Goal: Task Accomplishment & Management: Manage account settings

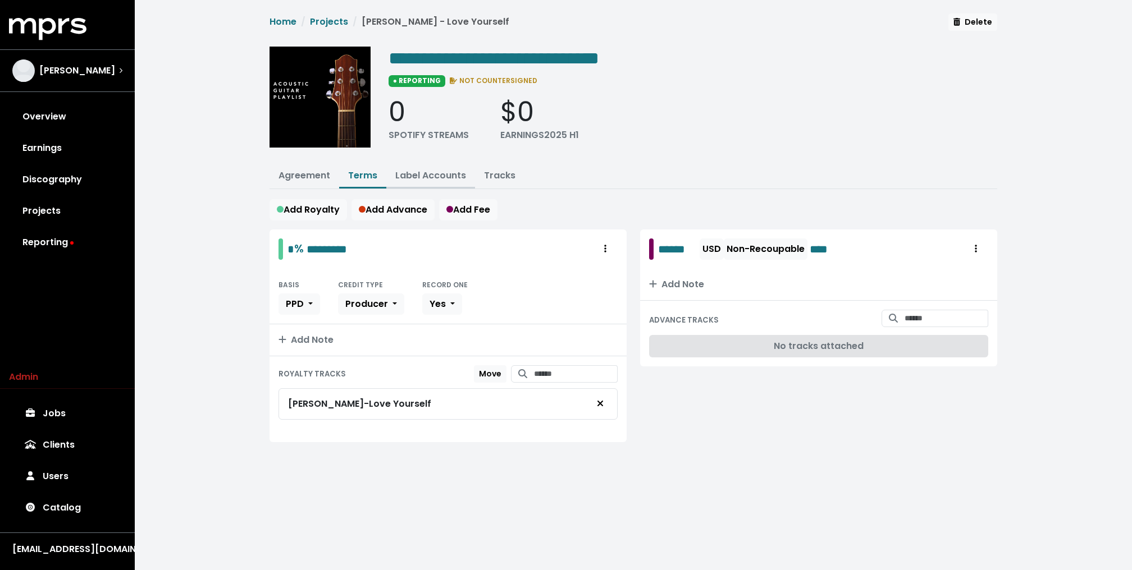
click at [409, 175] on link "Label Accounts" at bounding box center [430, 175] width 71 height 13
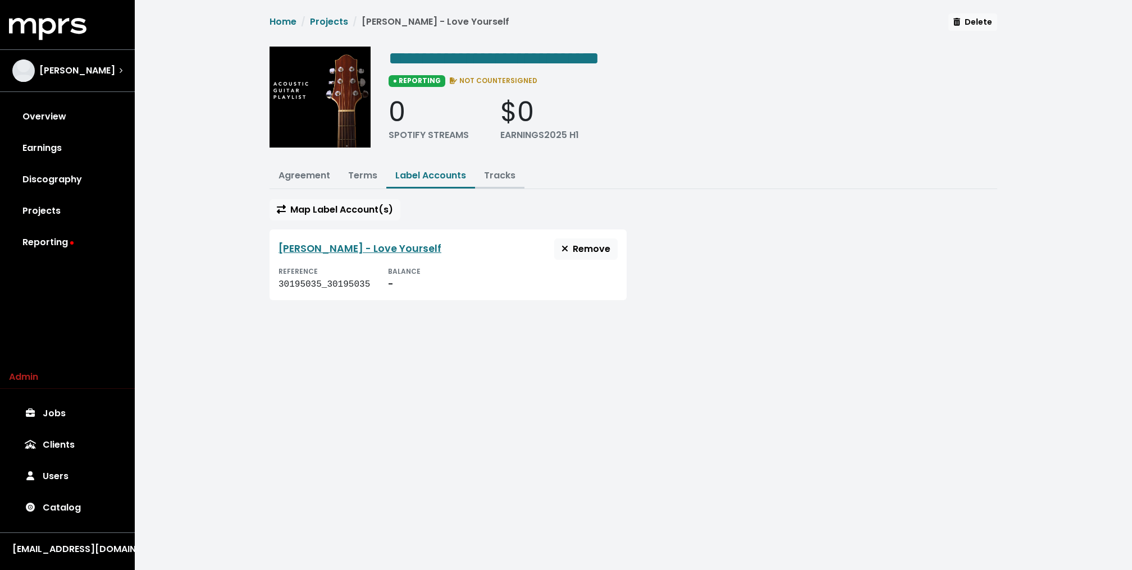
click at [499, 186] on button "Tracks" at bounding box center [499, 176] width 49 height 24
click at [499, 178] on link "Tracks" at bounding box center [499, 175] width 31 height 13
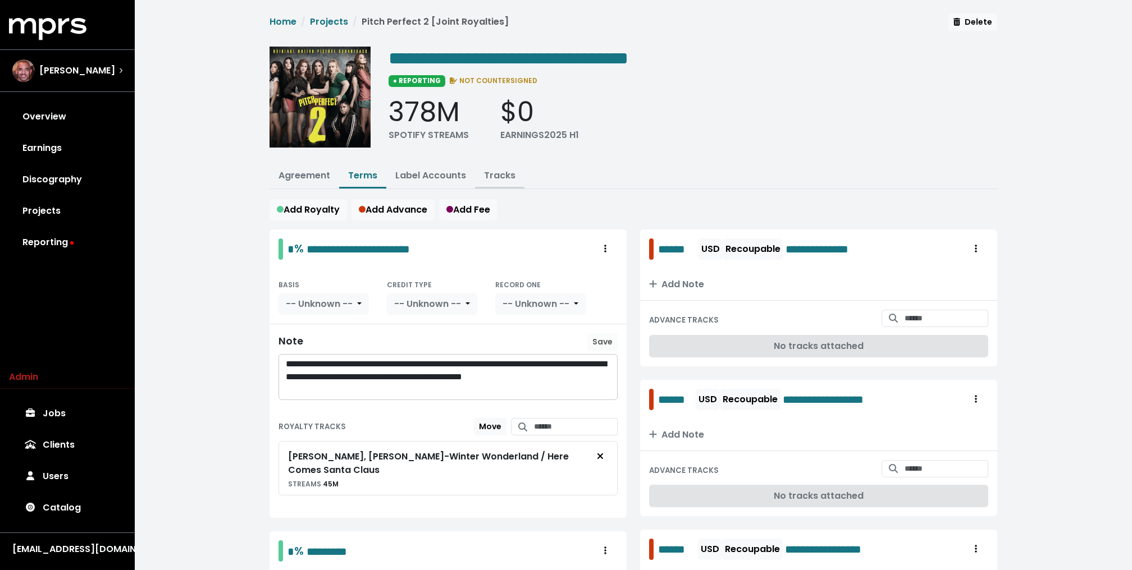
click at [498, 176] on link "Tracks" at bounding box center [499, 175] width 31 height 13
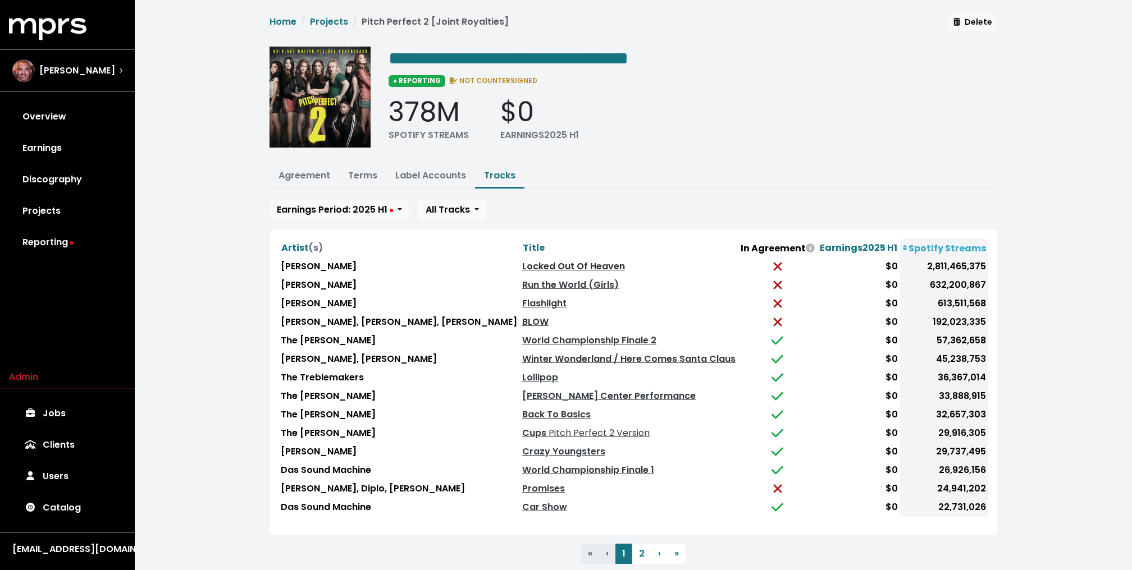
click at [539, 260] on link "Locked Out Of Heaven" at bounding box center [573, 266] width 103 height 13
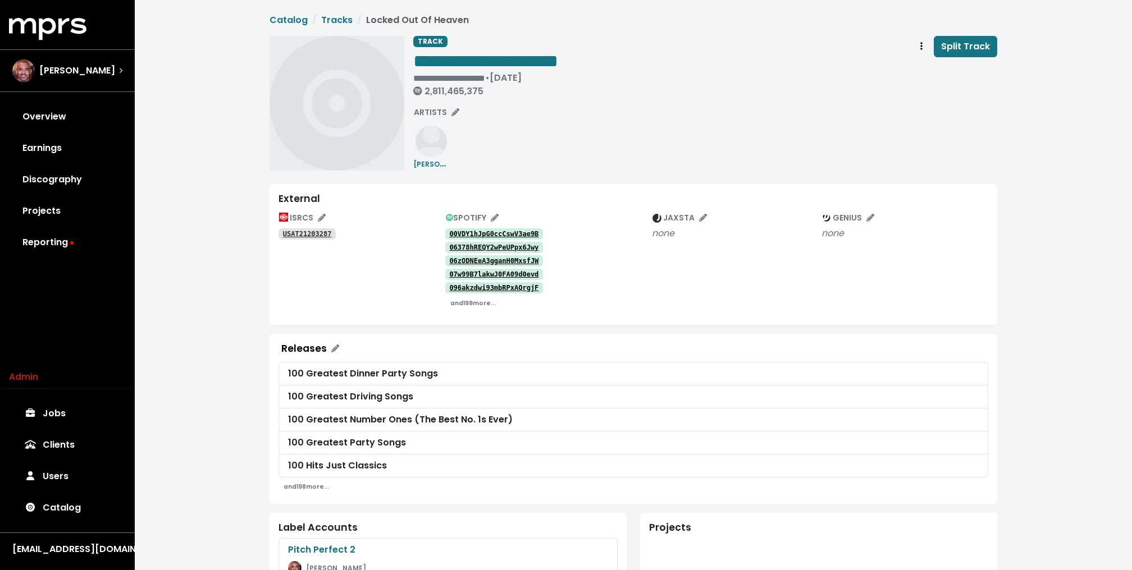
click at [295, 236] on tt "USAT21203287" at bounding box center [307, 234] width 49 height 8
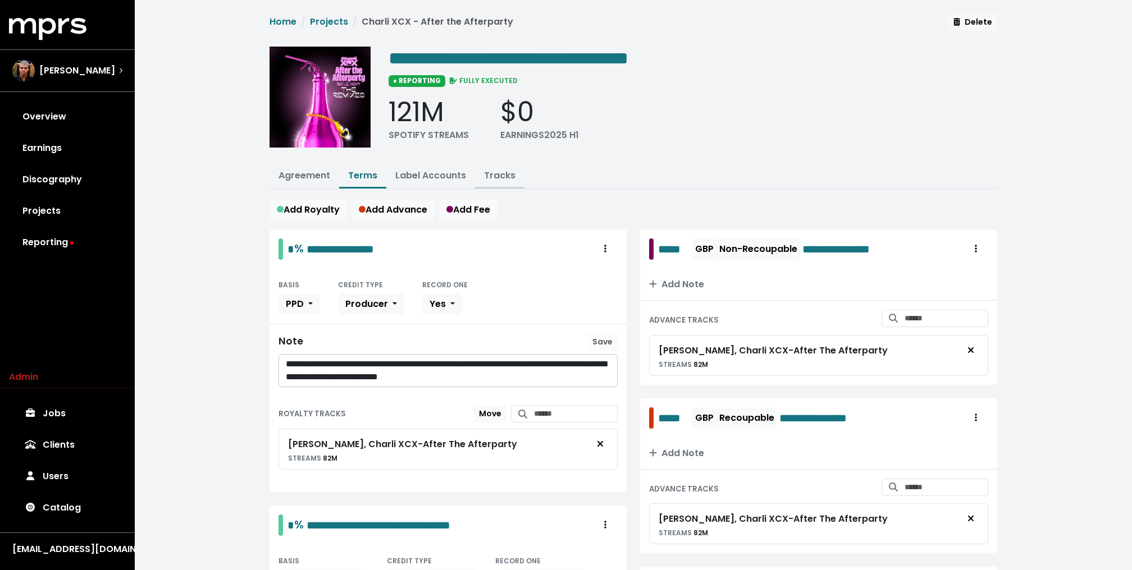
click at [498, 174] on link "Tracks" at bounding box center [499, 175] width 31 height 13
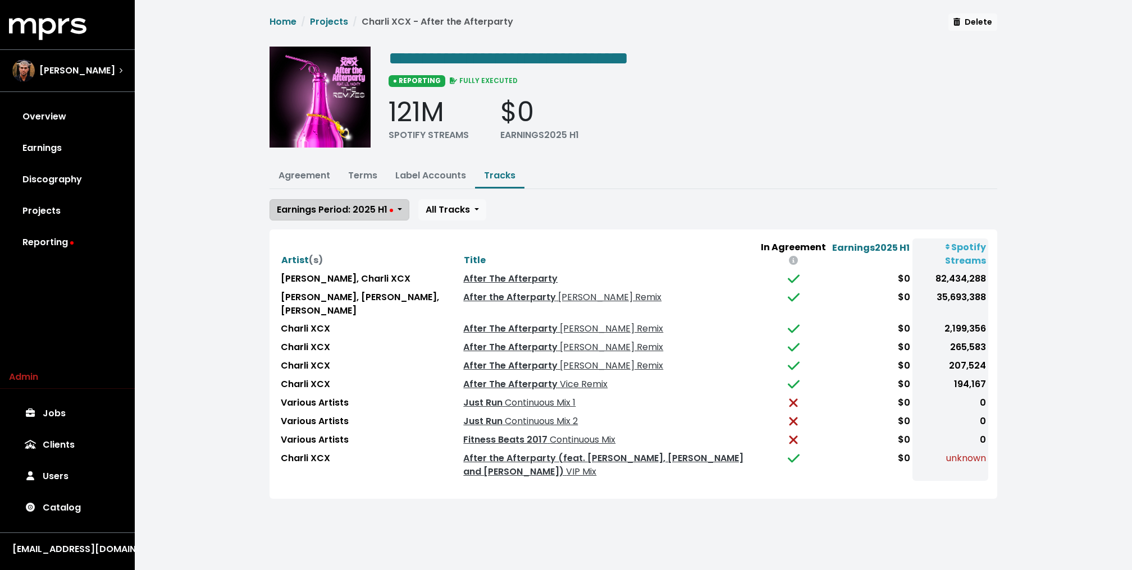
click at [373, 211] on span "Earnings Period: 2025 H1" at bounding box center [335, 209] width 116 height 13
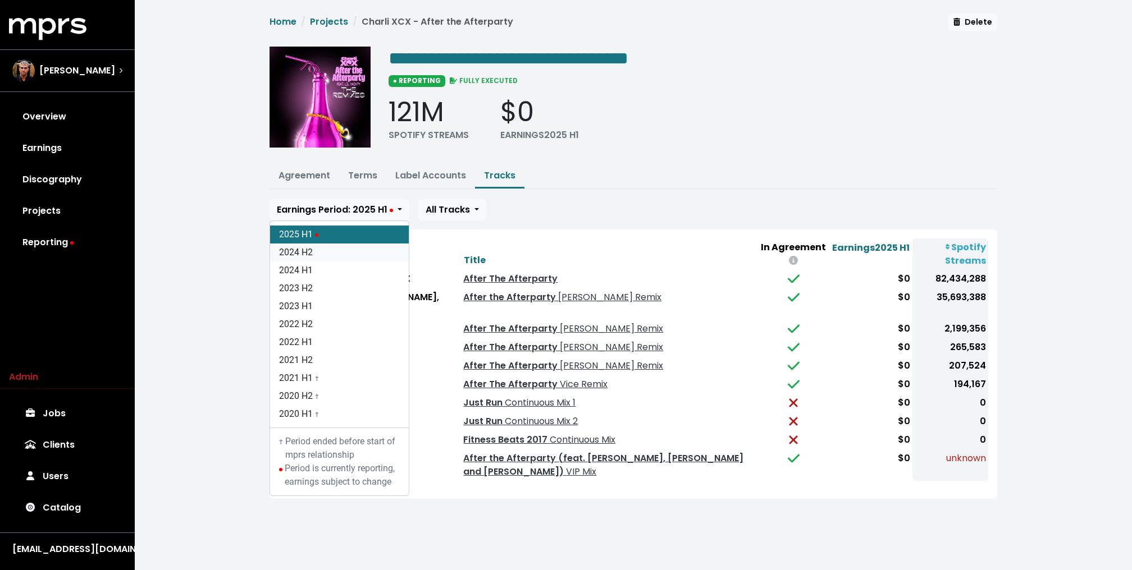
click at [345, 250] on link "2024 H2" at bounding box center [339, 253] width 139 height 18
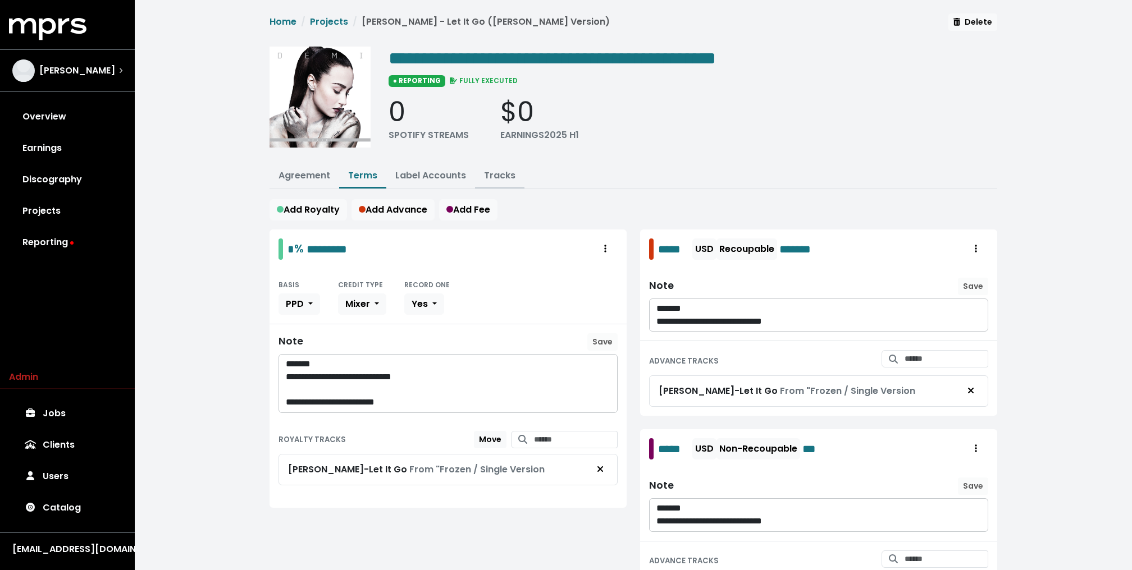
click at [502, 176] on link "Tracks" at bounding box center [499, 175] width 31 height 13
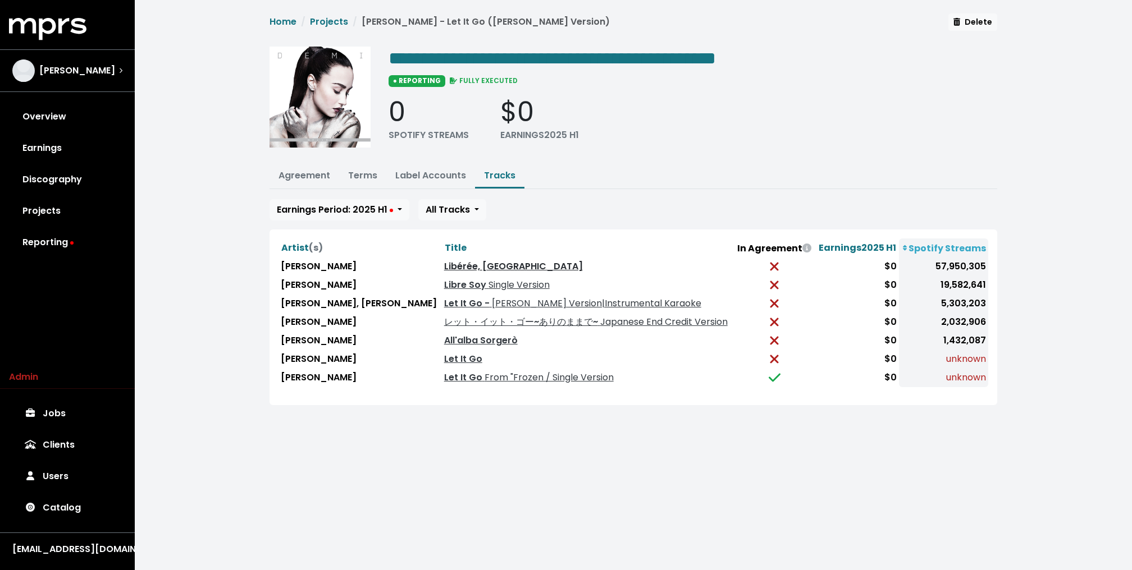
click at [501, 273] on link "Libérée, [GEOGRAPHIC_DATA]" at bounding box center [513, 266] width 139 height 13
click at [193, 300] on div "**********" at bounding box center [633, 216] width 997 height 432
click at [565, 246] on th "Title" at bounding box center [588, 248] width 292 height 19
click at [364, 178] on link "Terms" at bounding box center [362, 175] width 29 height 13
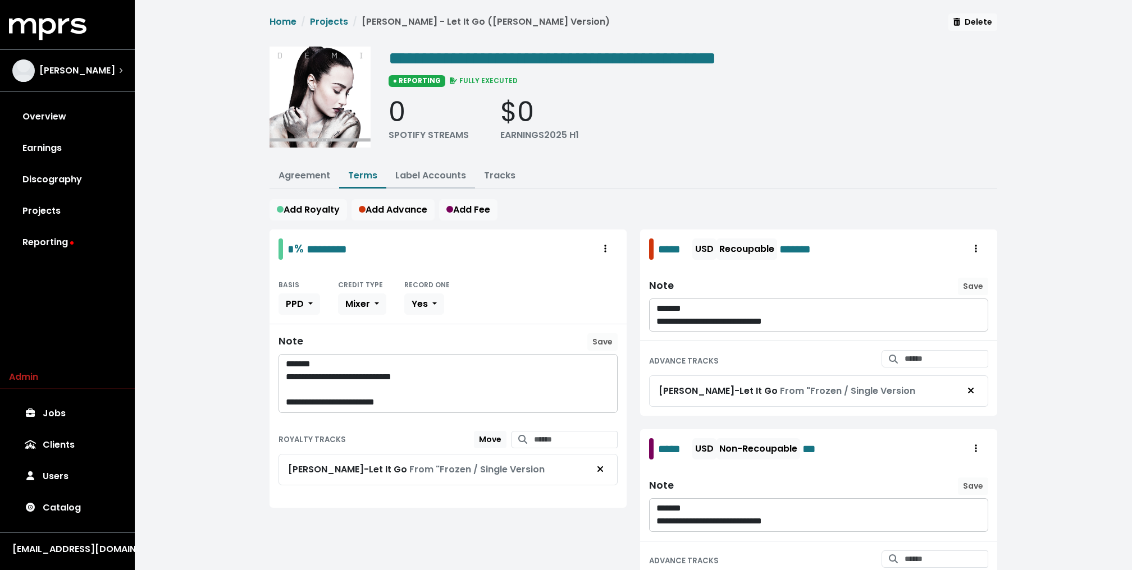
click at [391, 168] on button "Label Accounts" at bounding box center [430, 176] width 89 height 24
click at [422, 170] on link "Label Accounts" at bounding box center [430, 175] width 71 height 13
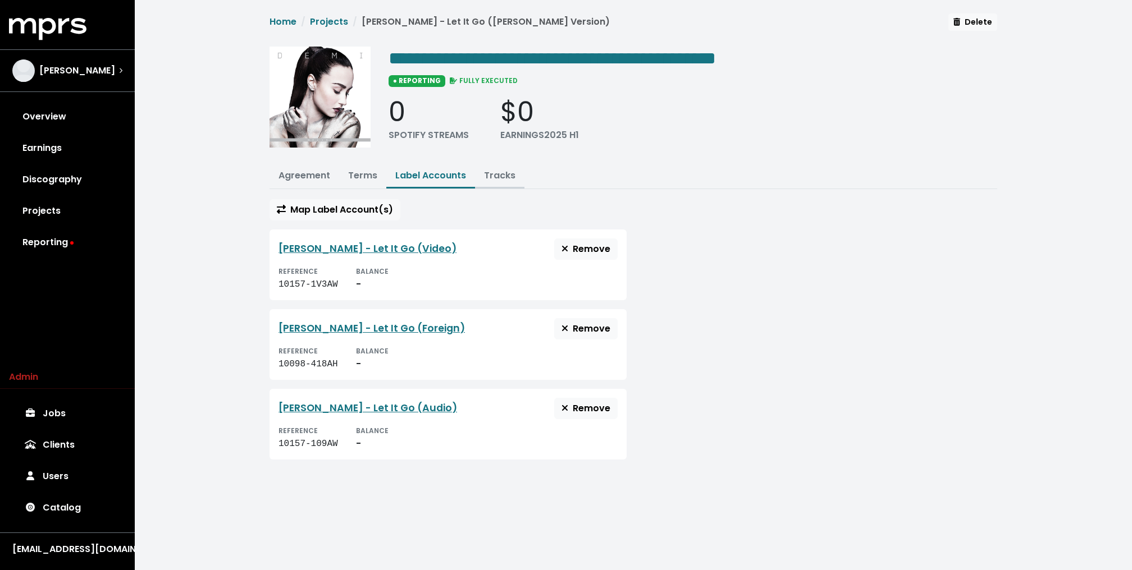
click at [508, 181] on button "Tracks" at bounding box center [499, 176] width 49 height 24
click at [495, 179] on link "Tracks" at bounding box center [499, 175] width 31 height 13
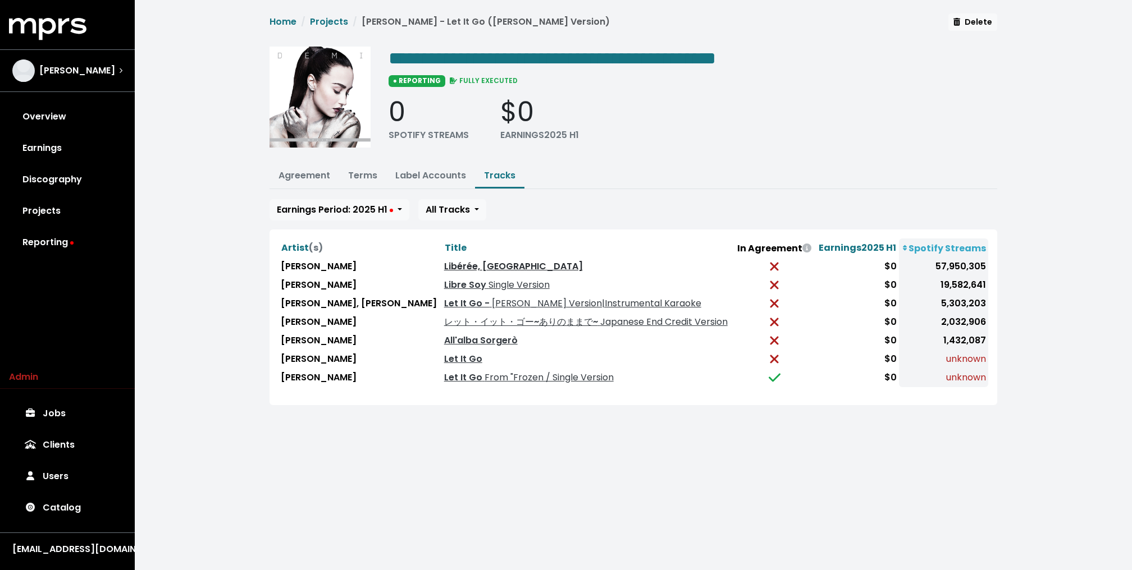
click at [488, 273] on link "Libérée, Délivrée" at bounding box center [513, 266] width 139 height 13
click at [480, 291] on link "Libre Soy Single Version" at bounding box center [497, 284] width 106 height 13
click at [222, 305] on div "**********" at bounding box center [633, 216] width 997 height 432
click at [619, 158] on div "**********" at bounding box center [633, 209] width 741 height 392
click at [598, 328] on span "Japanese End Credit Version" at bounding box center [663, 321] width 130 height 13
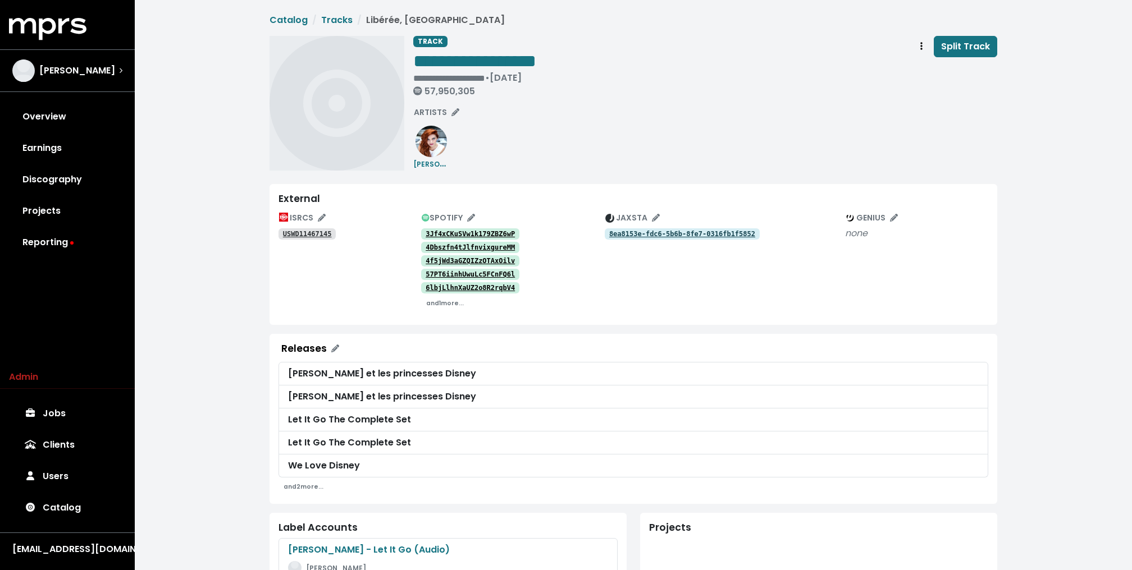
click at [326, 237] on tt "USWD11467145" at bounding box center [307, 234] width 49 height 8
click at [300, 234] on tt "USWD11467145" at bounding box center [307, 234] width 49 height 8
click at [292, 262] on div "ISRCS USWD11467145" at bounding box center [349, 260] width 143 height 102
drag, startPoint x: 351, startPoint y: 234, endPoint x: 281, endPoint y: 234, distance: 69.6
click at [281, 234] on div "USWD11467145" at bounding box center [349, 233] width 143 height 13
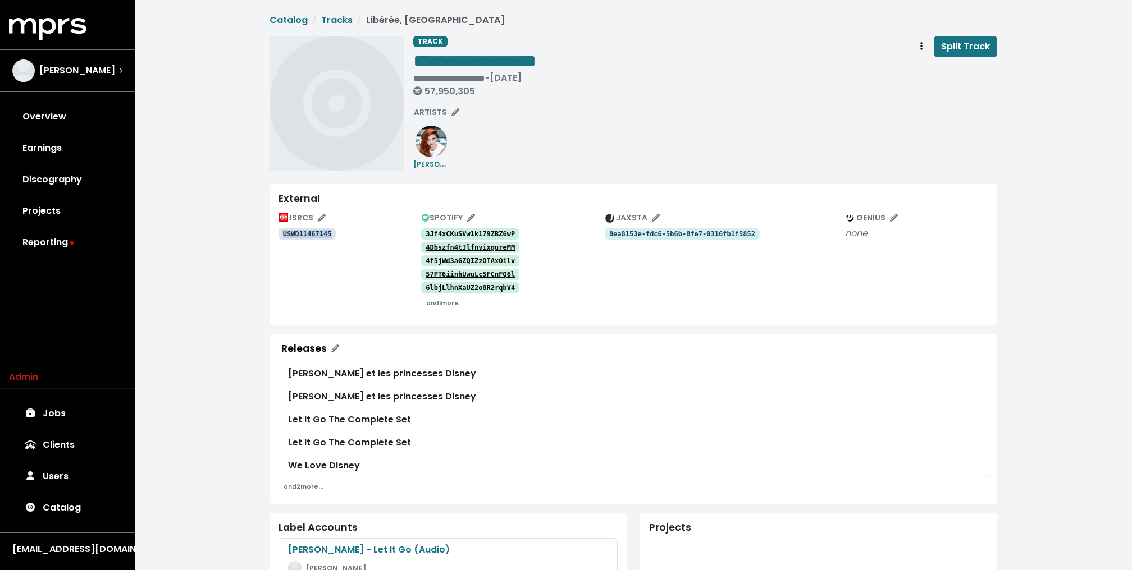
copy tt "USWD11467145"
click at [448, 233] on tt "3Jf4xCKuSVw1k179ZBZ6wP" at bounding box center [469, 234] width 89 height 8
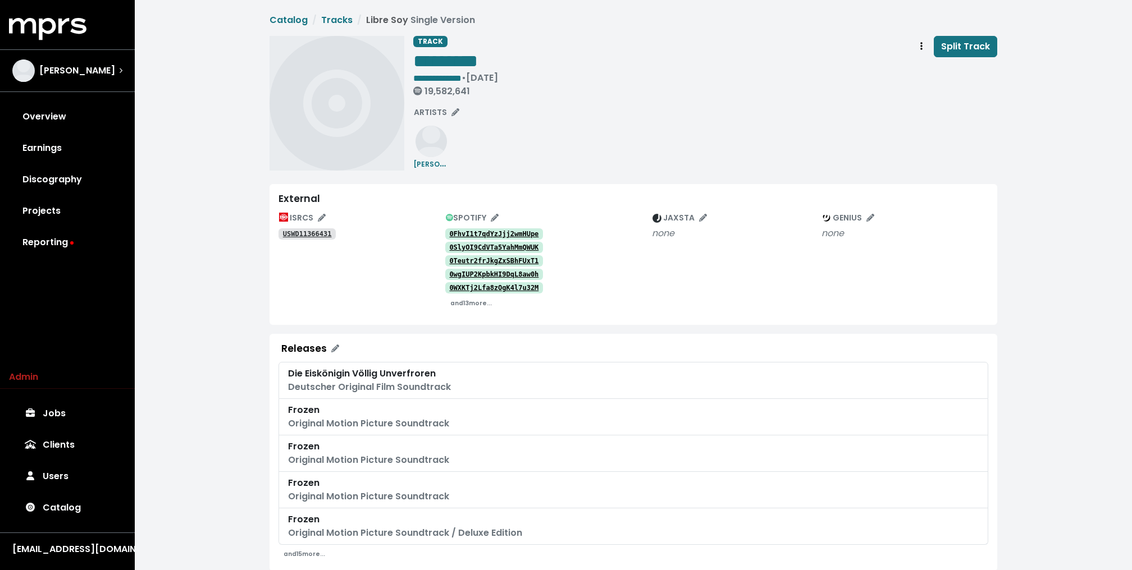
click at [300, 234] on tt "USWD11366431" at bounding box center [307, 234] width 49 height 8
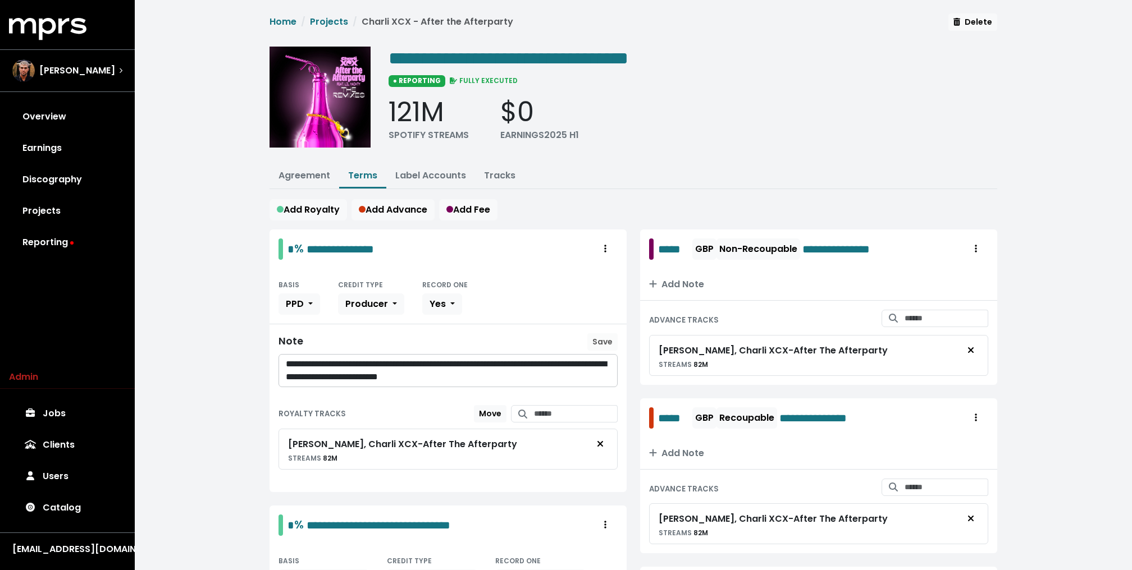
click at [193, 127] on div "**********" at bounding box center [633, 492] width 997 height 984
click at [88, 253] on link "Reporting" at bounding box center [67, 242] width 117 height 31
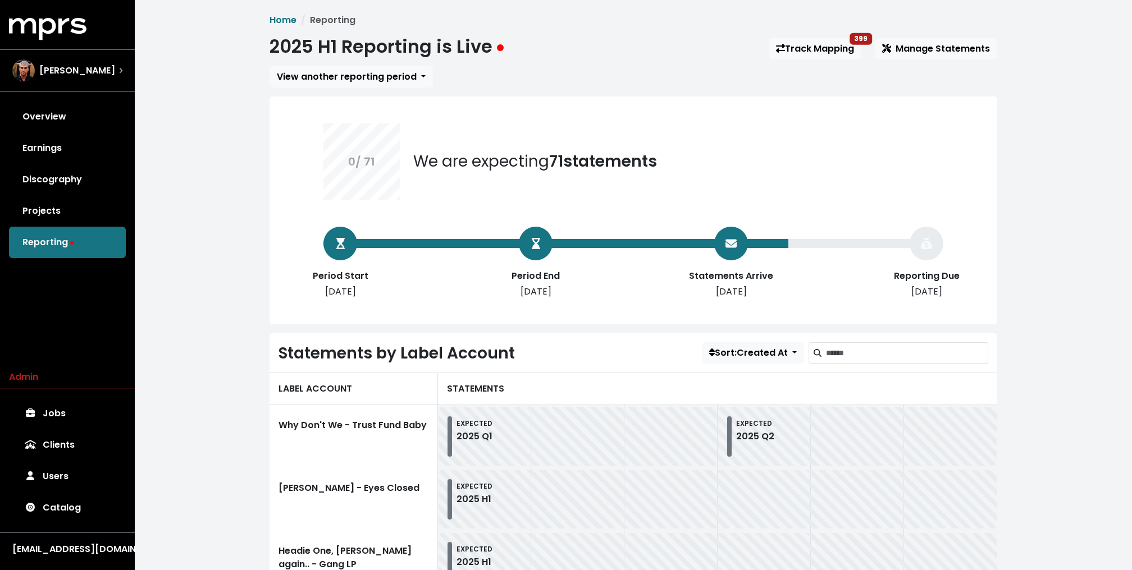
click at [819, 49] on link "Track Mapping 399" at bounding box center [814, 48] width 93 height 21
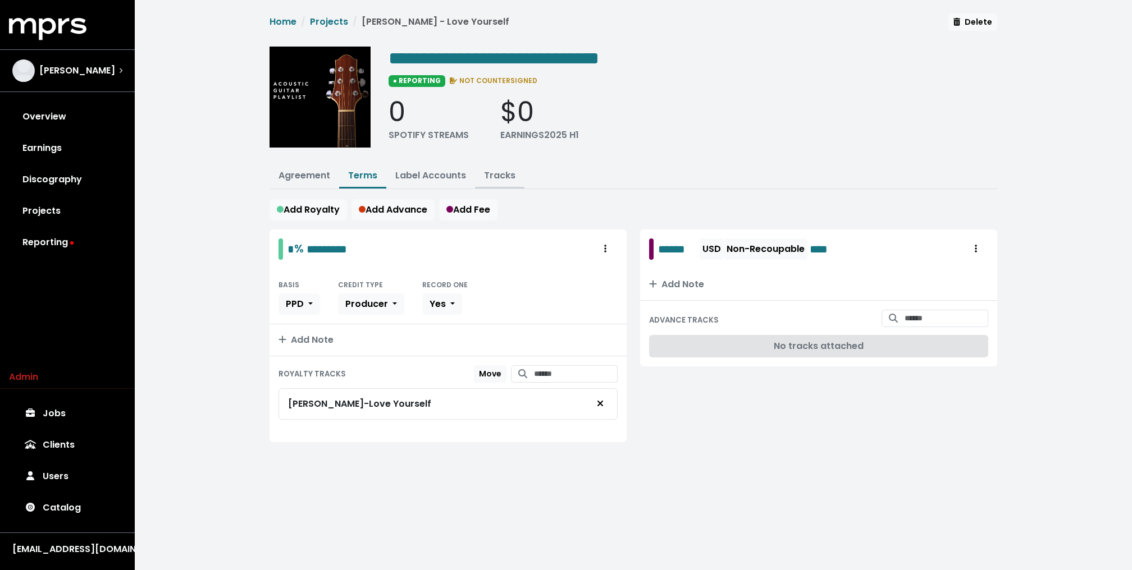
click at [498, 179] on link "Tracks" at bounding box center [499, 175] width 31 height 13
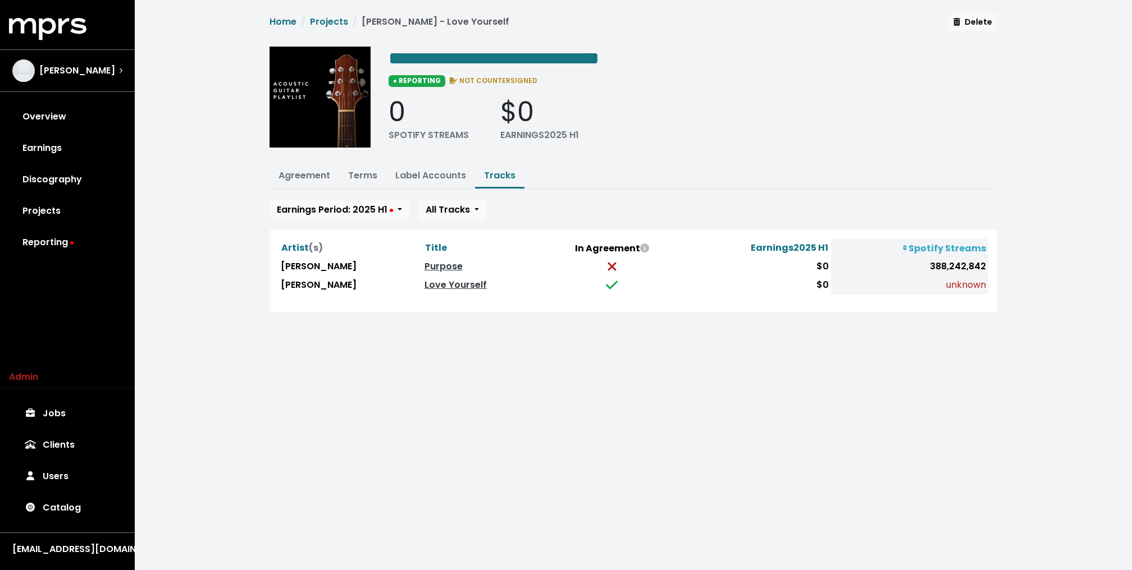
click at [379, 218] on div "Earnings Period: 2025 H1 All Tracks Artist (s) Title In Agreement Earnings 2025…" at bounding box center [632, 255] width 727 height 113
click at [379, 213] on span "Earnings Period: 2025 H1" at bounding box center [335, 209] width 116 height 13
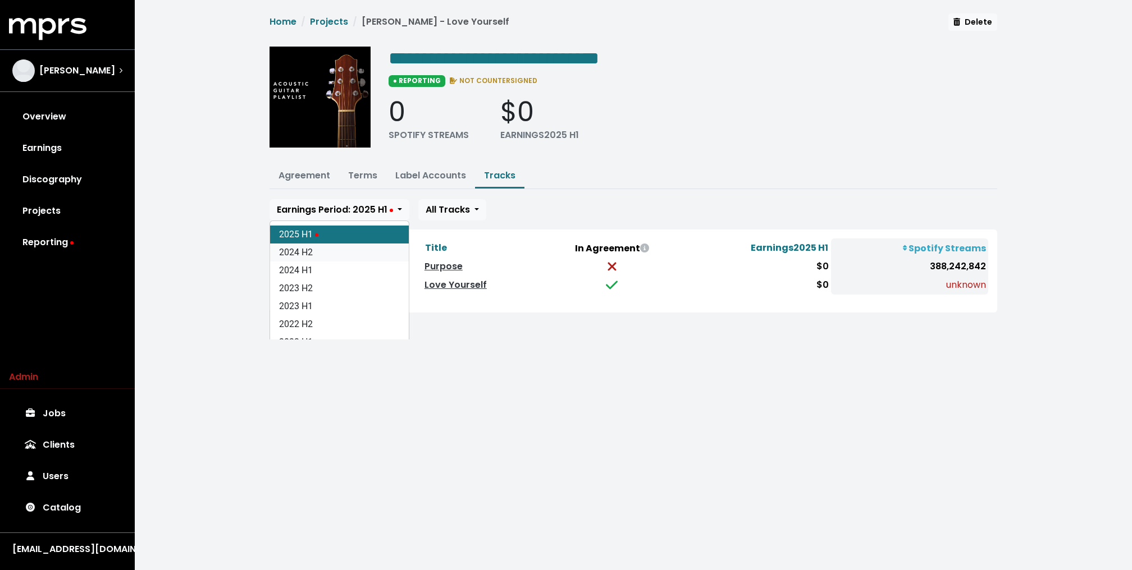
click at [324, 252] on link "2024 H2" at bounding box center [339, 253] width 139 height 18
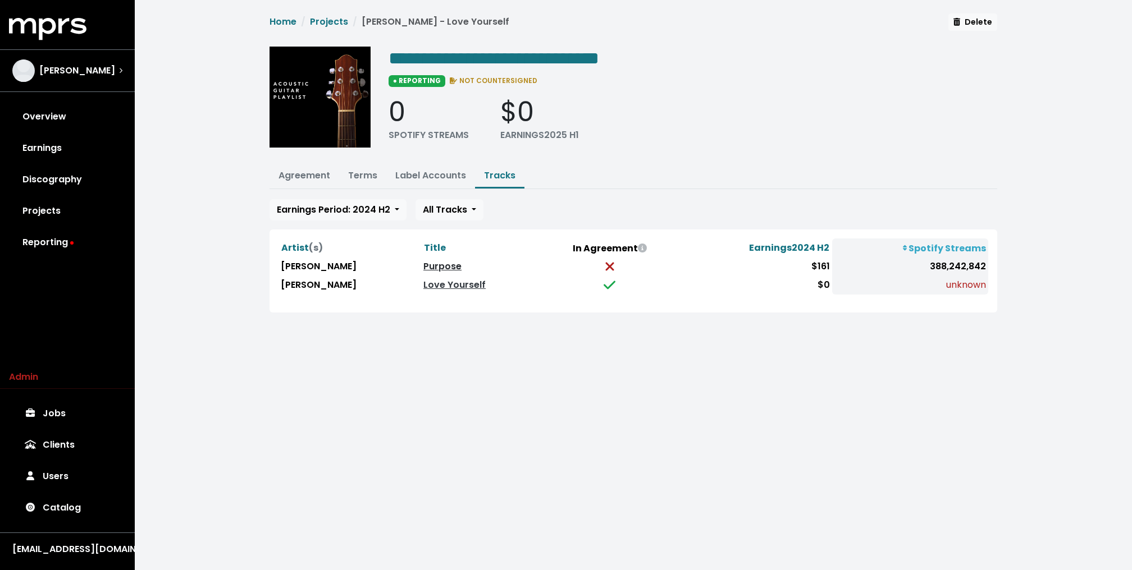
click at [423, 262] on link "Purpose" at bounding box center [442, 266] width 38 height 13
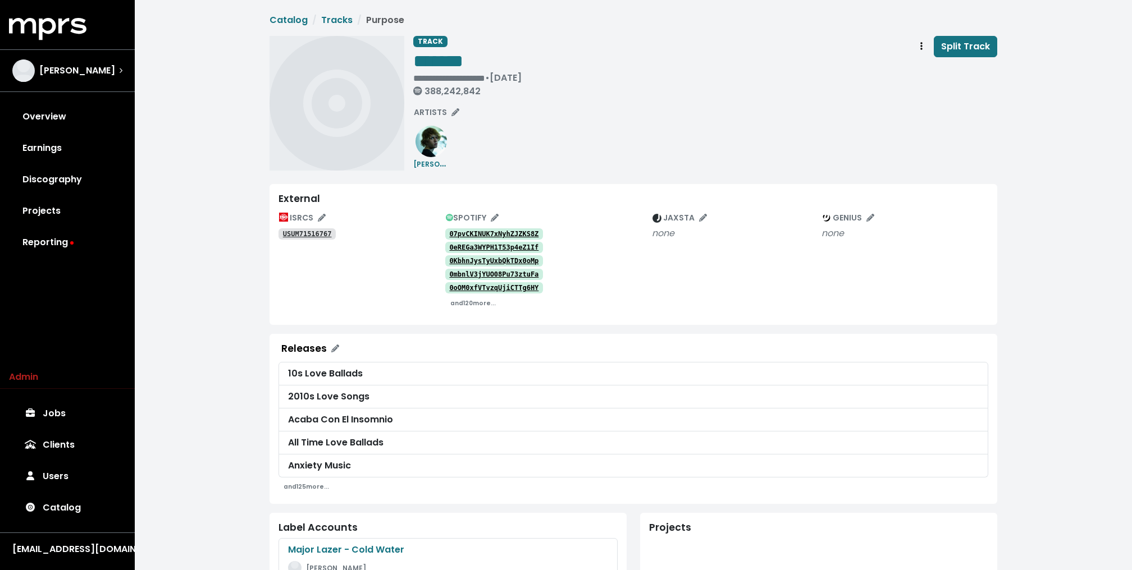
click at [235, 138] on div "**********" at bounding box center [633, 484] width 997 height 968
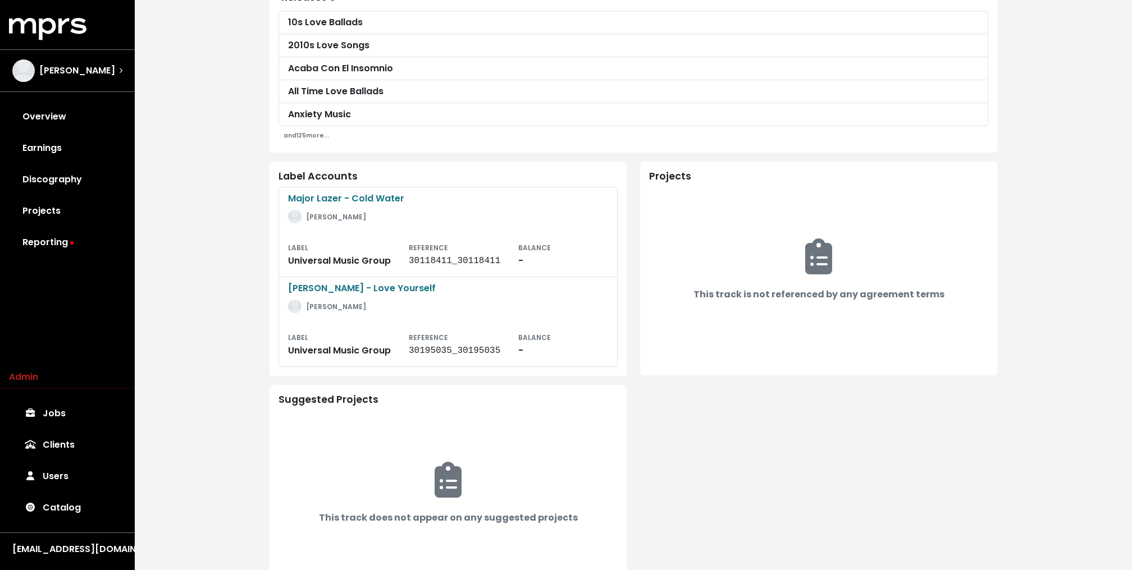
scroll to position [395, 0]
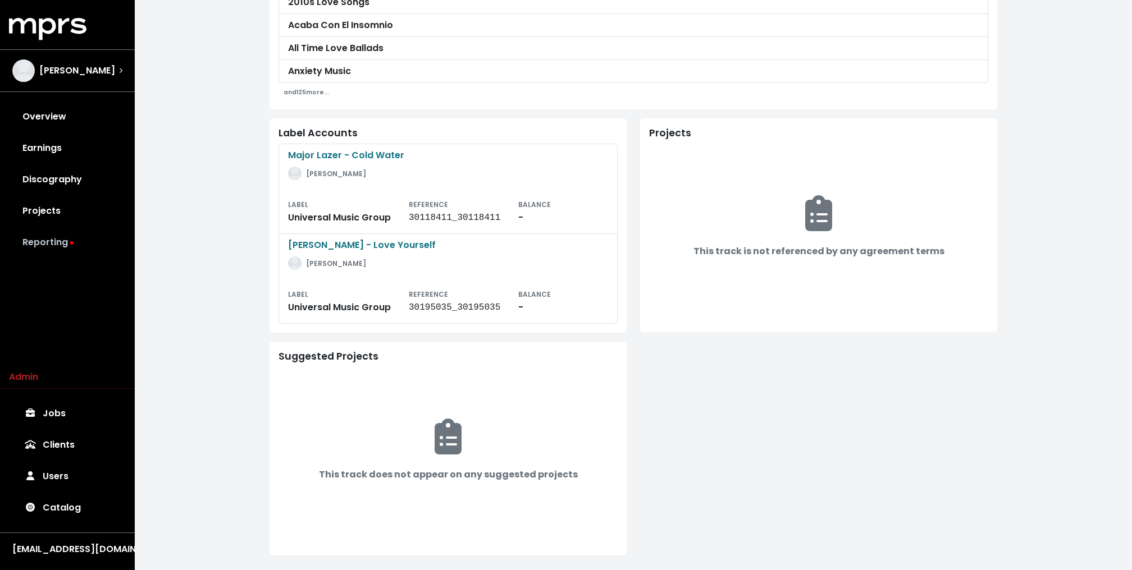
click at [67, 233] on link "Reporting" at bounding box center [67, 242] width 117 height 31
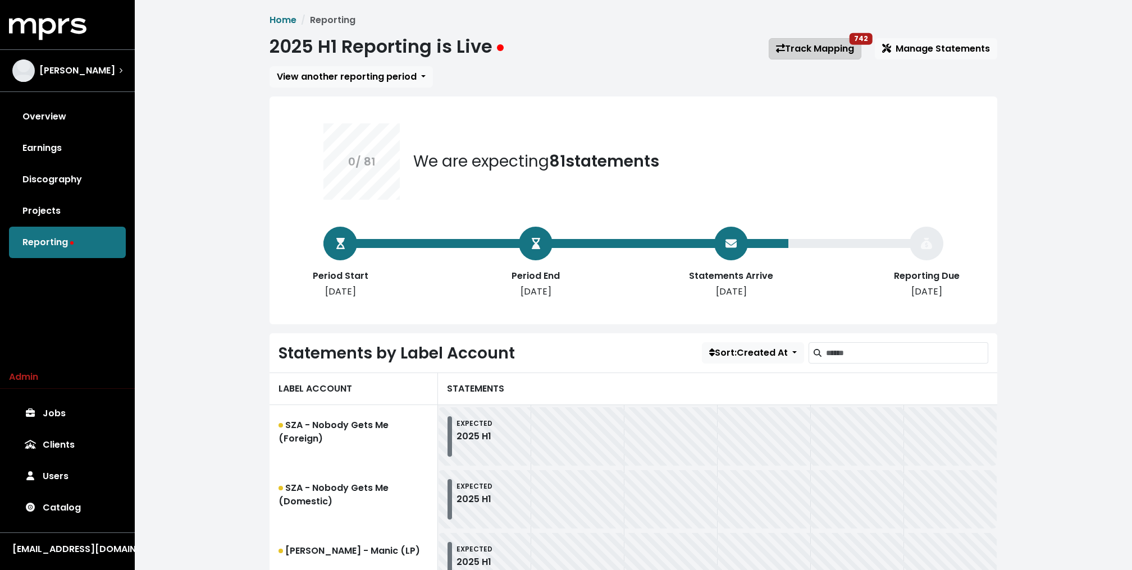
click at [816, 40] on link "Track Mapping 742" at bounding box center [814, 48] width 93 height 21
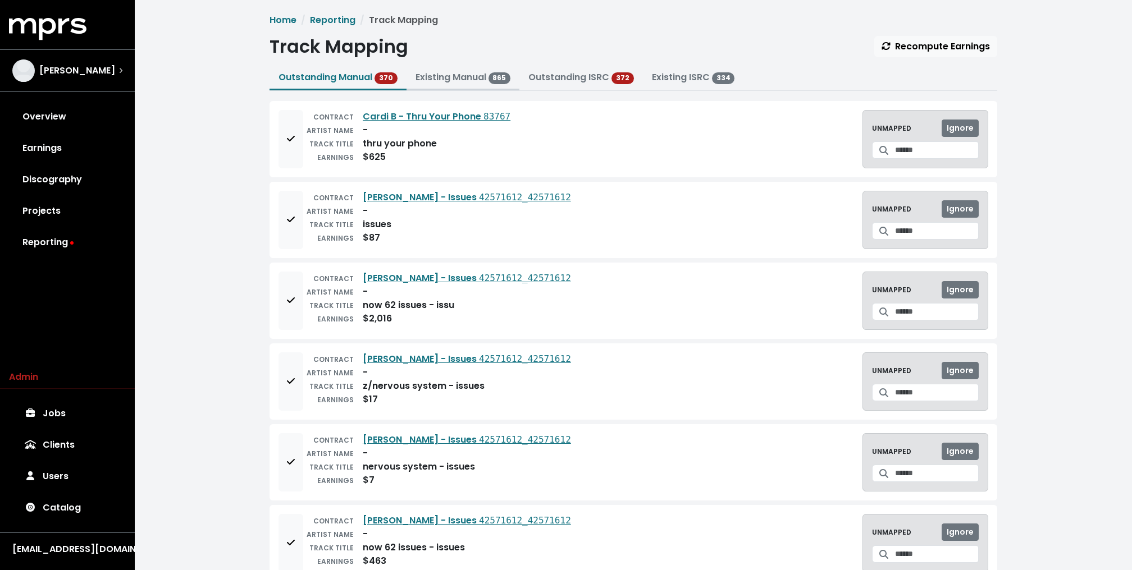
click at [457, 82] on link "Existing Manual 865" at bounding box center [462, 77] width 95 height 13
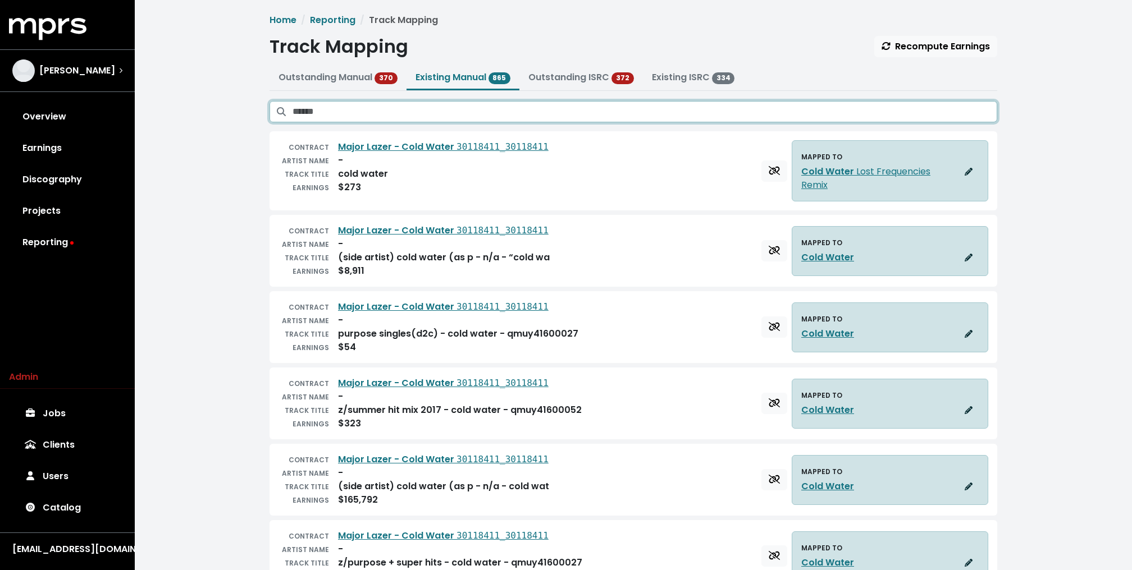
click at [578, 102] on input "Search existing manual mappings" at bounding box center [644, 111] width 704 height 21
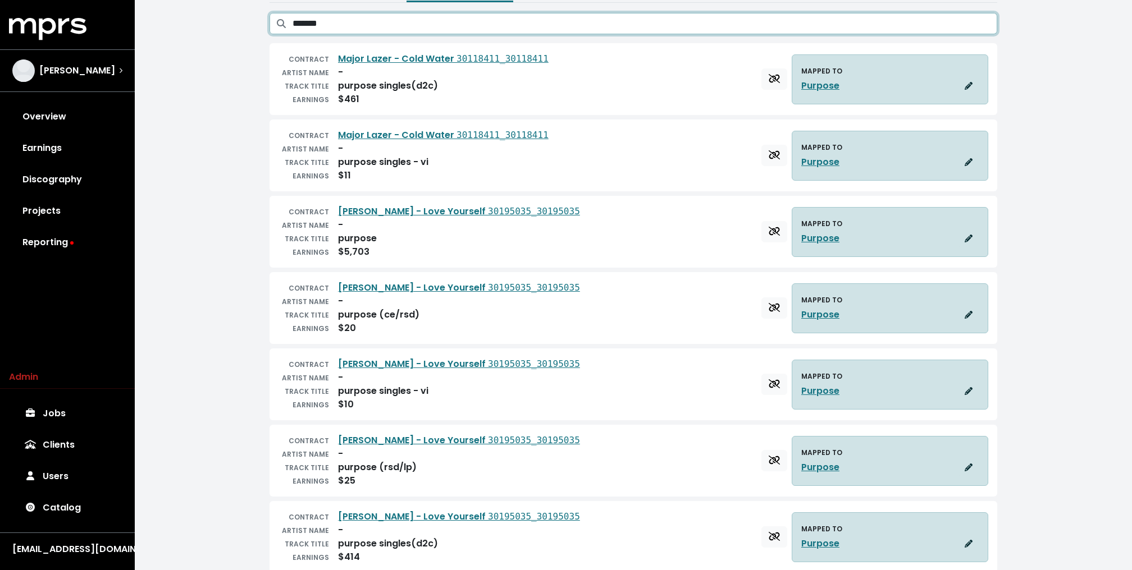
scroll to position [86, 0]
type input "*******"
click at [70, 245] on link "Reporting" at bounding box center [67, 242] width 117 height 31
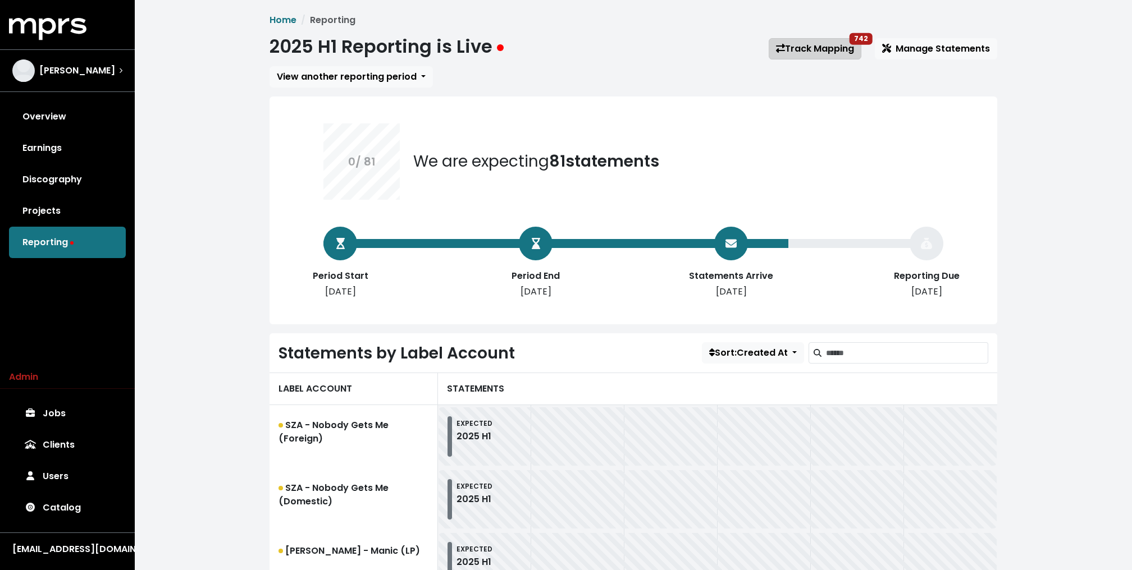
click at [807, 51] on link "Track Mapping 742" at bounding box center [814, 48] width 93 height 21
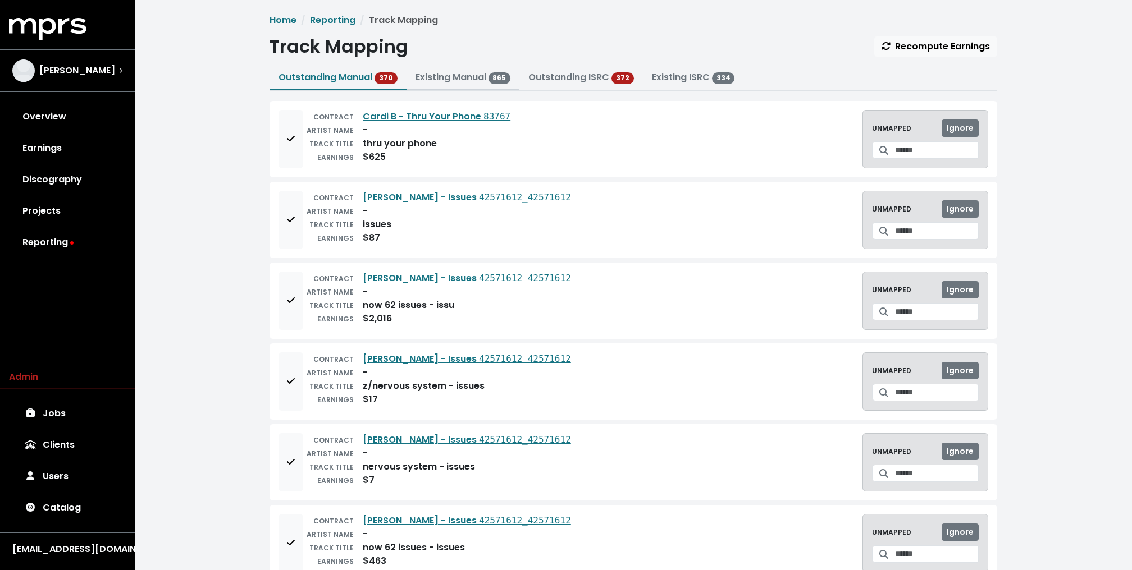
click at [466, 80] on link "Existing Manual 865" at bounding box center [462, 77] width 95 height 13
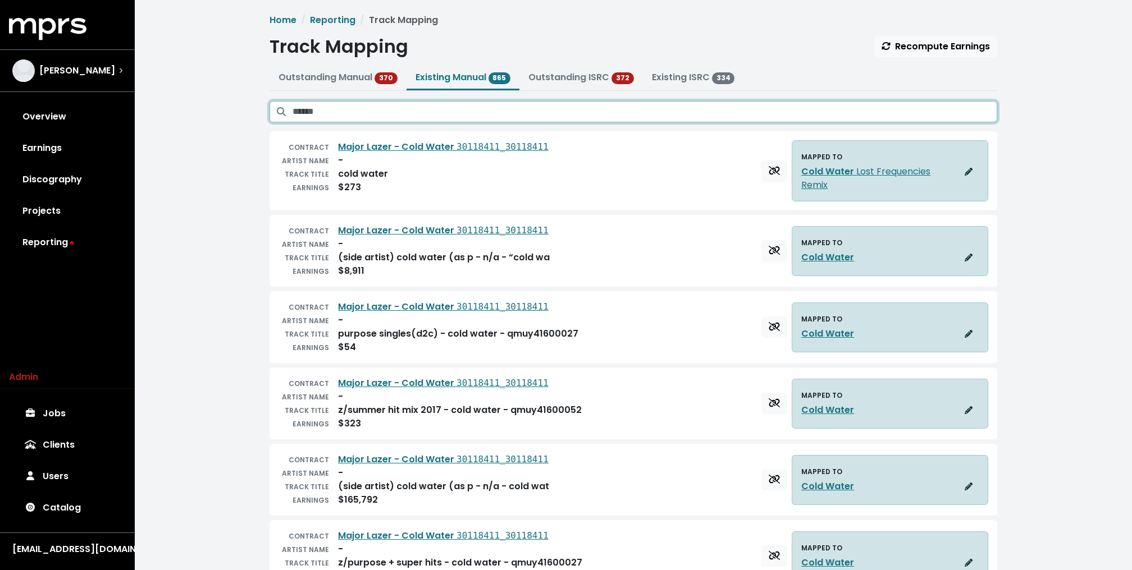
click at [480, 109] on input "Search existing manual mappings" at bounding box center [644, 111] width 704 height 21
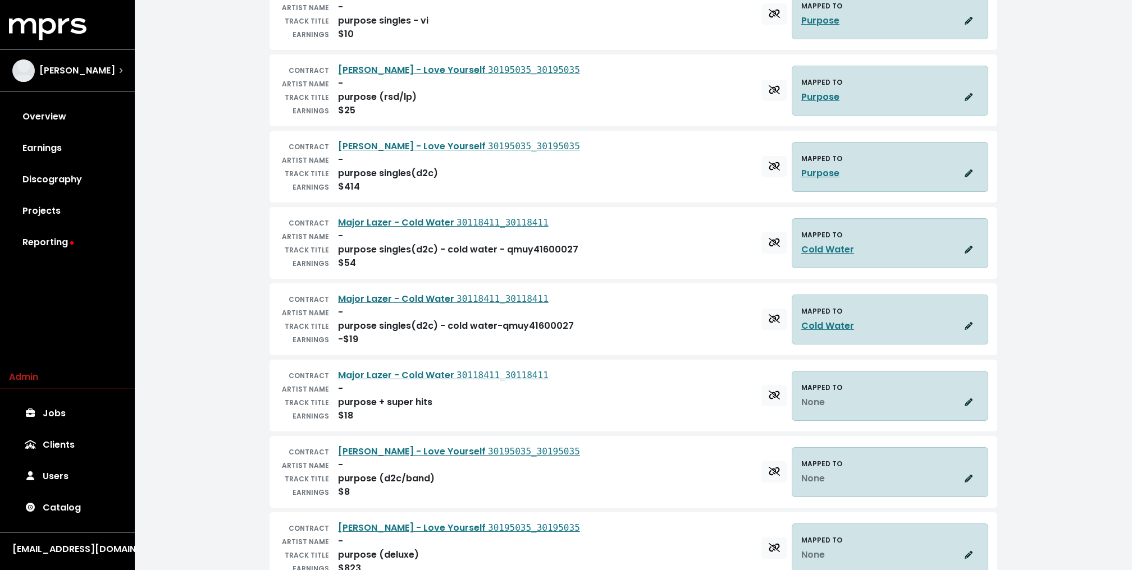
scroll to position [445, 0]
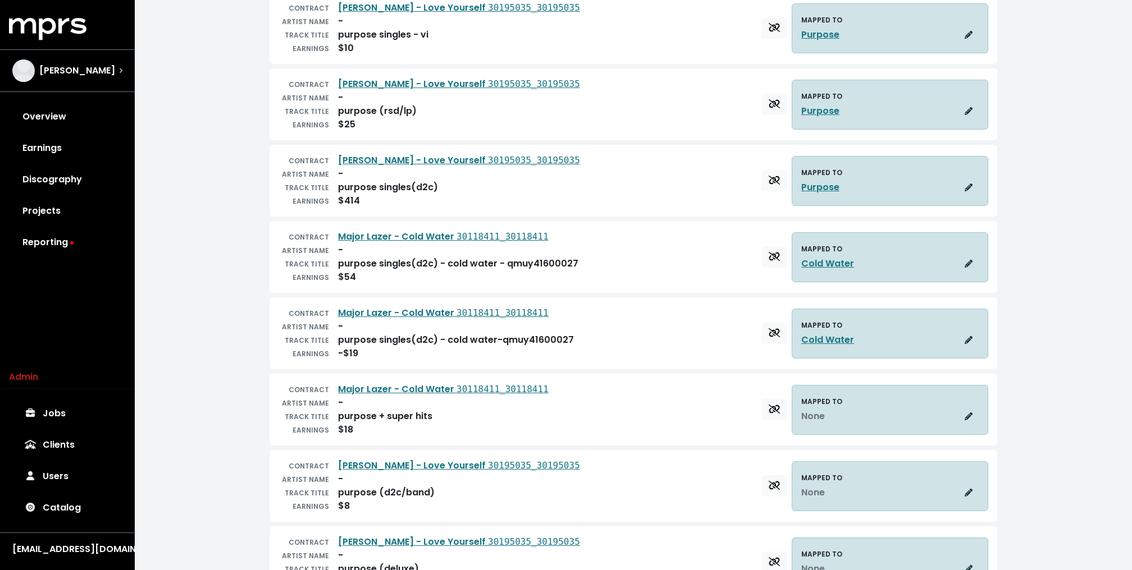
type input "*******"
drag, startPoint x: 337, startPoint y: 189, endPoint x: 448, endPoint y: 194, distance: 110.7
click at [448, 194] on div "CONTRACT Justin Bieber - Love Yourself 30195035_30195035 ARTIST NAME - TRACK TI…" at bounding box center [428, 181] width 301 height 54
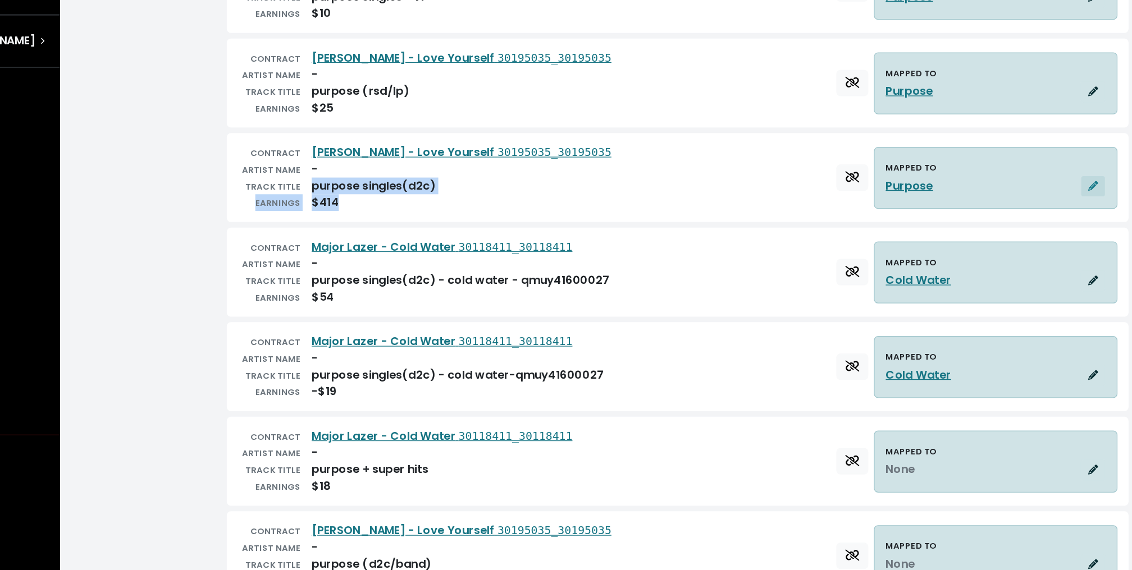
click at [966, 184] on icon "button" at bounding box center [968, 188] width 8 height 8
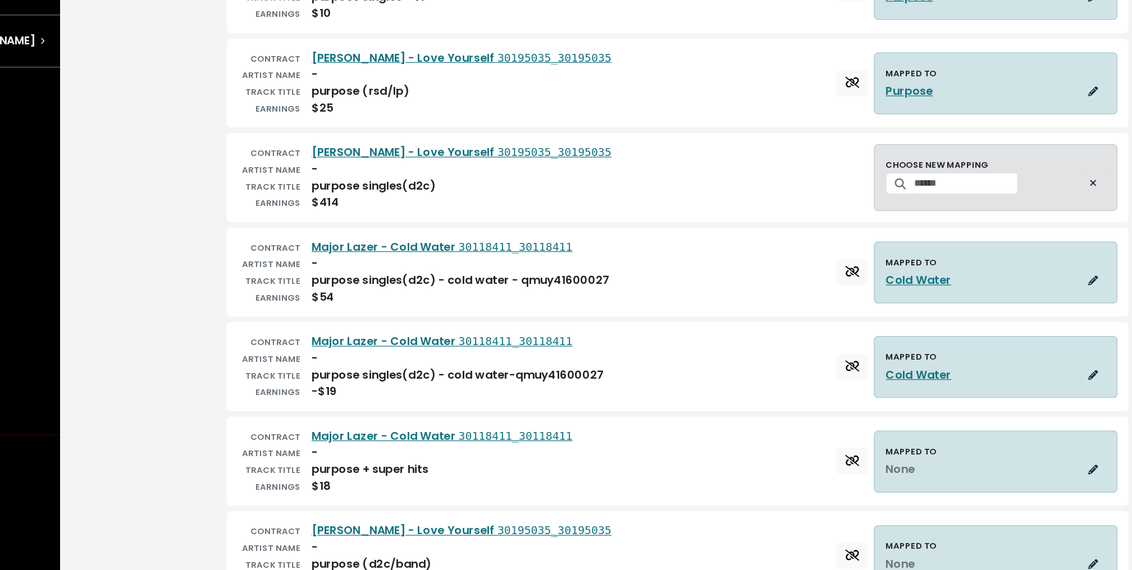
click at [723, 164] on div "CONTRACT Justin Bieber - Love Yourself 30195035_30195035 ARTIST NAME - TRACK TI…" at bounding box center [632, 181] width 709 height 54
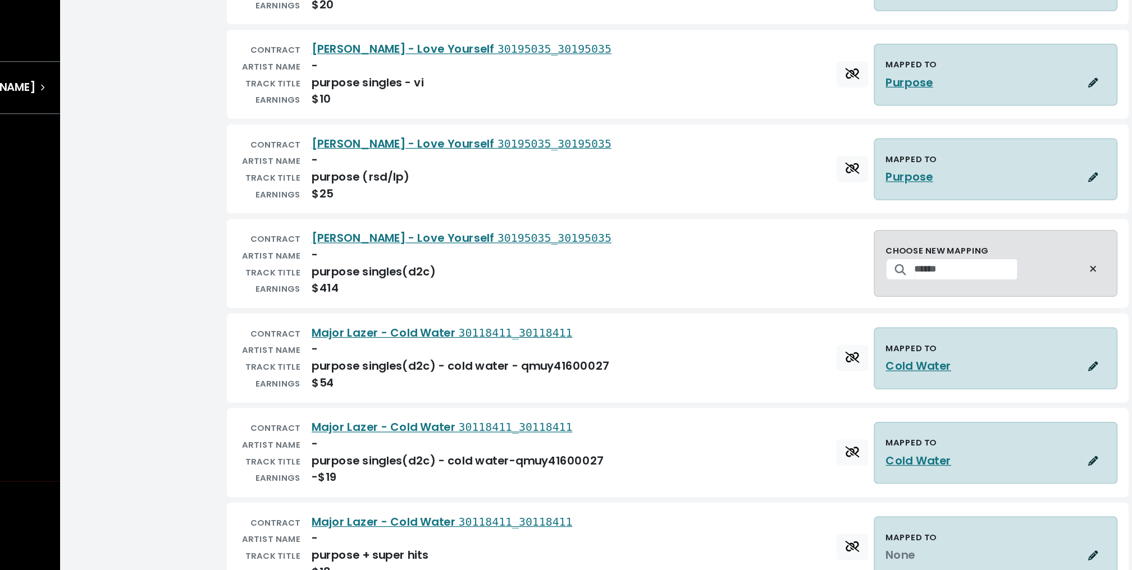
scroll to position [409, 0]
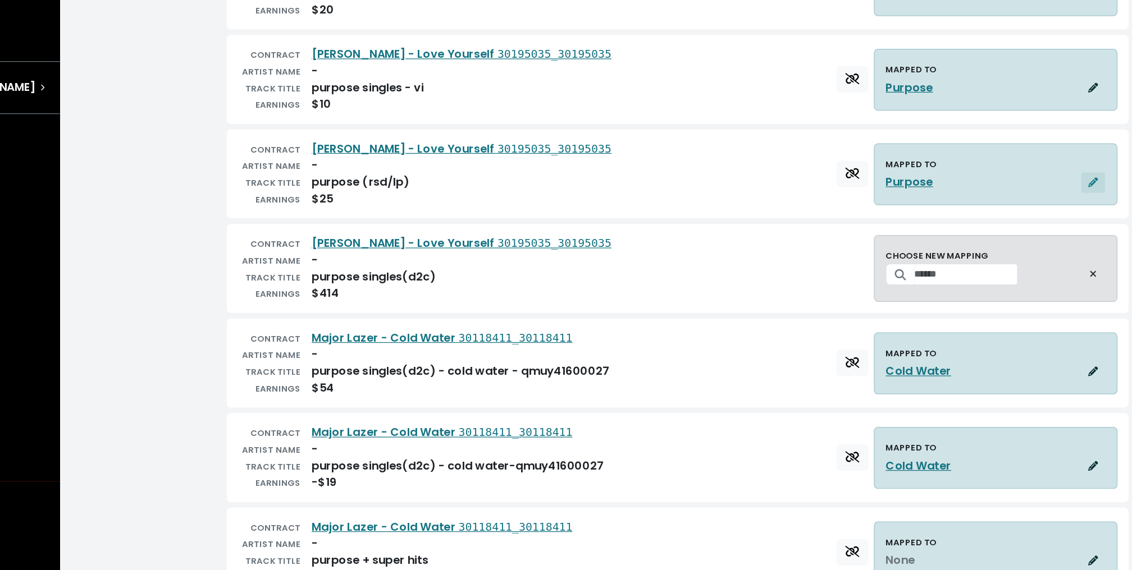
click at [970, 143] on icon "button" at bounding box center [968, 147] width 8 height 8
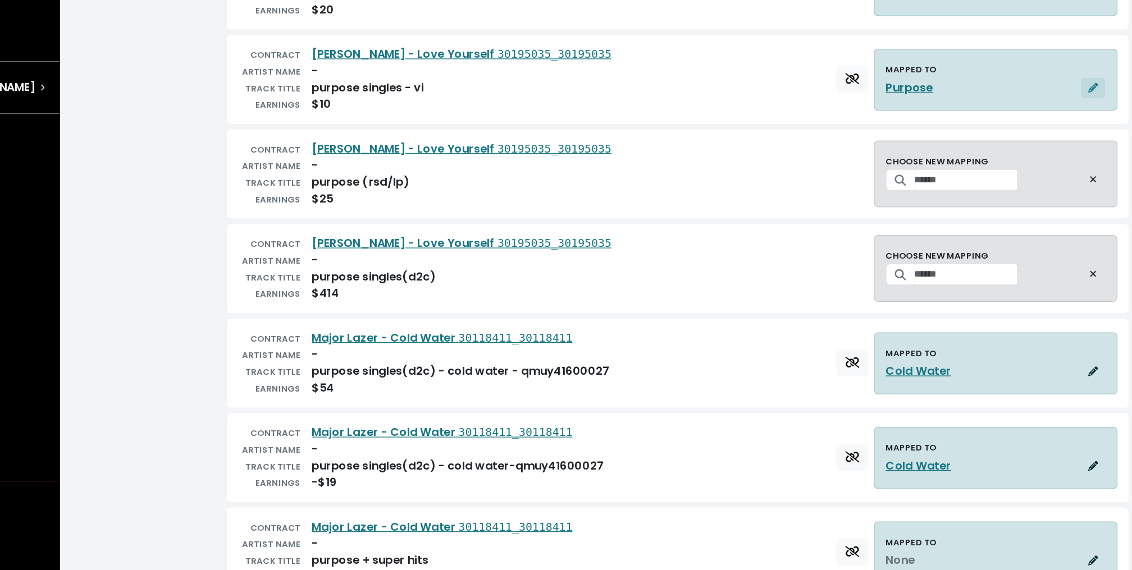
click at [967, 71] on icon "button" at bounding box center [968, 71] width 8 height 8
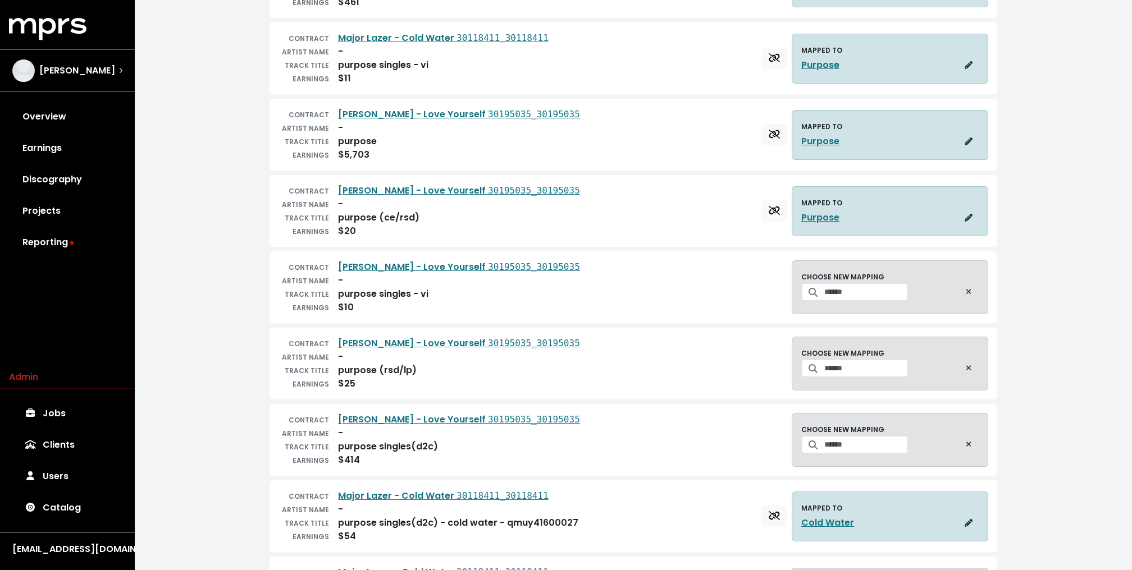
scroll to position [67, 0]
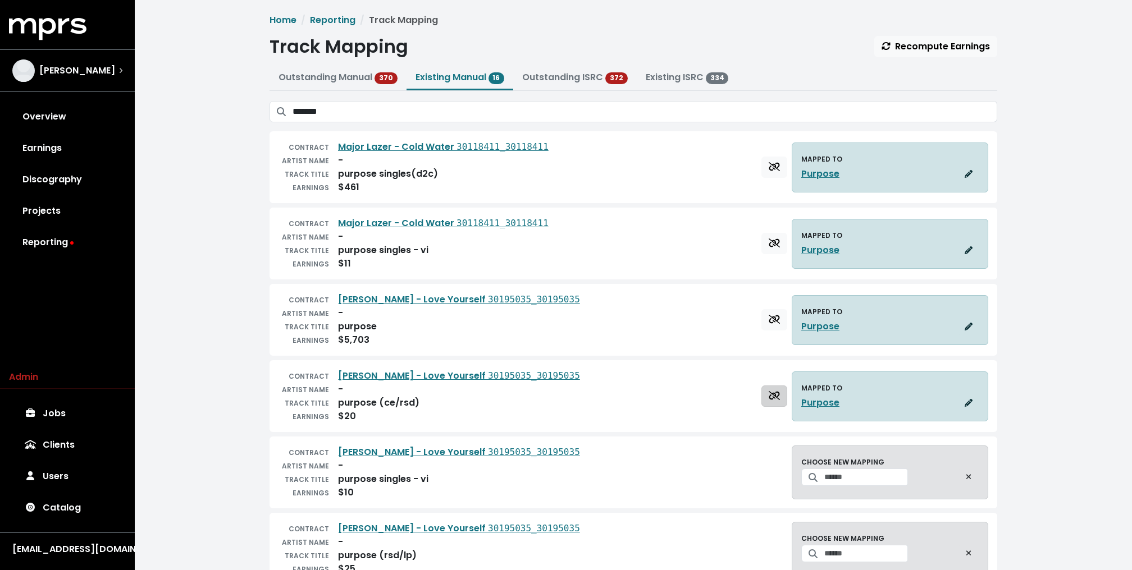
click at [771, 396] on icon "Delete track mapping" at bounding box center [773, 395] width 11 height 9
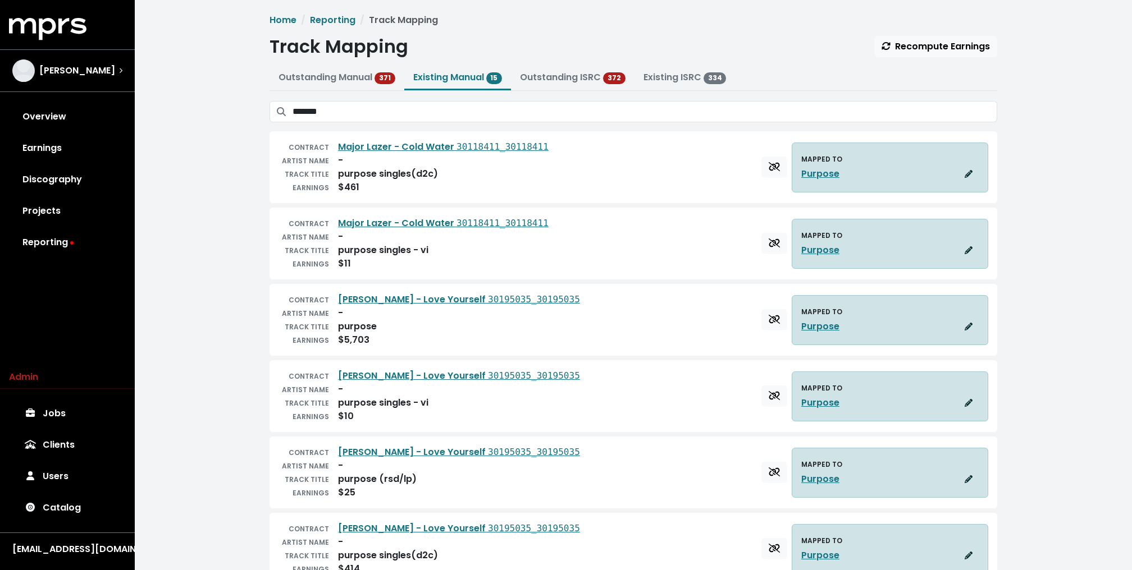
click at [771, 396] on icon "Delete track mapping" at bounding box center [773, 395] width 11 height 9
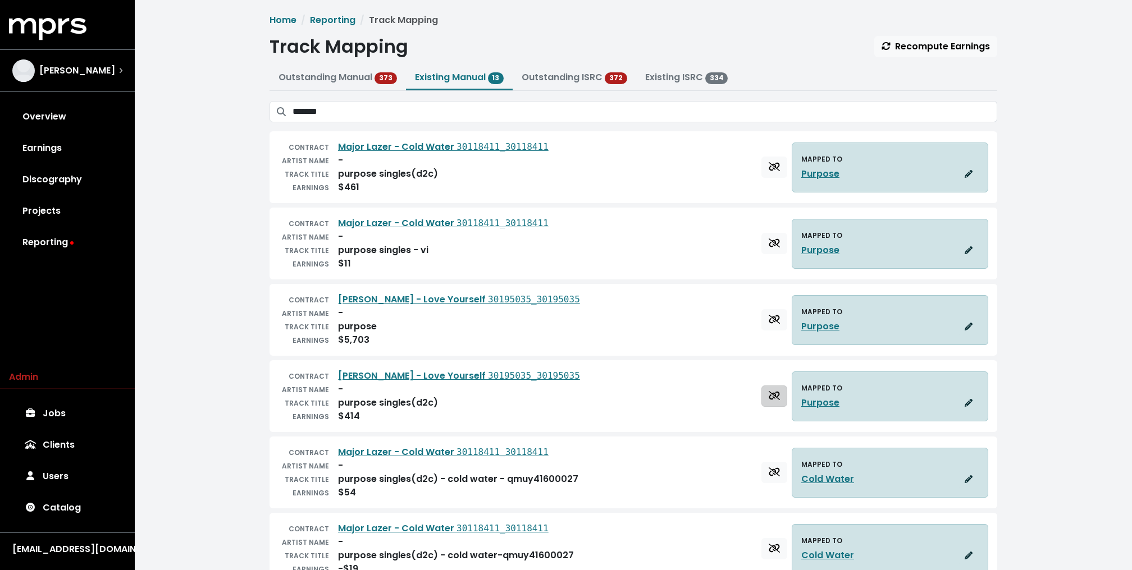
click at [771, 395] on icon "Delete track mapping" at bounding box center [773, 395] width 11 height 9
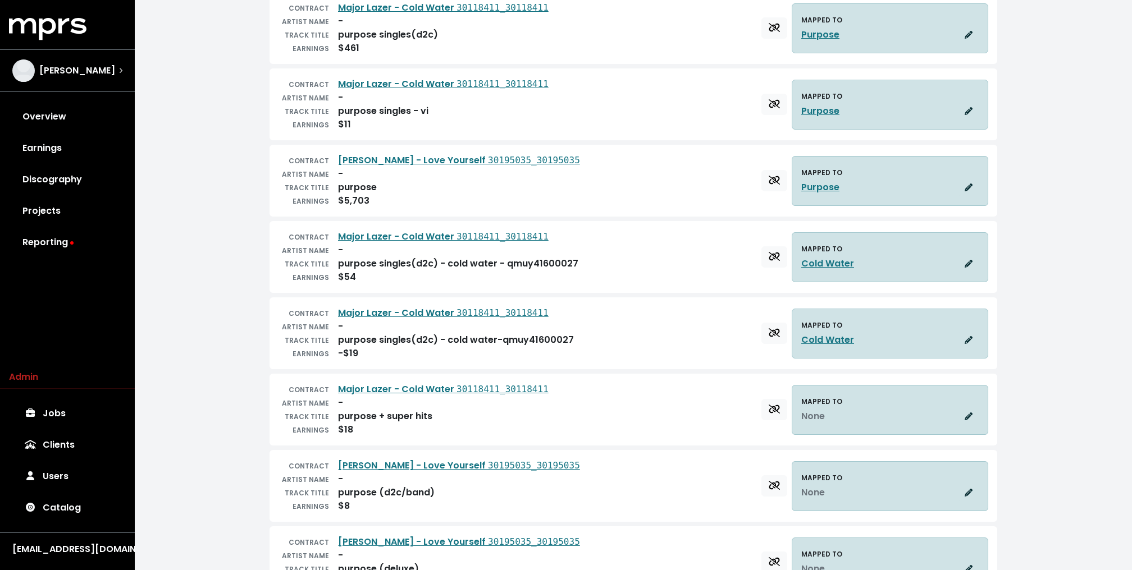
scroll to position [128, 0]
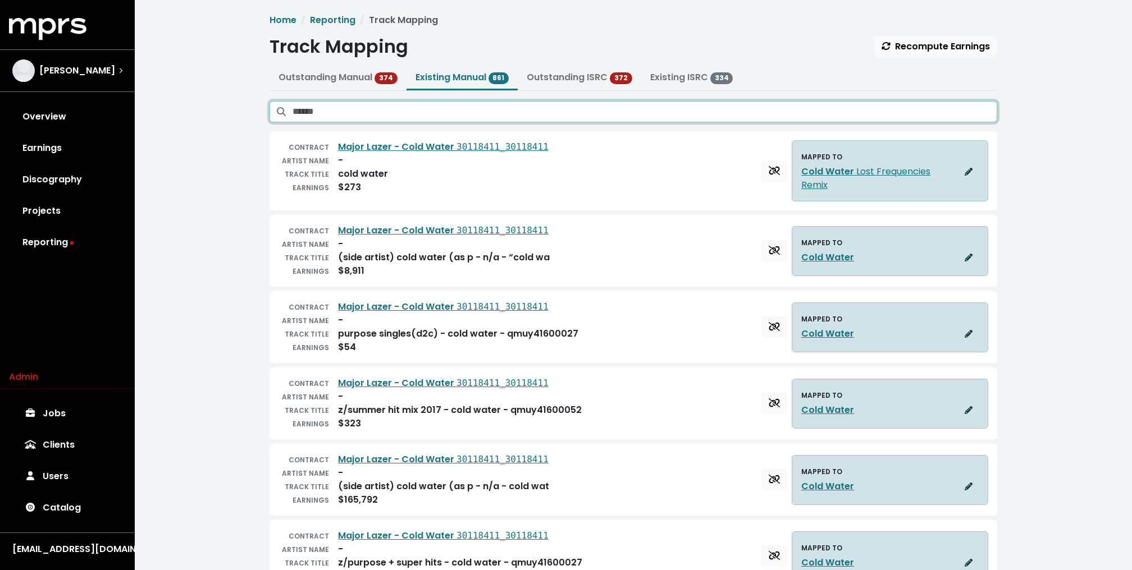
click at [598, 106] on input "Search existing manual mappings" at bounding box center [644, 111] width 704 height 21
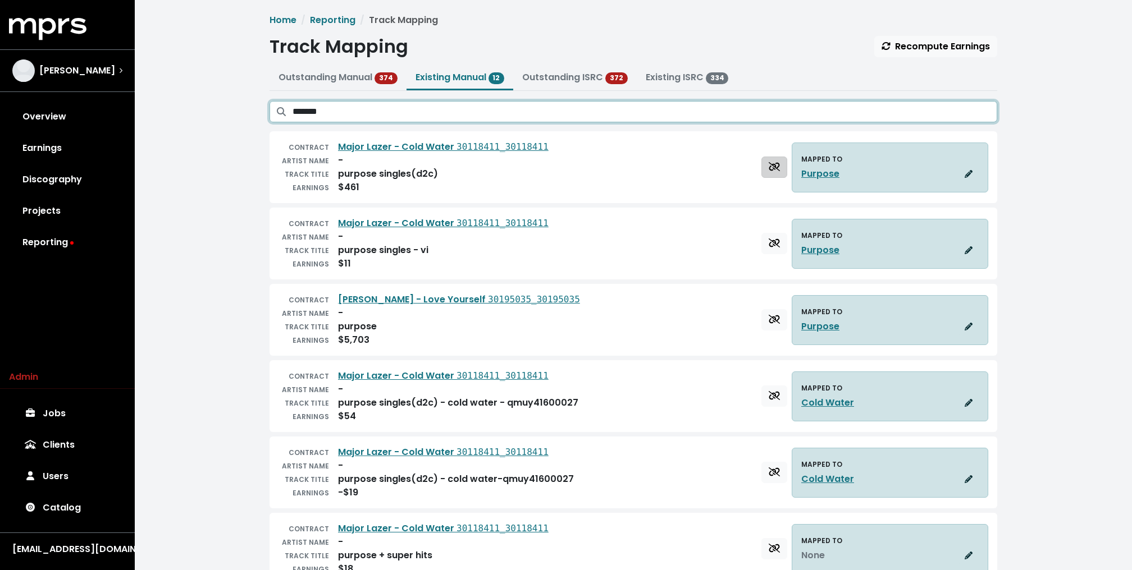
type input "*******"
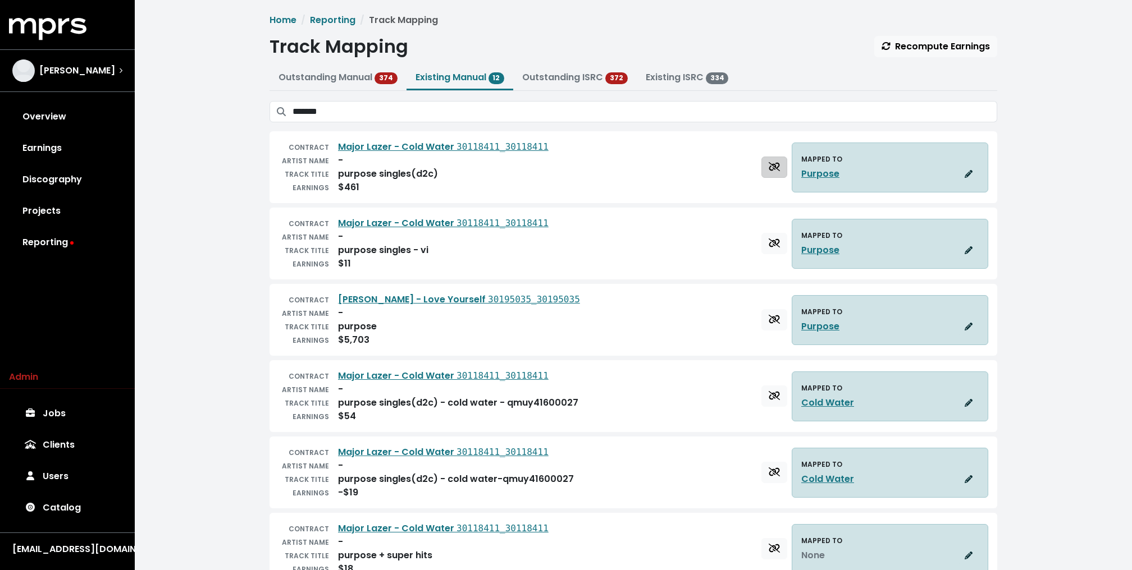
click at [768, 167] on icon "Delete track mapping" at bounding box center [773, 166] width 11 height 9
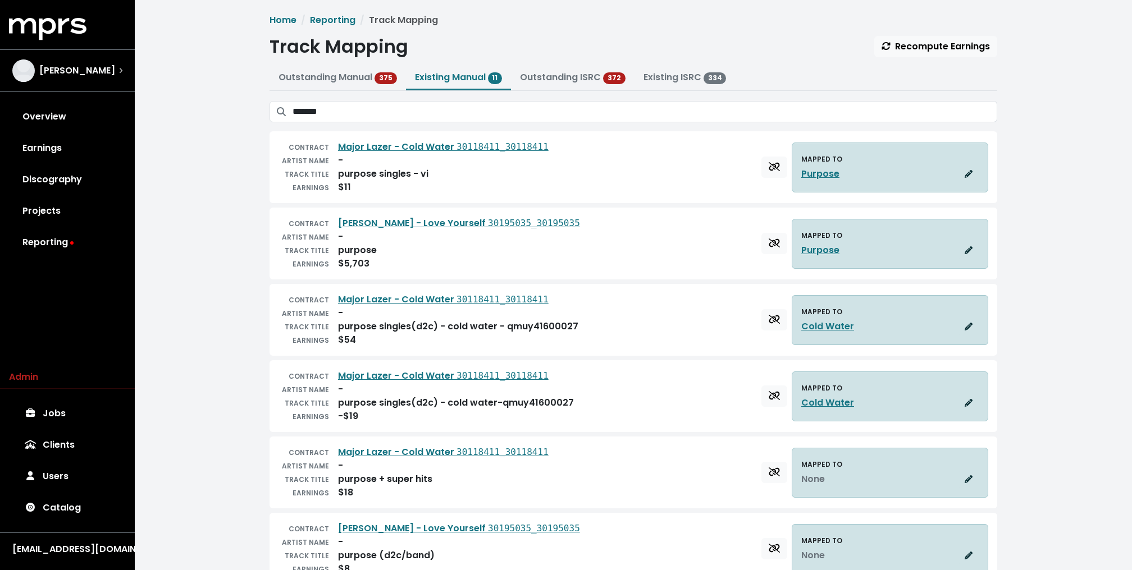
click at [768, 167] on icon "Delete track mapping" at bounding box center [773, 166] width 11 height 9
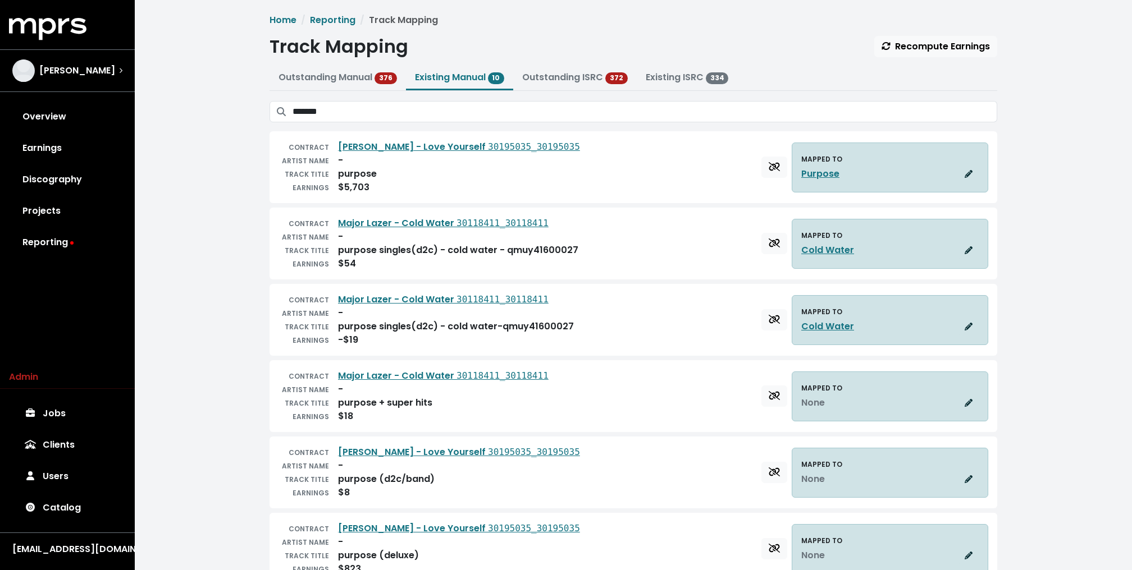
click at [768, 167] on icon "Delete track mapping" at bounding box center [773, 166] width 11 height 9
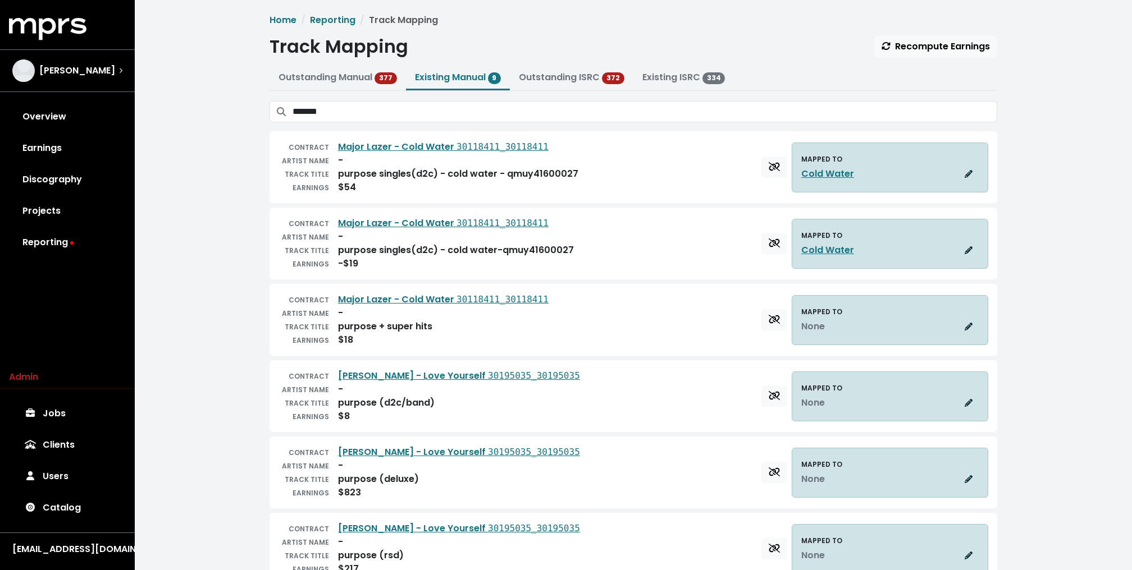
click at [768, 167] on icon "Delete track mapping" at bounding box center [773, 166] width 11 height 9
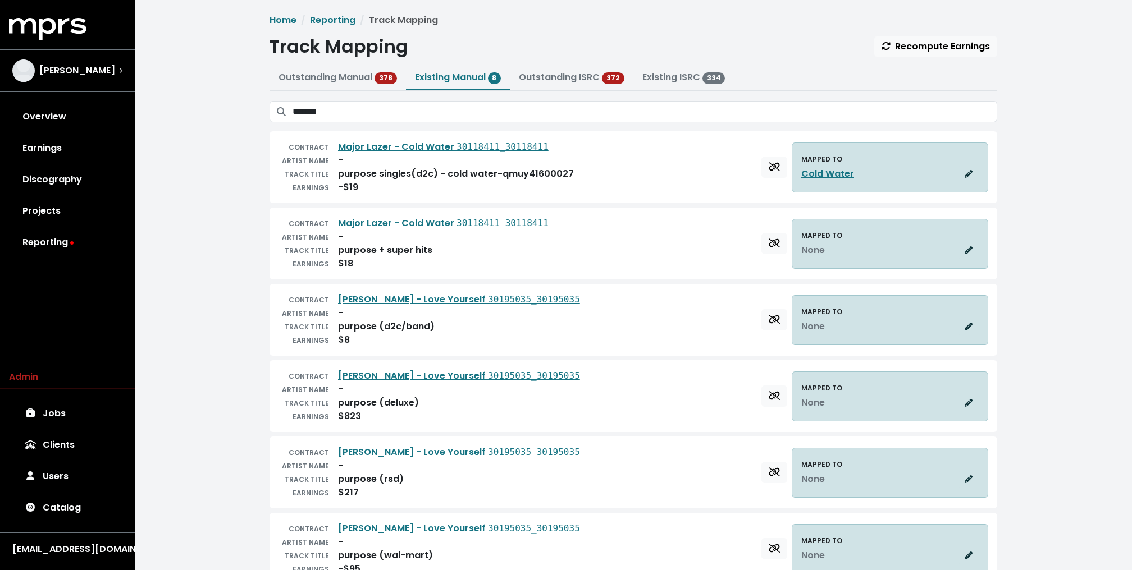
click at [768, 167] on icon "Delete track mapping" at bounding box center [773, 166] width 11 height 9
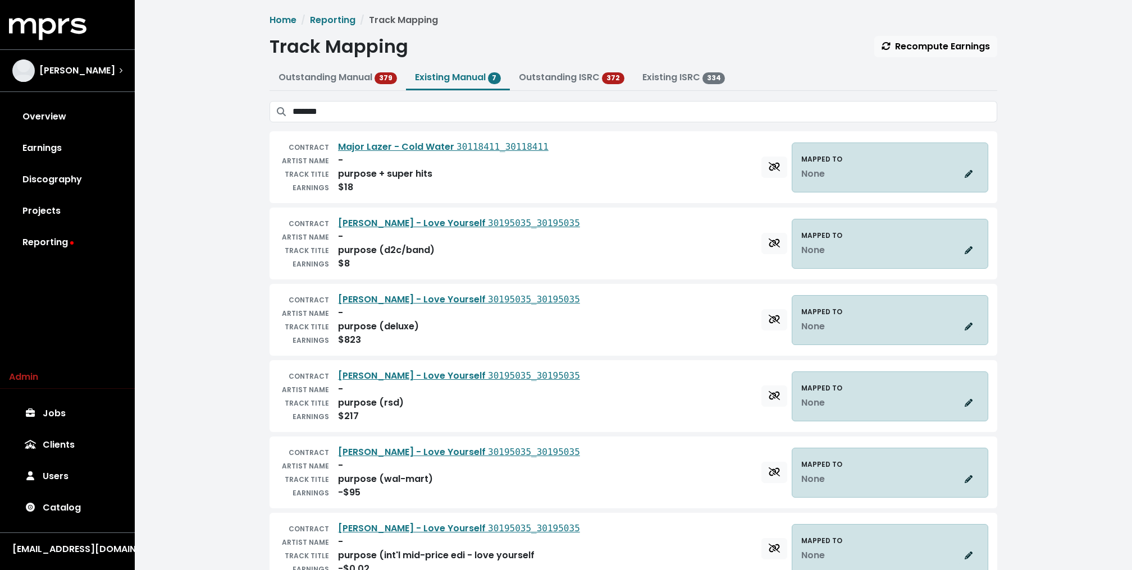
click at [768, 167] on icon "Delete track mapping" at bounding box center [773, 166] width 11 height 9
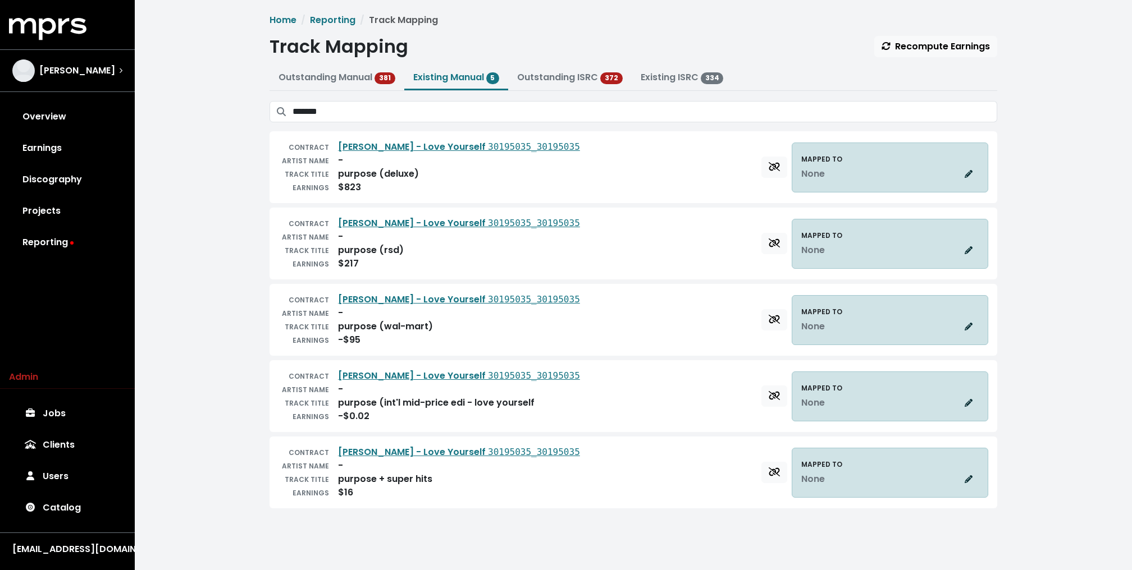
click at [768, 167] on icon "Delete track mapping" at bounding box center [773, 166] width 11 height 9
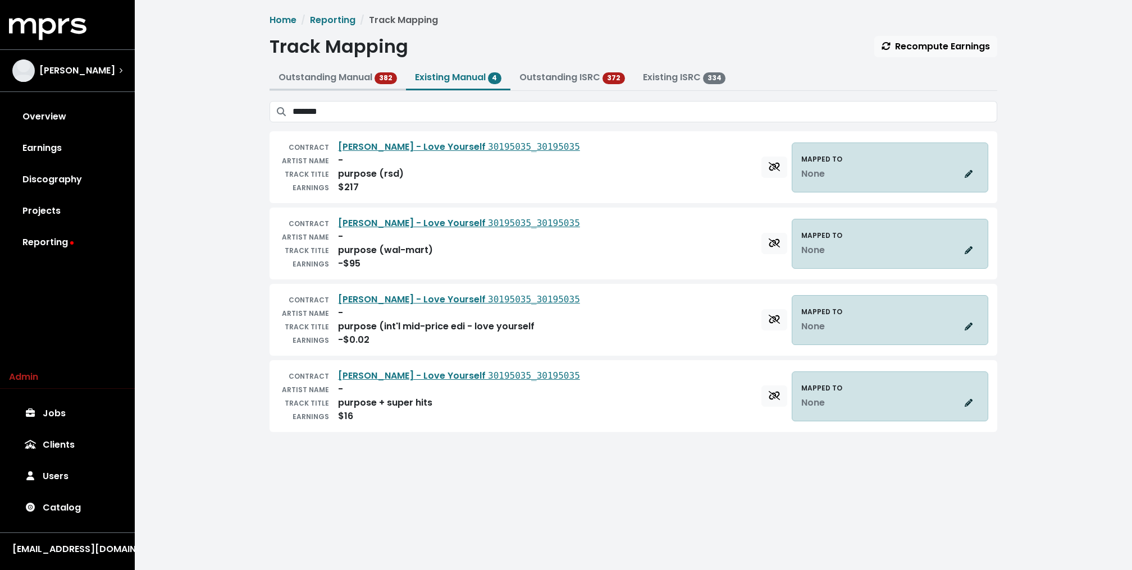
click at [329, 66] on button "Outstanding Manual 382" at bounding box center [337, 78] width 136 height 24
click at [326, 80] on link "Outstanding Manual 382" at bounding box center [337, 77] width 118 height 13
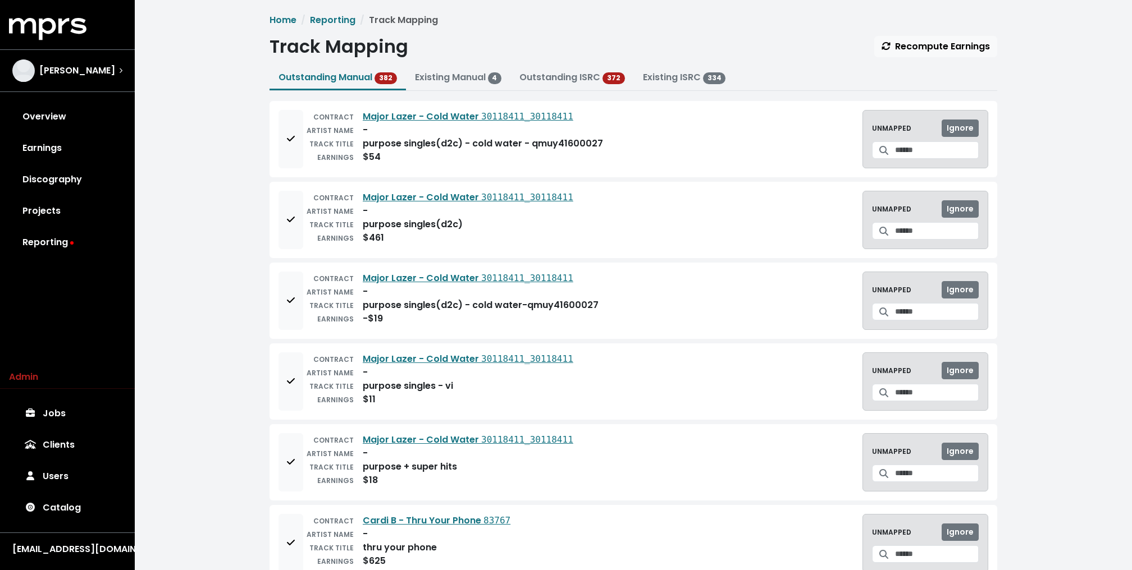
click at [280, 127] on button "Add to mapping queue" at bounding box center [290, 139] width 25 height 58
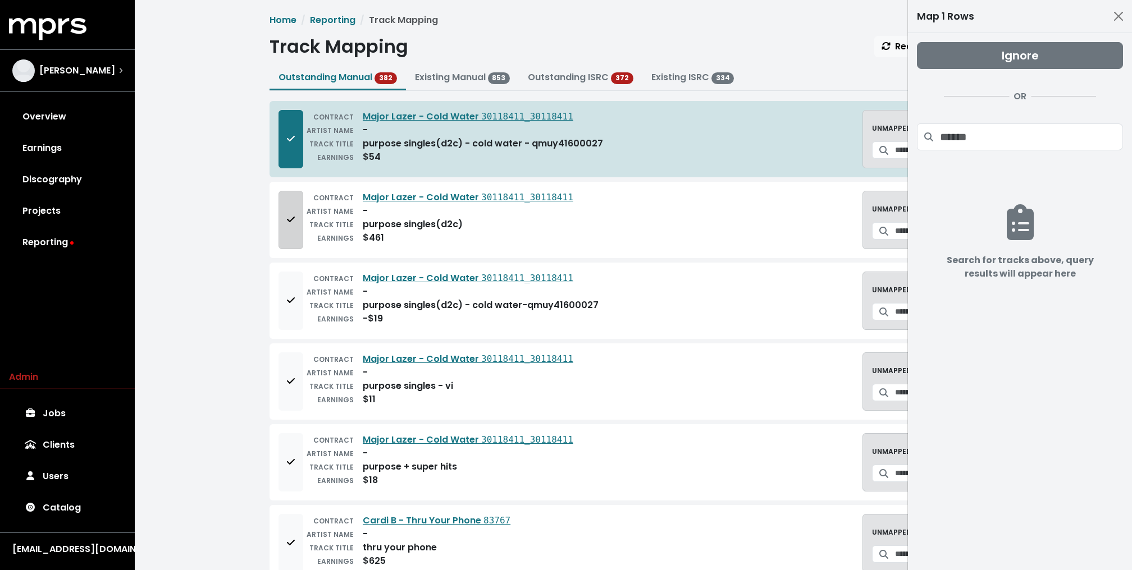
click at [280, 202] on button "Add to mapping queue" at bounding box center [290, 220] width 25 height 58
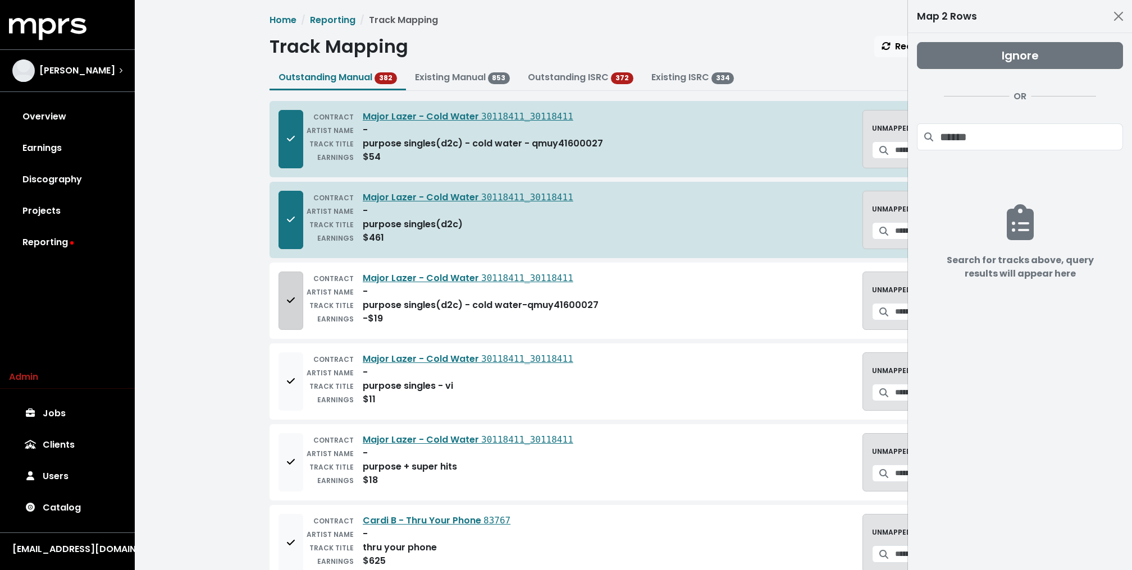
click at [283, 310] on button "Add to mapping queue" at bounding box center [290, 301] width 25 height 58
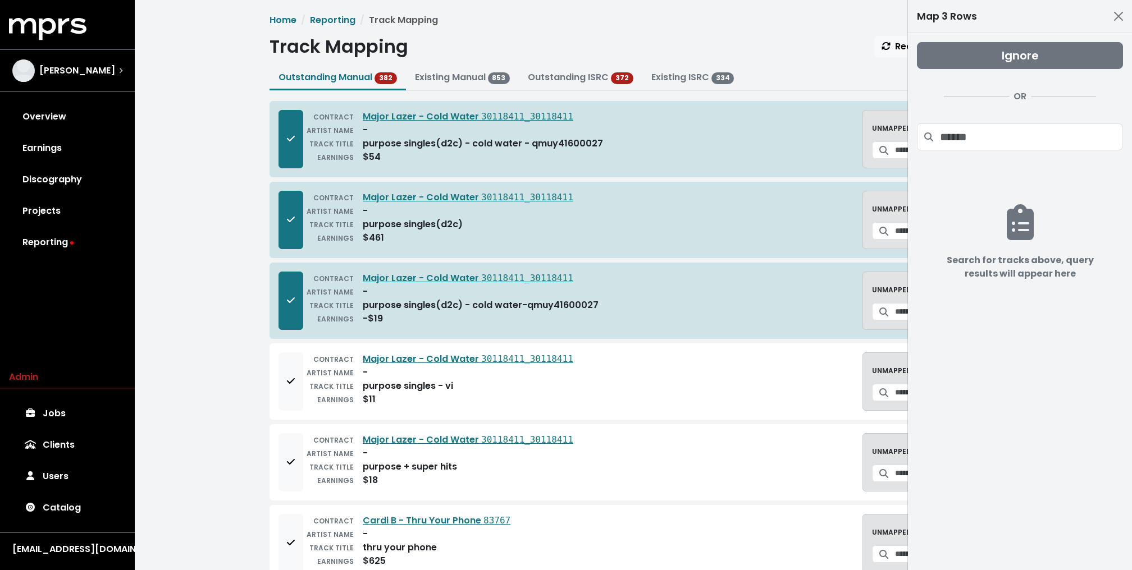
click at [283, 309] on button "Remove from mapping queue" at bounding box center [290, 301] width 25 height 58
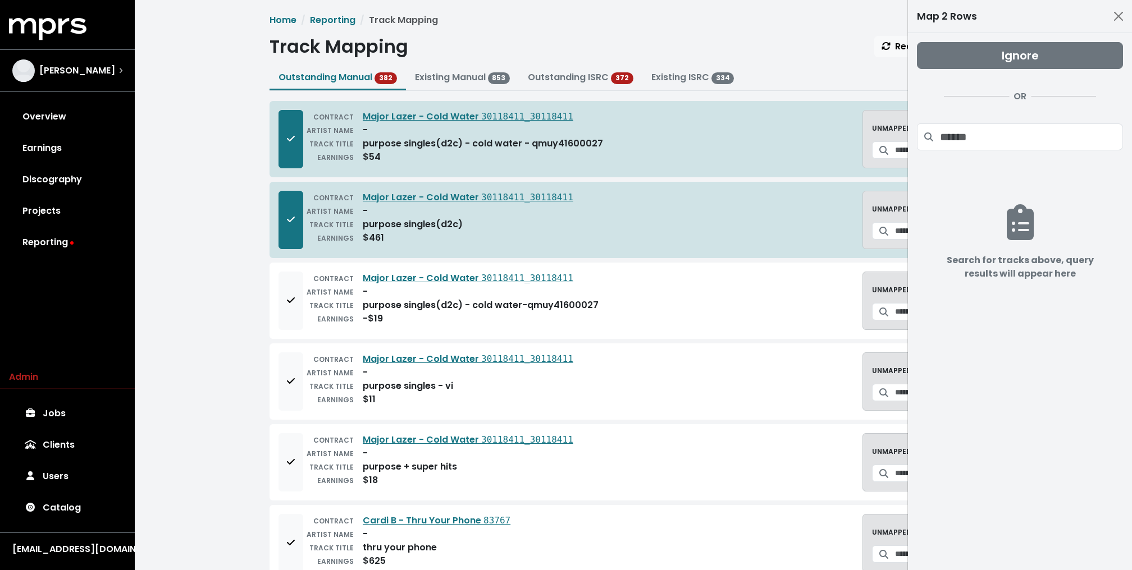
click at [306, 123] on div "ARTIST NAME" at bounding box center [328, 129] width 51 height 13
click at [295, 128] on button "Remove from mapping queue" at bounding box center [290, 139] width 25 height 58
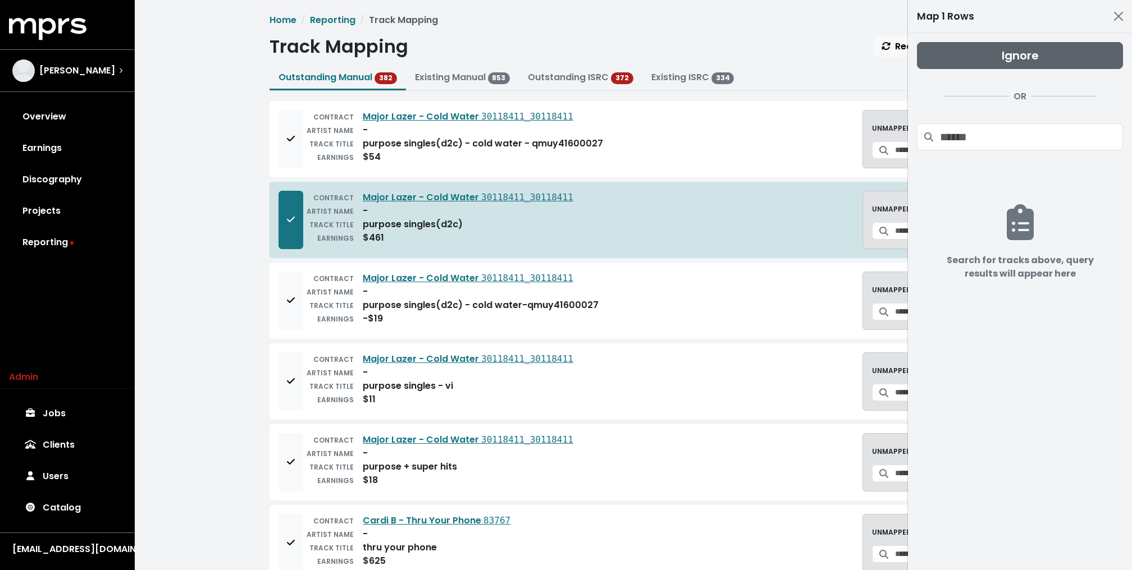
click at [967, 46] on button "Ignore" at bounding box center [1020, 55] width 206 height 27
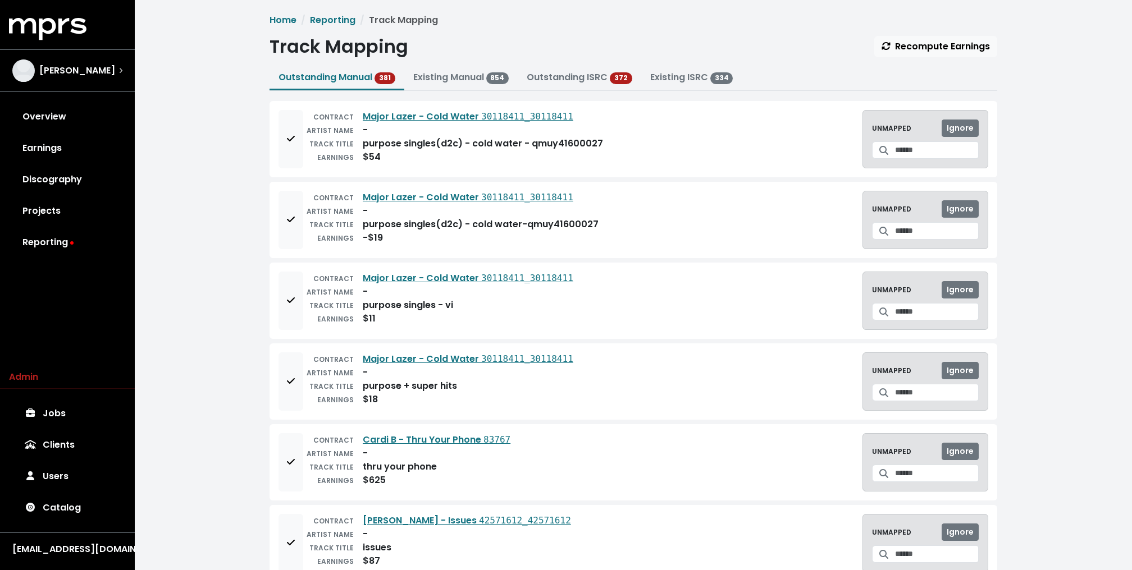
click at [54, 251] on link "Reporting" at bounding box center [67, 242] width 117 height 31
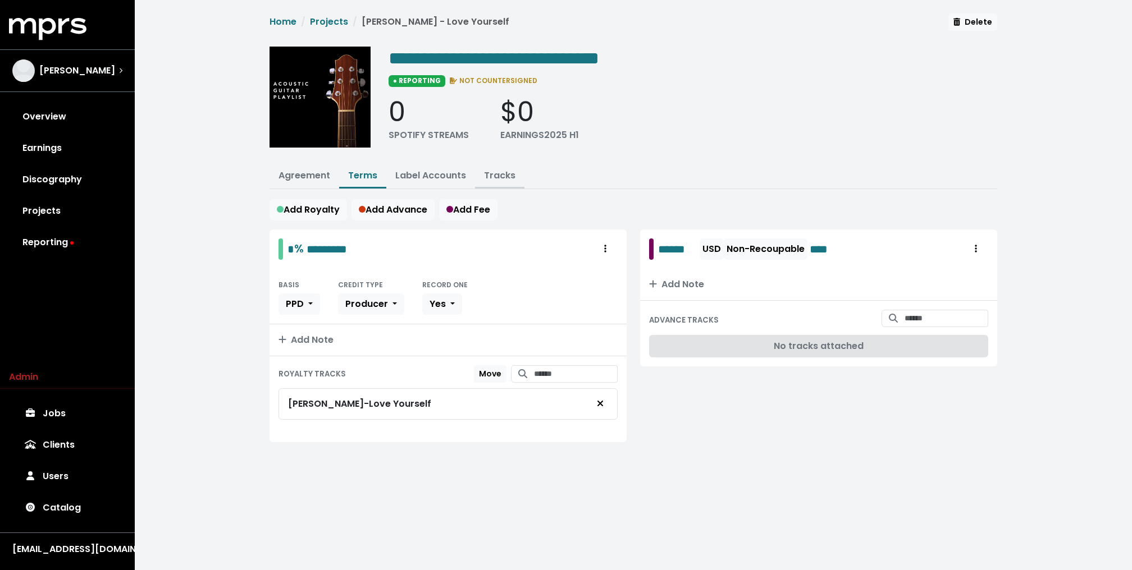
click at [495, 180] on link "Tracks" at bounding box center [499, 175] width 31 height 13
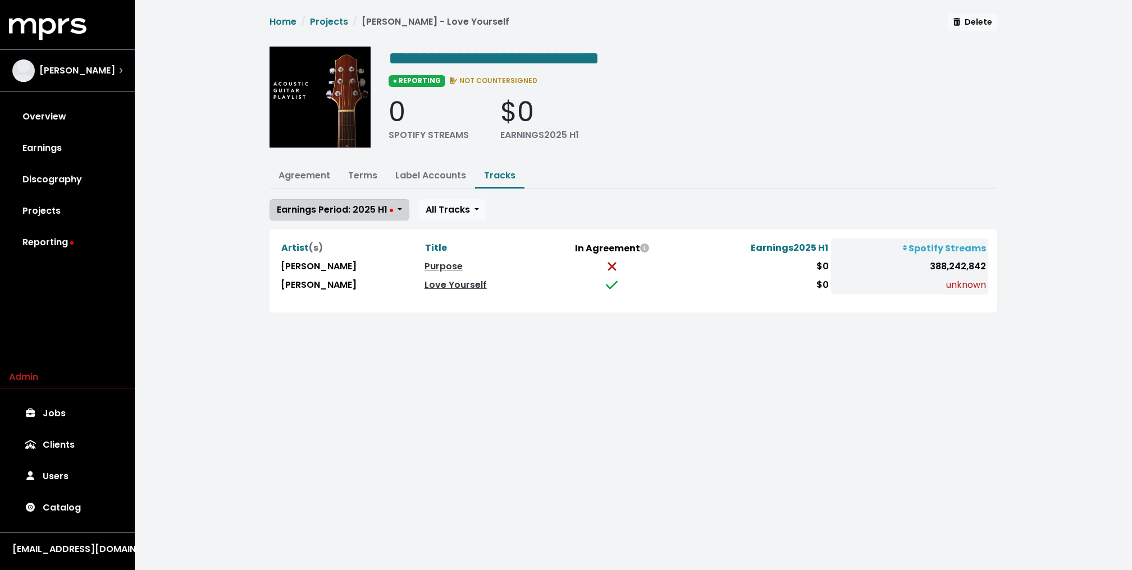
click at [337, 208] on span "Earnings Period: 2025 H1" at bounding box center [335, 209] width 116 height 13
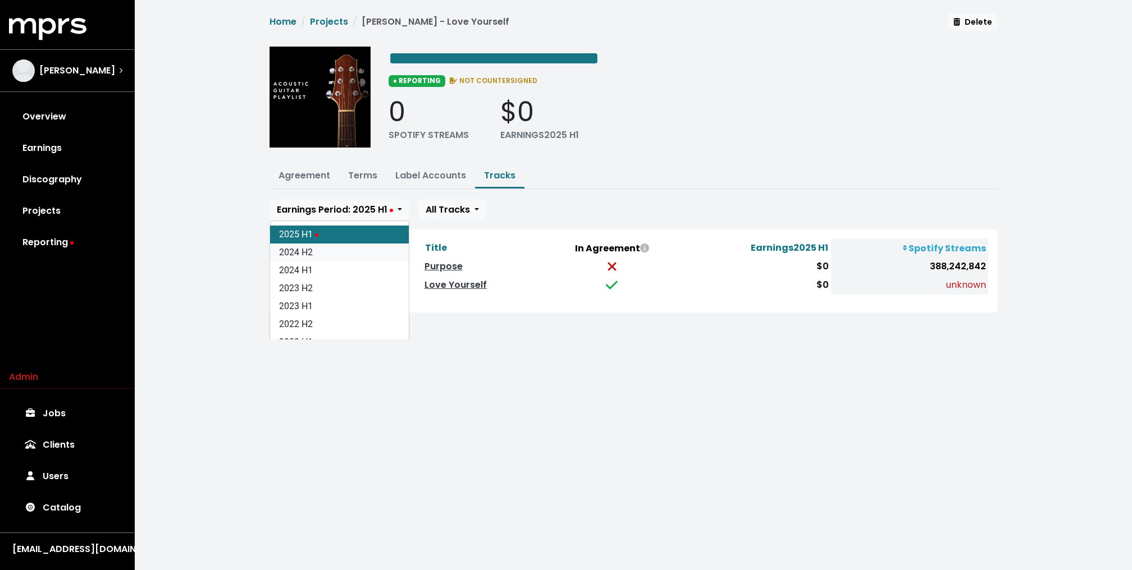
click at [314, 252] on link "2024 H2" at bounding box center [339, 253] width 139 height 18
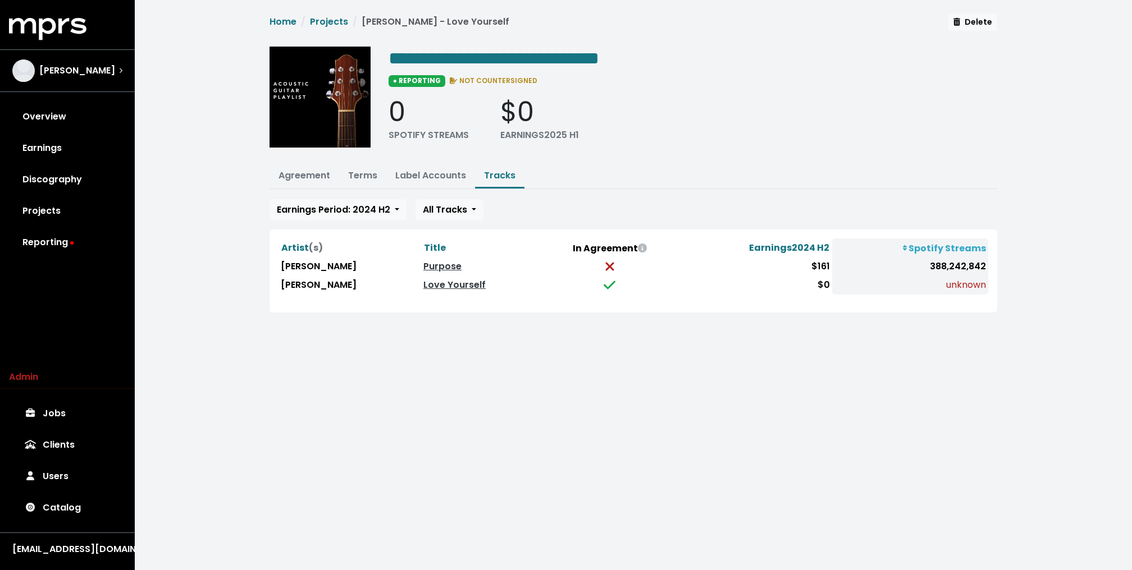
click at [259, 205] on div "**********" at bounding box center [633, 170] width 997 height 340
click at [63, 242] on link "Reporting" at bounding box center [67, 242] width 117 height 31
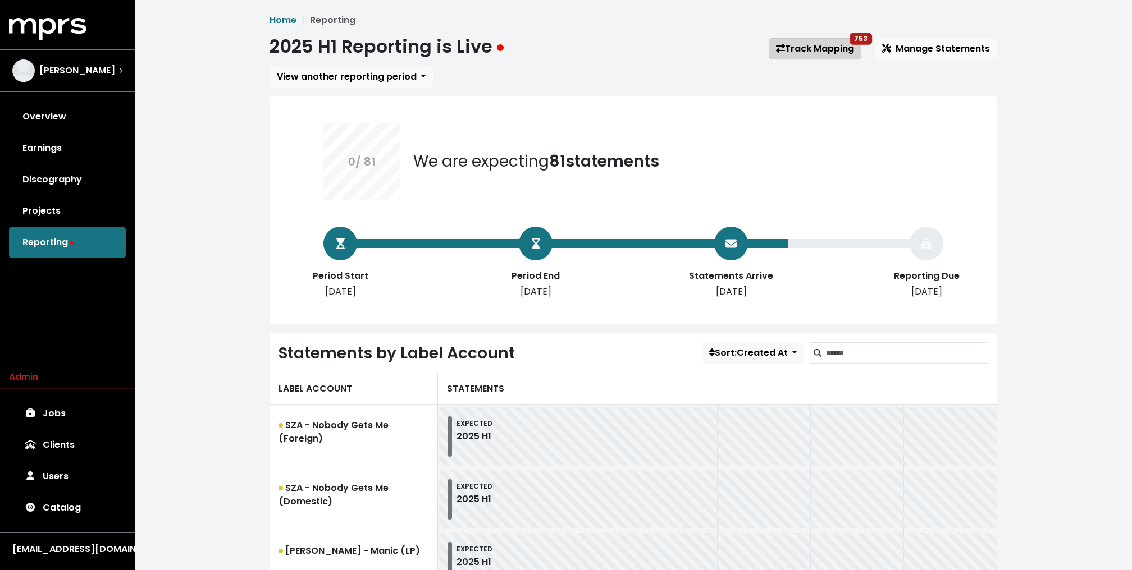
click at [847, 48] on link "Track Mapping 753" at bounding box center [814, 48] width 93 height 21
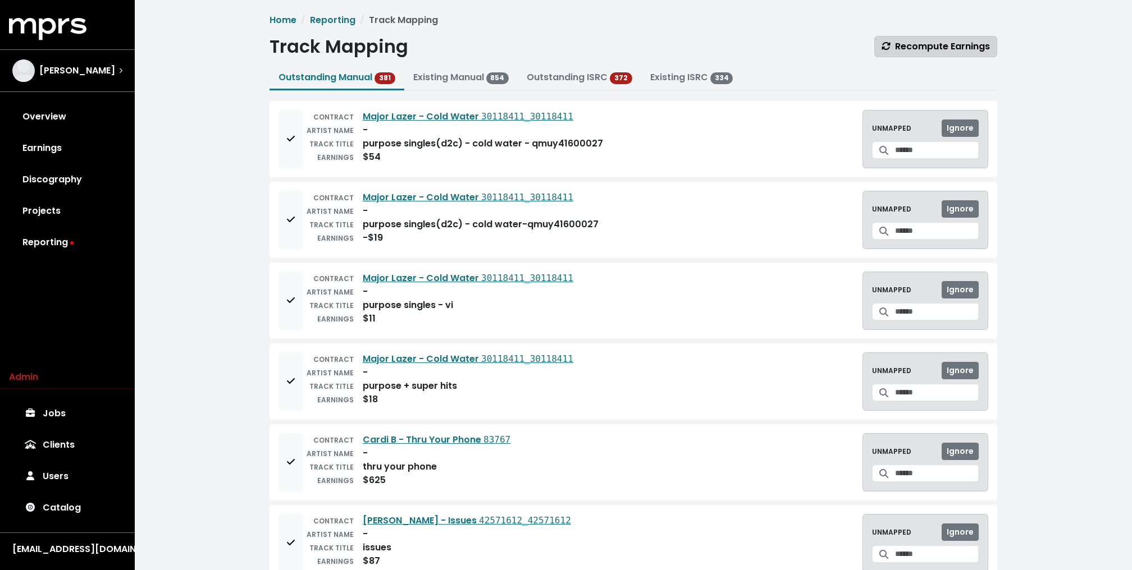
click at [922, 40] on span "Recompute Earnings" at bounding box center [935, 46] width 108 height 13
click at [474, 86] on button "Existing Manual 854" at bounding box center [461, 78] width 114 height 24
click at [494, 74] on span "854" at bounding box center [497, 77] width 23 height 11
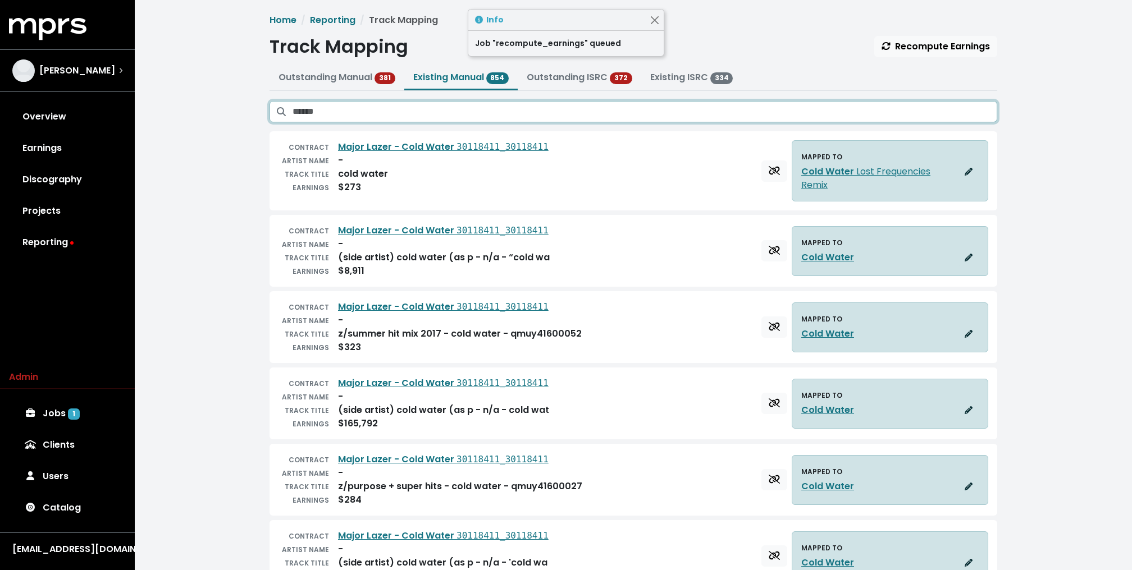
click at [468, 112] on input "Search existing manual mappings" at bounding box center [644, 111] width 704 height 21
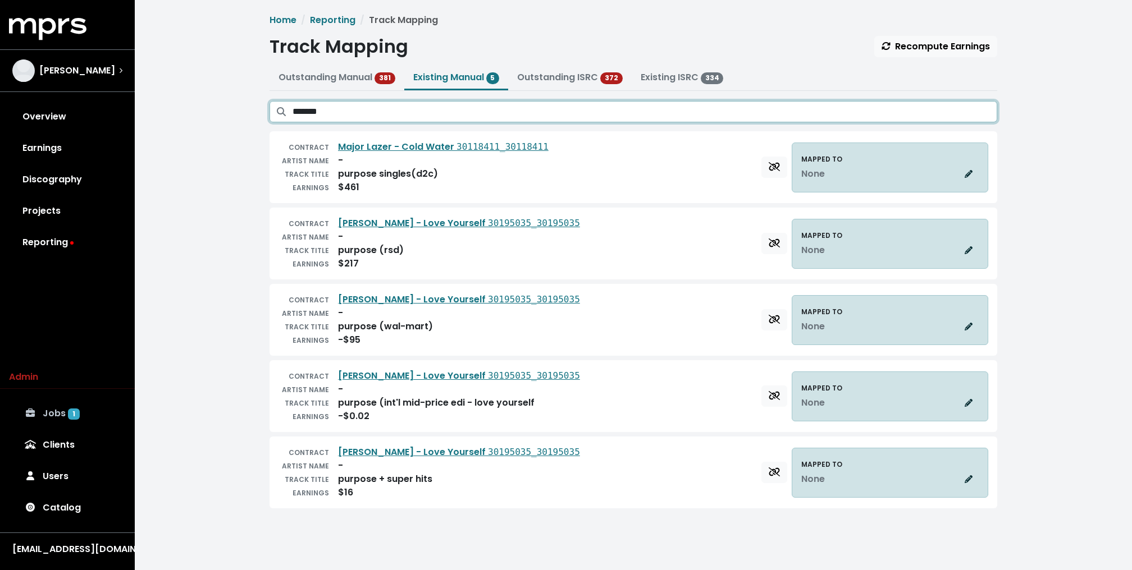
type input "*******"
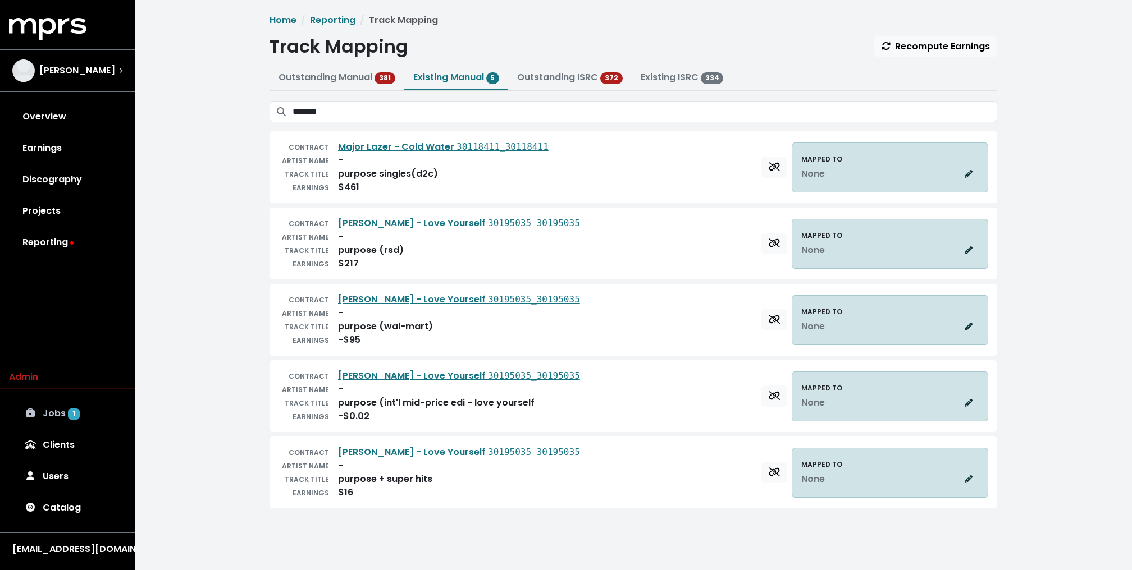
click at [53, 412] on link "Jobs 1" at bounding box center [67, 413] width 117 height 31
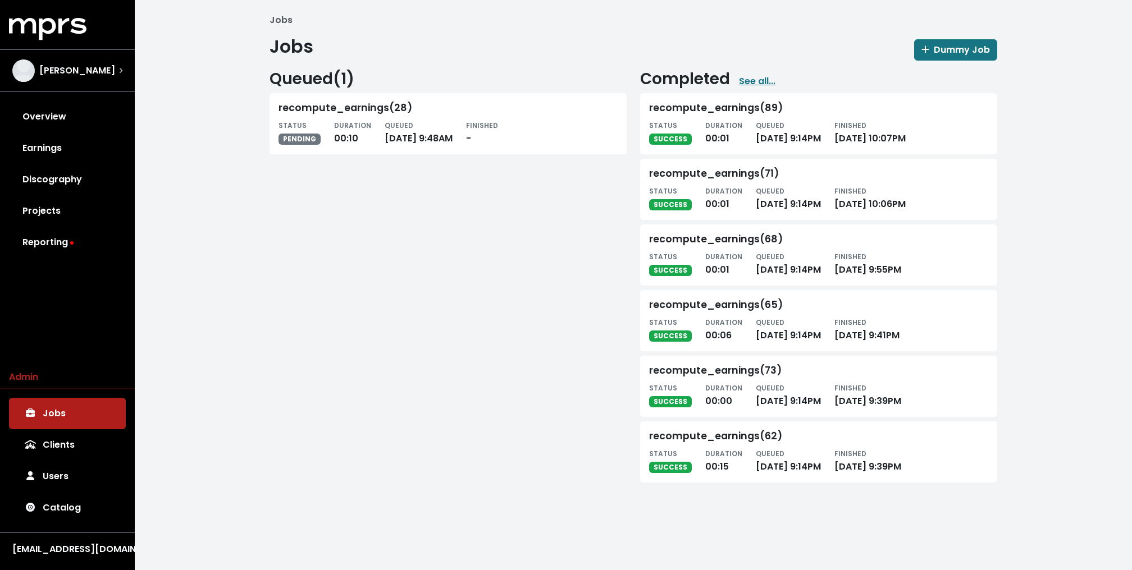
click at [182, 356] on div "Jobs Jobs Dummy Job Queued ( 1 ) recompute_earnings(28) STATUS PENDING DURATION…" at bounding box center [633, 252] width 997 height 505
click at [183, 332] on div "Jobs Jobs Dummy Job Queued ( 1 ) recompute_earnings(28) STATUS PENDING DURATION…" at bounding box center [633, 252] width 997 height 505
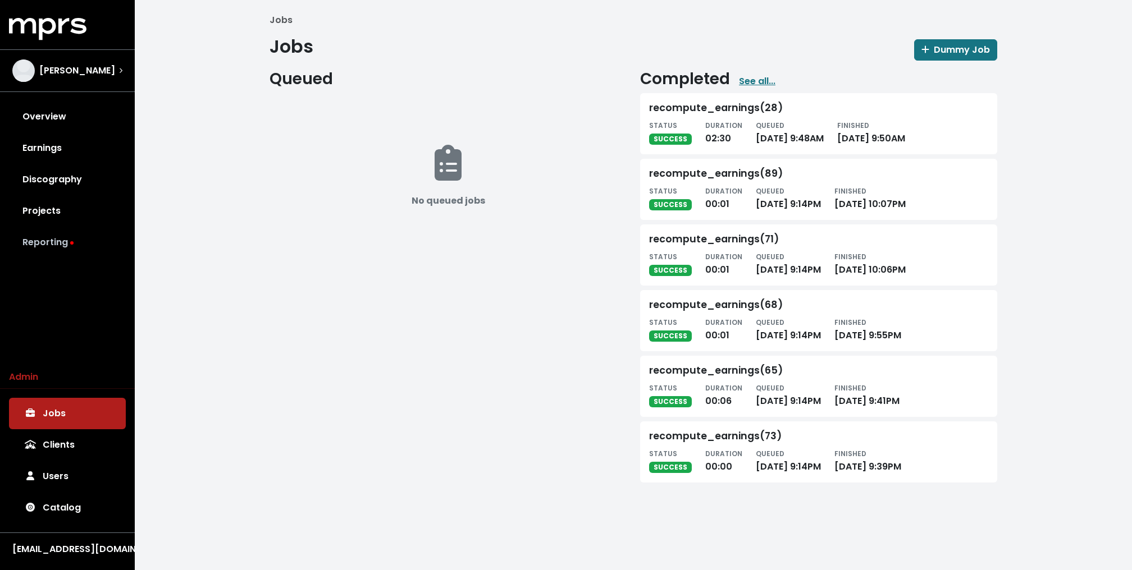
click at [76, 249] on link "Reporting" at bounding box center [67, 242] width 117 height 31
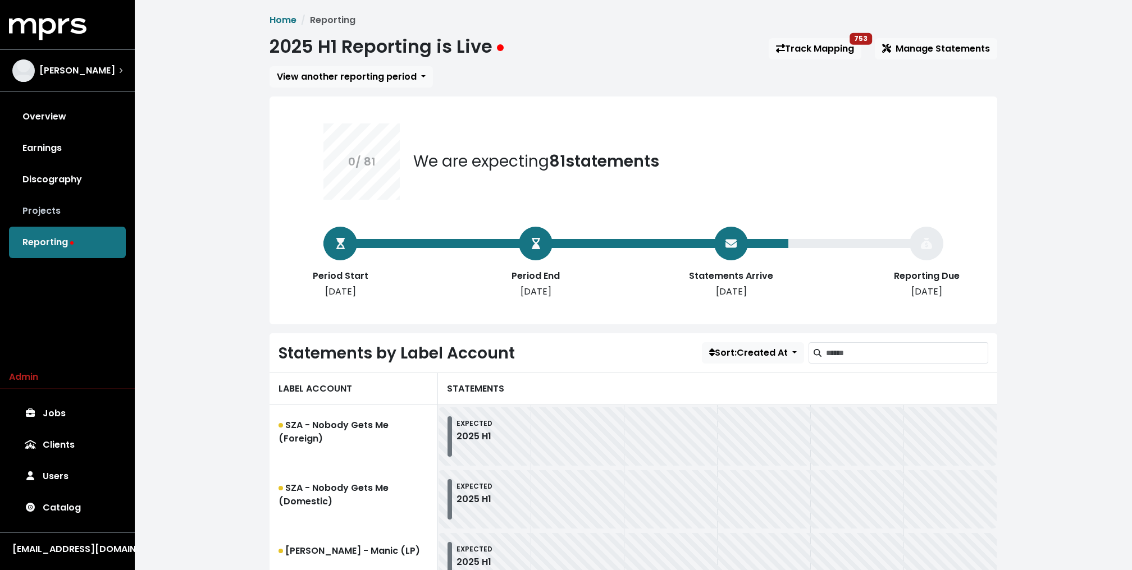
click at [51, 205] on link "Projects" at bounding box center [67, 210] width 117 height 31
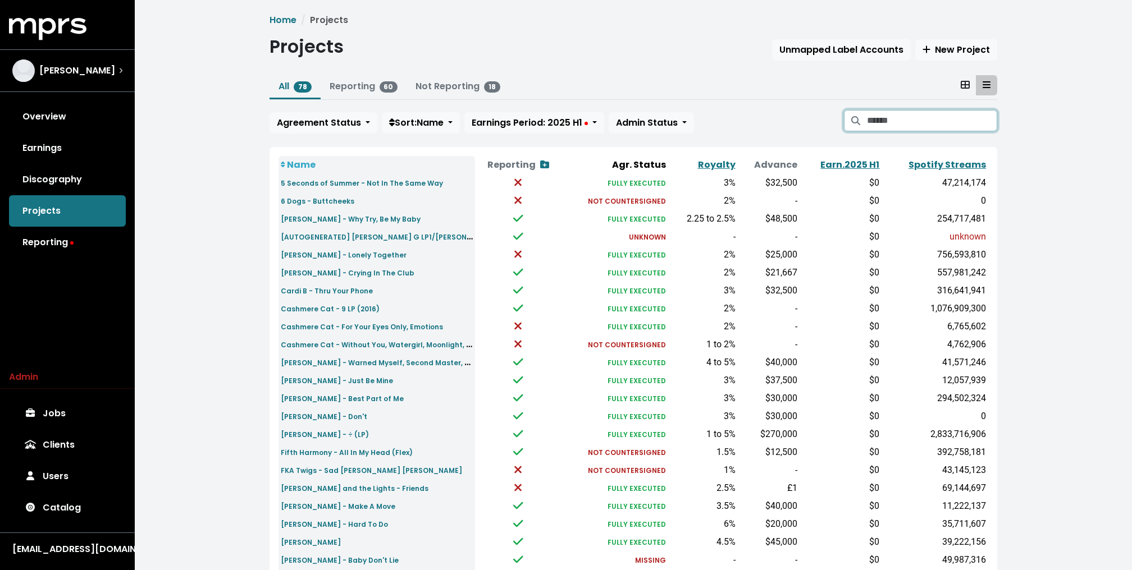
click at [953, 119] on input "Search projects" at bounding box center [932, 120] width 130 height 21
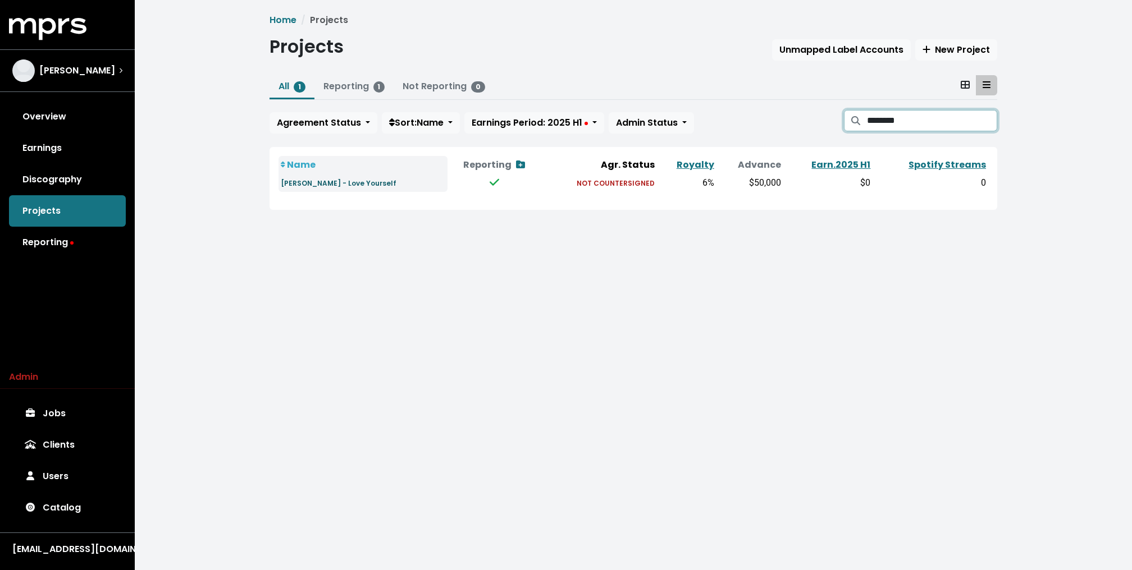
type input "********"
click at [358, 180] on small "[PERSON_NAME] - Love Yourself" at bounding box center [339, 183] width 116 height 10
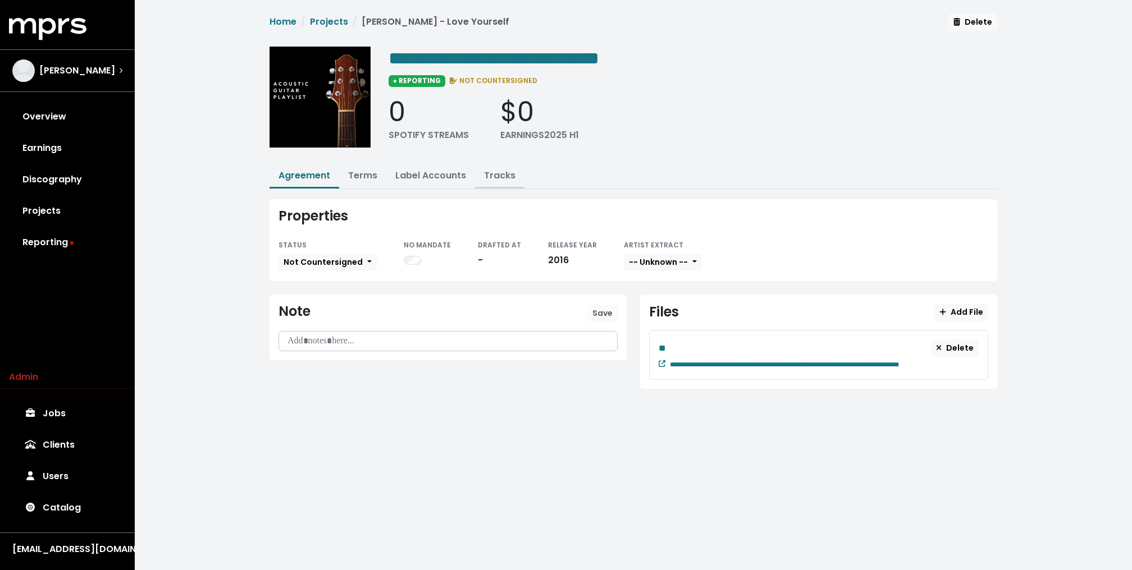
click at [489, 175] on link "Tracks" at bounding box center [499, 175] width 31 height 13
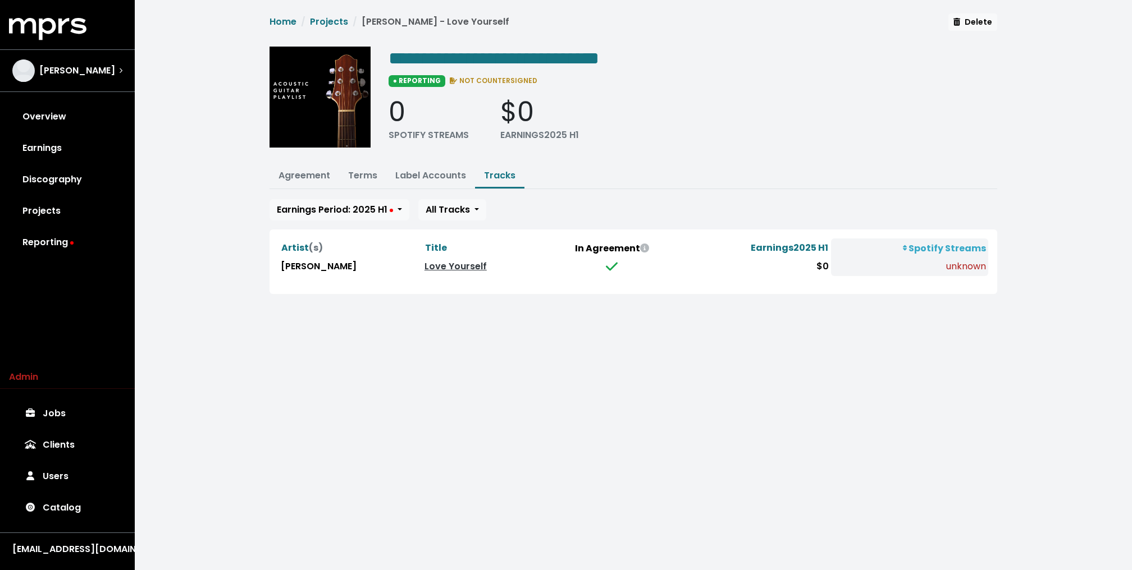
click at [216, 219] on div "**********" at bounding box center [633, 160] width 997 height 321
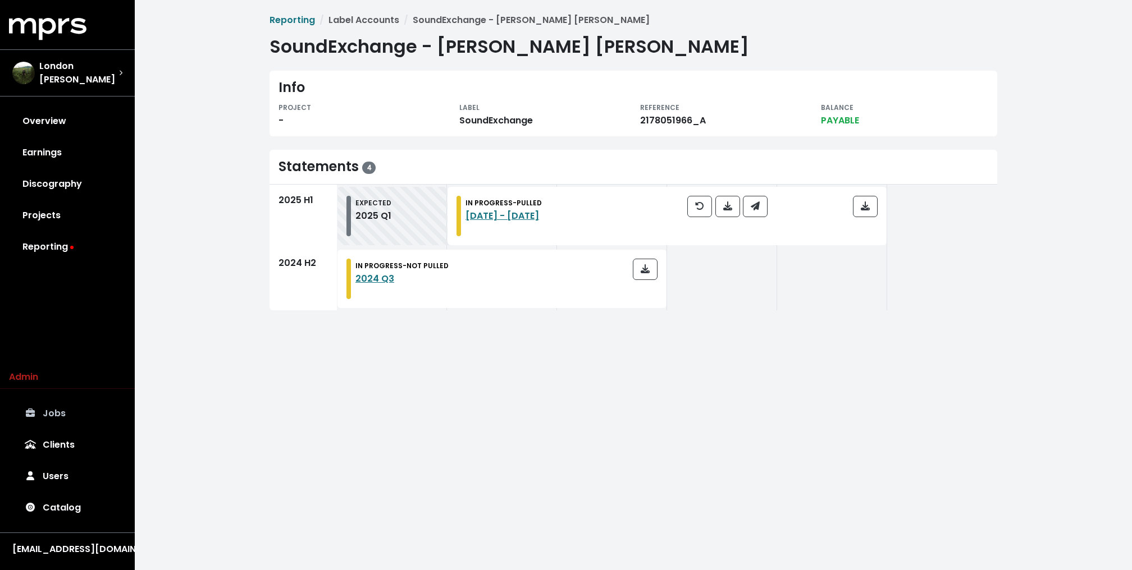
click at [66, 421] on link "Jobs" at bounding box center [67, 413] width 117 height 31
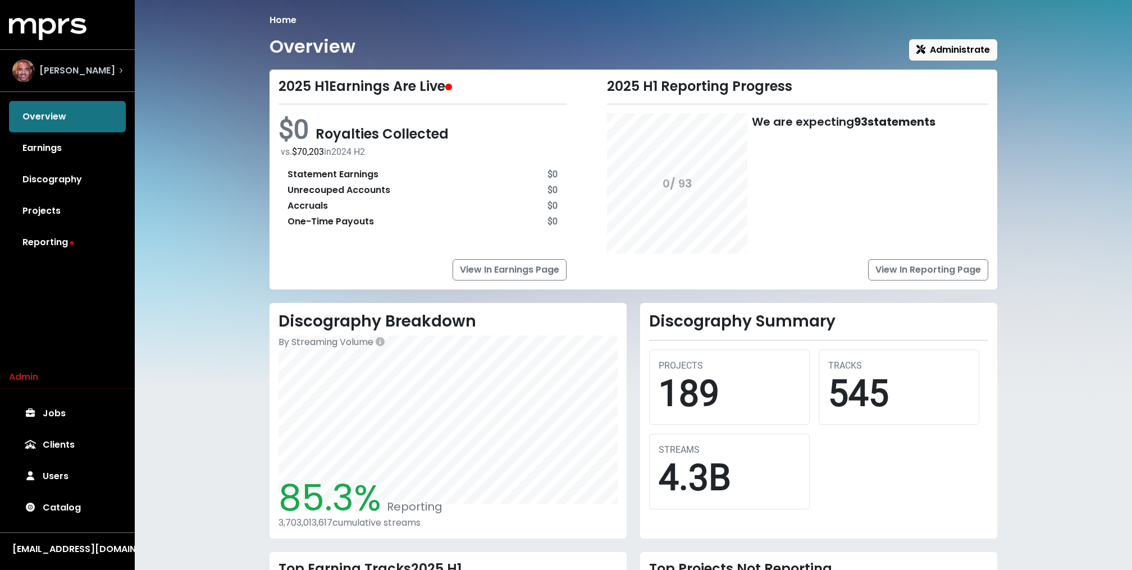
click at [102, 65] on span "Harvey Mason Jr" at bounding box center [77, 70] width 76 height 13
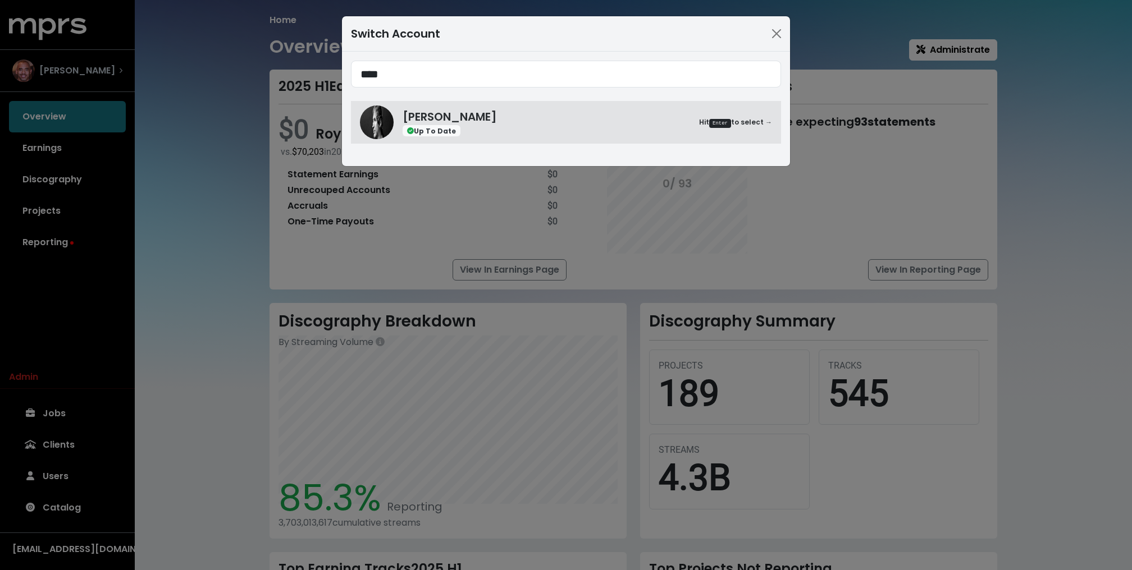
type input "****"
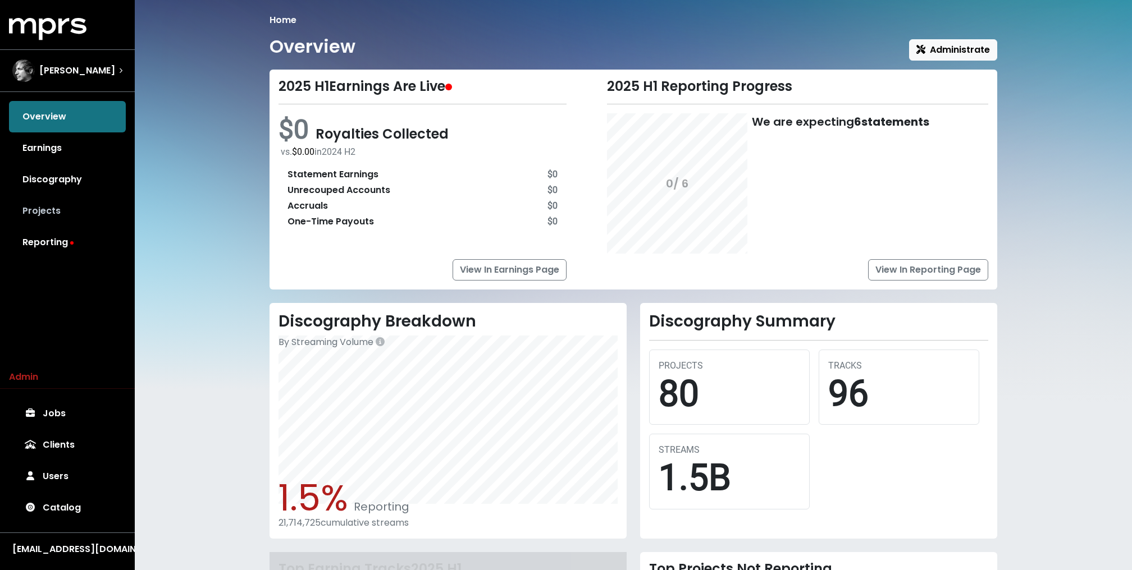
click at [53, 215] on link "Projects" at bounding box center [67, 210] width 117 height 31
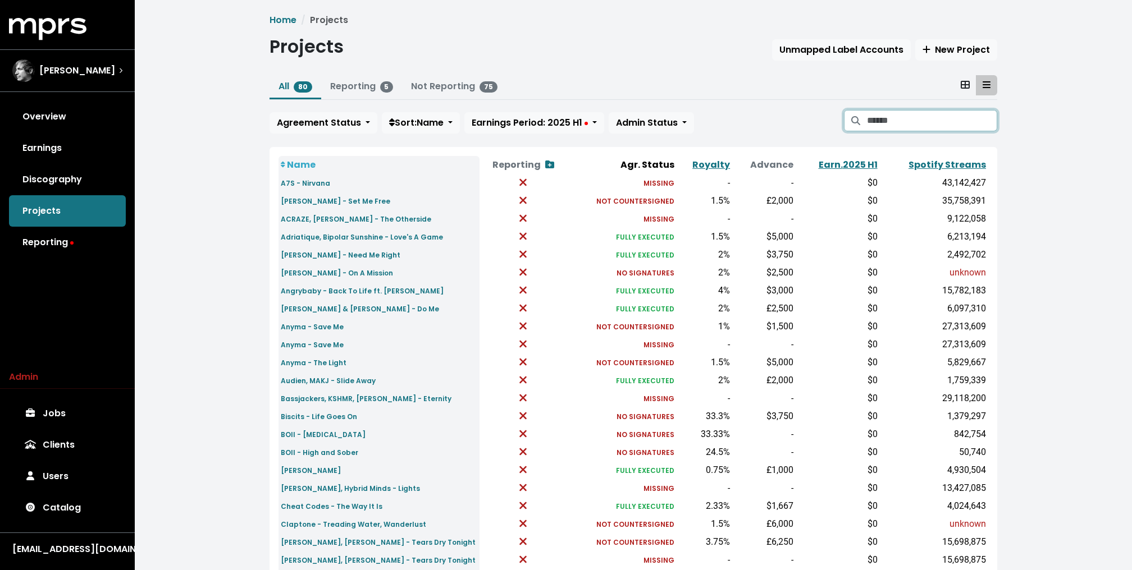
click at [929, 123] on input "Search projects" at bounding box center [932, 120] width 130 height 21
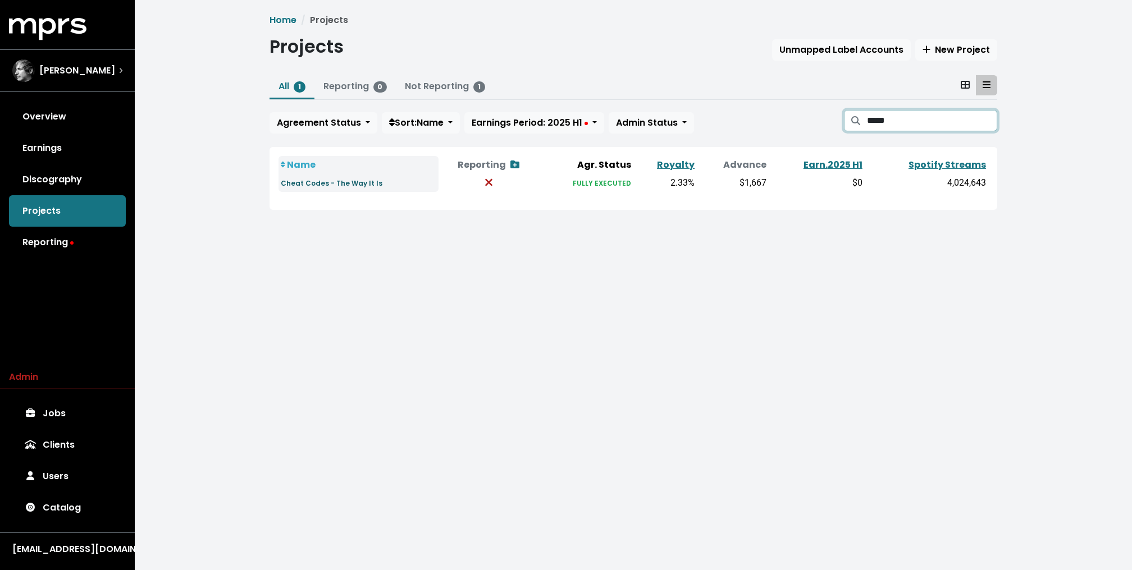
type input "*****"
click at [345, 184] on small "Cheat Codes - The Way It Is" at bounding box center [332, 183] width 102 height 10
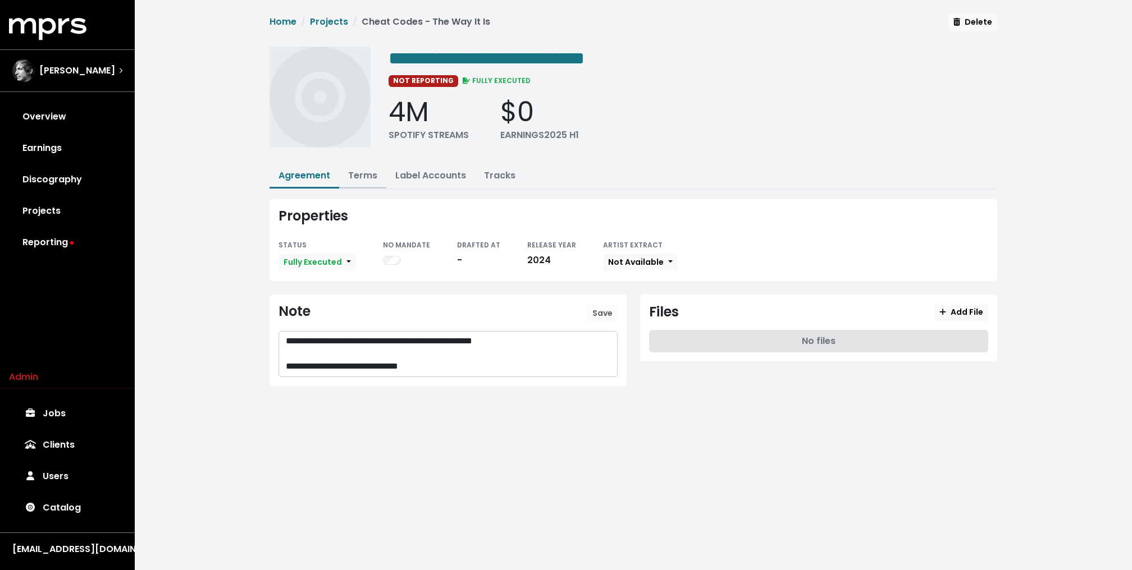
click at [365, 182] on button "Terms" at bounding box center [362, 176] width 47 height 24
click at [358, 181] on button "Terms" at bounding box center [362, 176] width 47 height 24
click at [342, 176] on button "Terms" at bounding box center [362, 176] width 47 height 24
click at [358, 181] on button "Terms" at bounding box center [362, 176] width 47 height 24
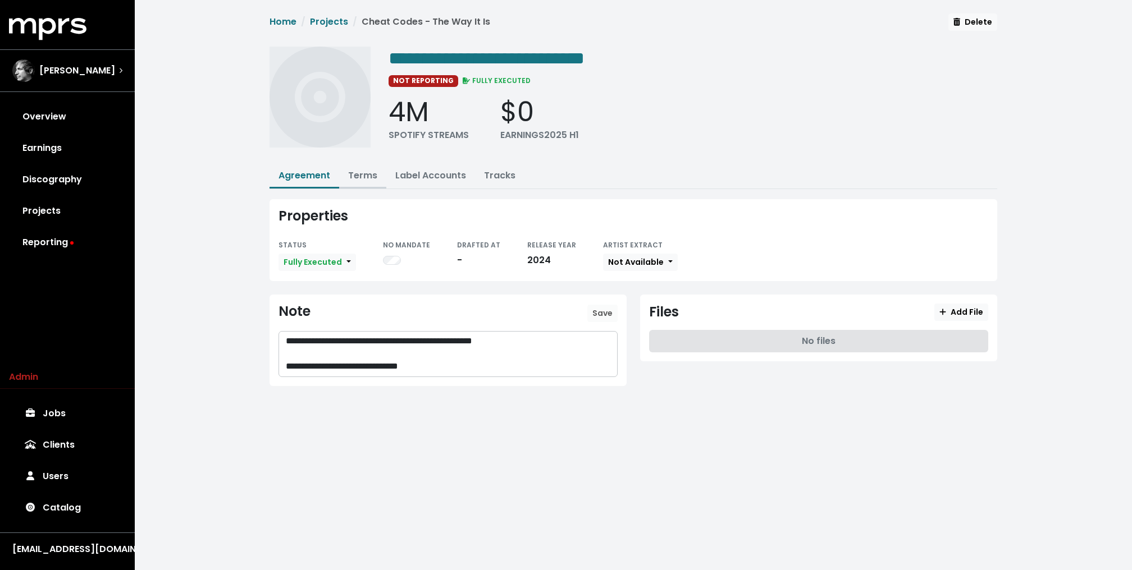
click at [360, 172] on link "Terms" at bounding box center [362, 175] width 29 height 13
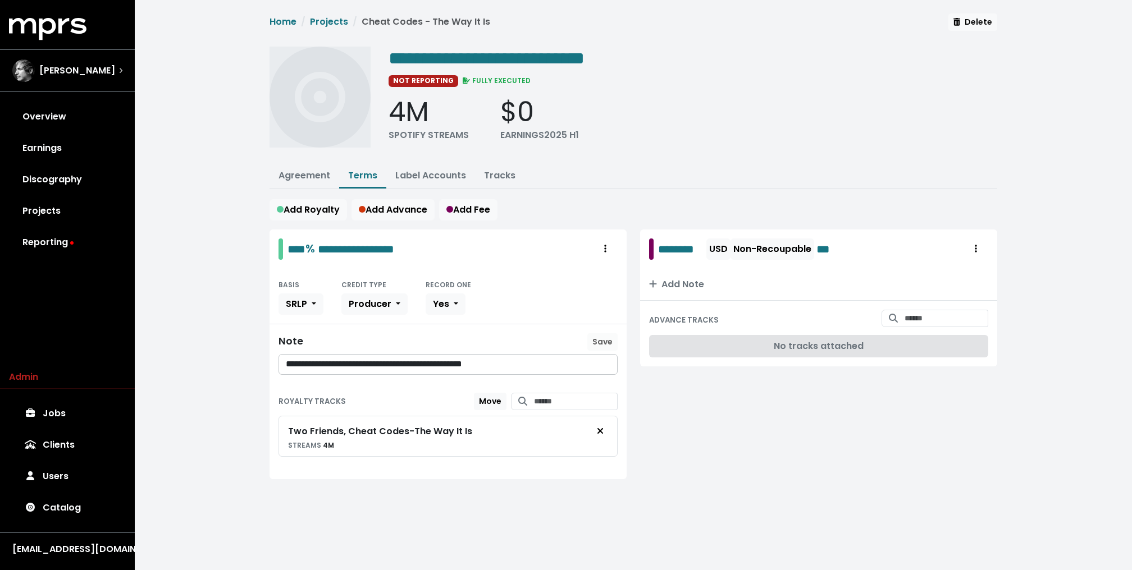
click at [207, 178] on div "**********" at bounding box center [633, 260] width 997 height 520
click at [318, 23] on link "Projects" at bounding box center [329, 21] width 38 height 13
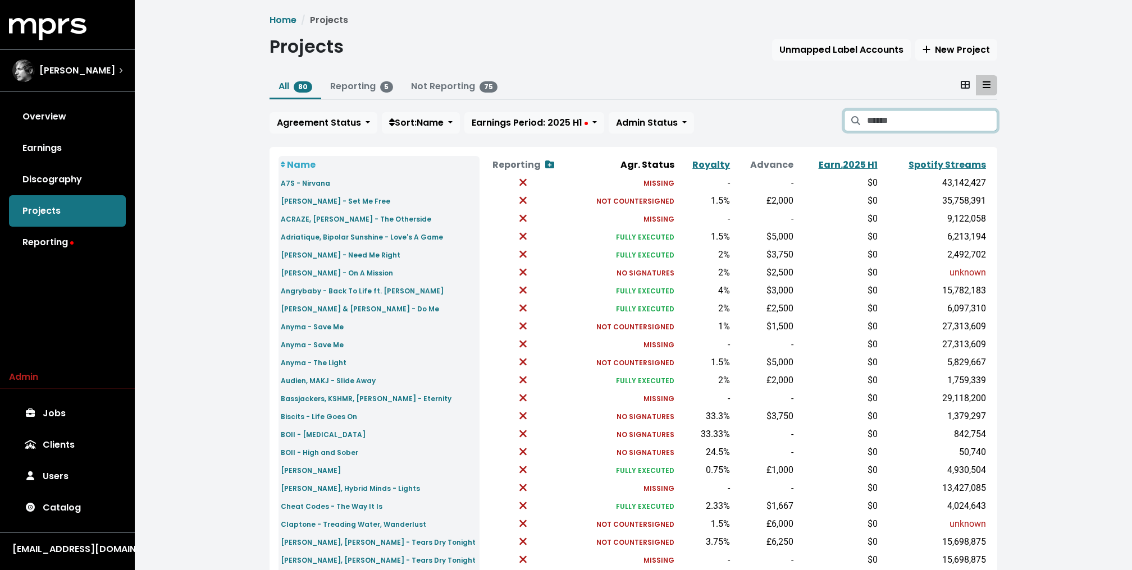
click at [944, 118] on input "Search projects" at bounding box center [932, 120] width 130 height 21
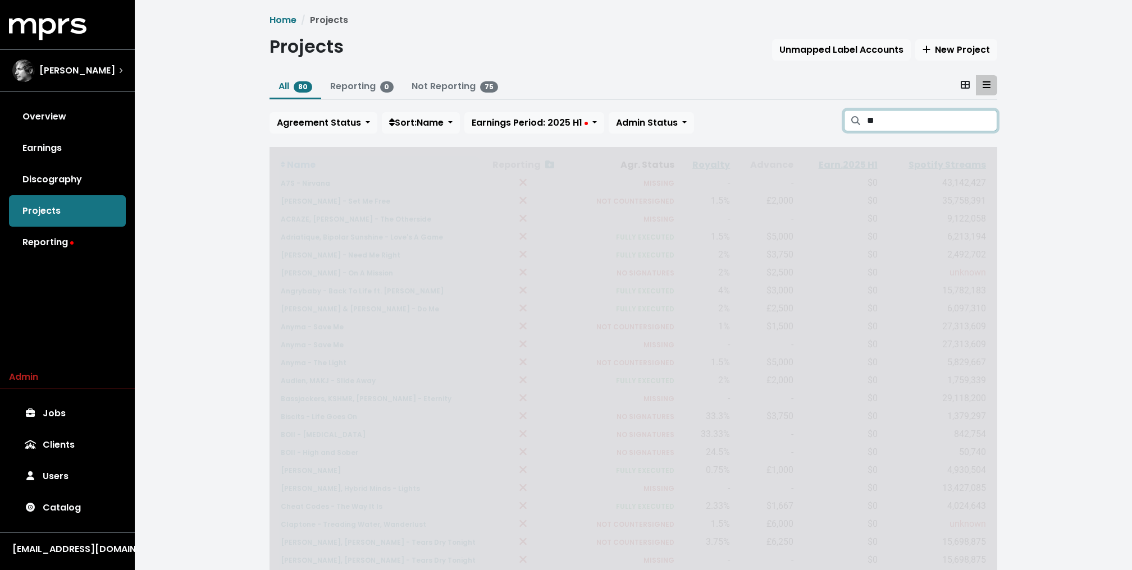
type input "*"
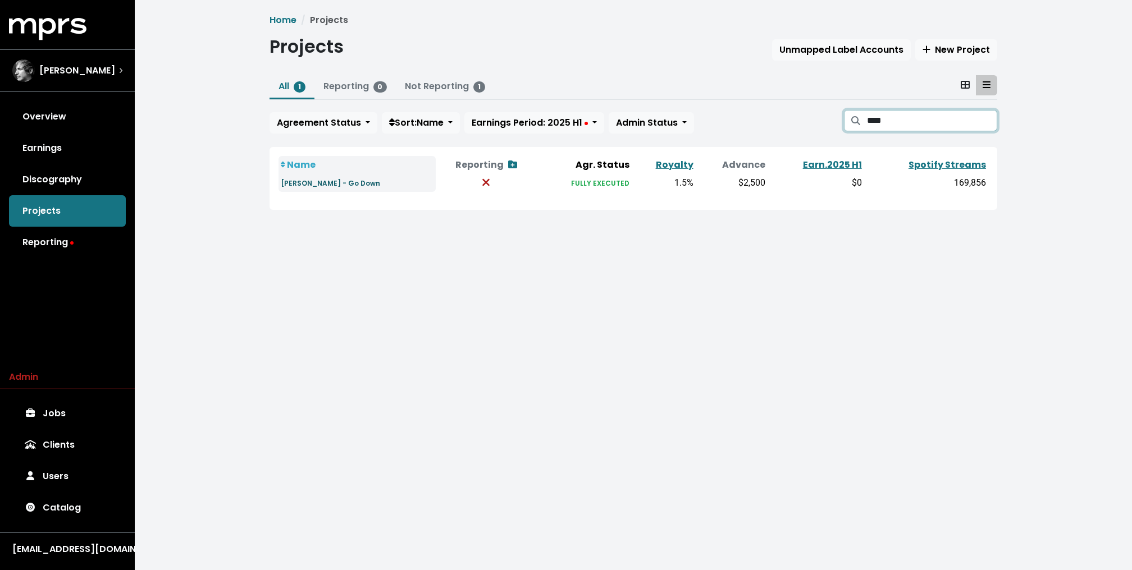
type input "****"
click at [338, 184] on small "Marshall Jefferson - Go Down" at bounding box center [330, 183] width 99 height 10
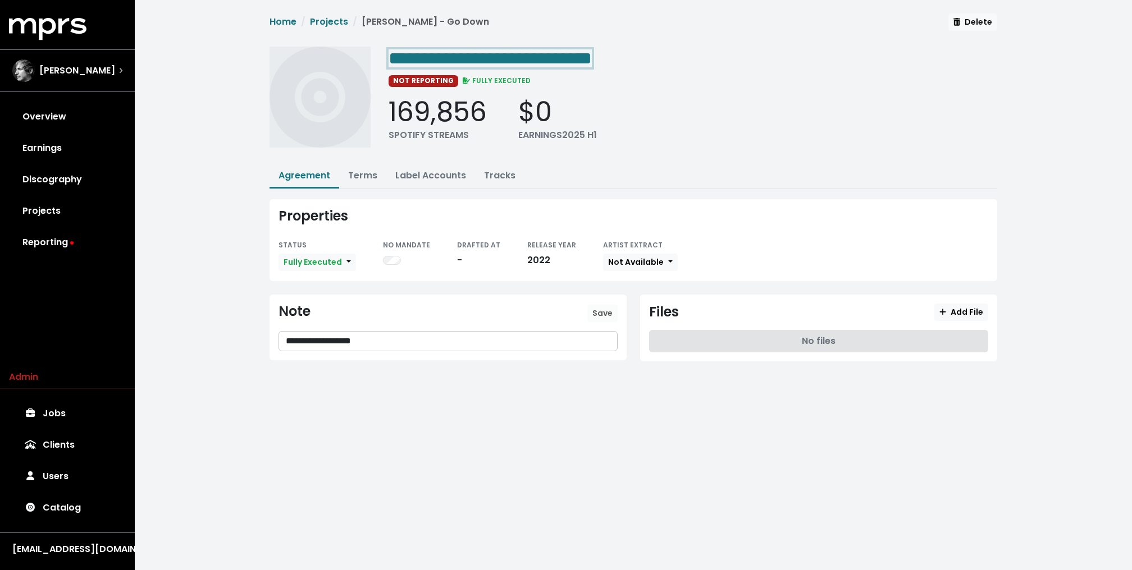
click at [430, 57] on span "**********" at bounding box center [489, 58] width 203 height 18
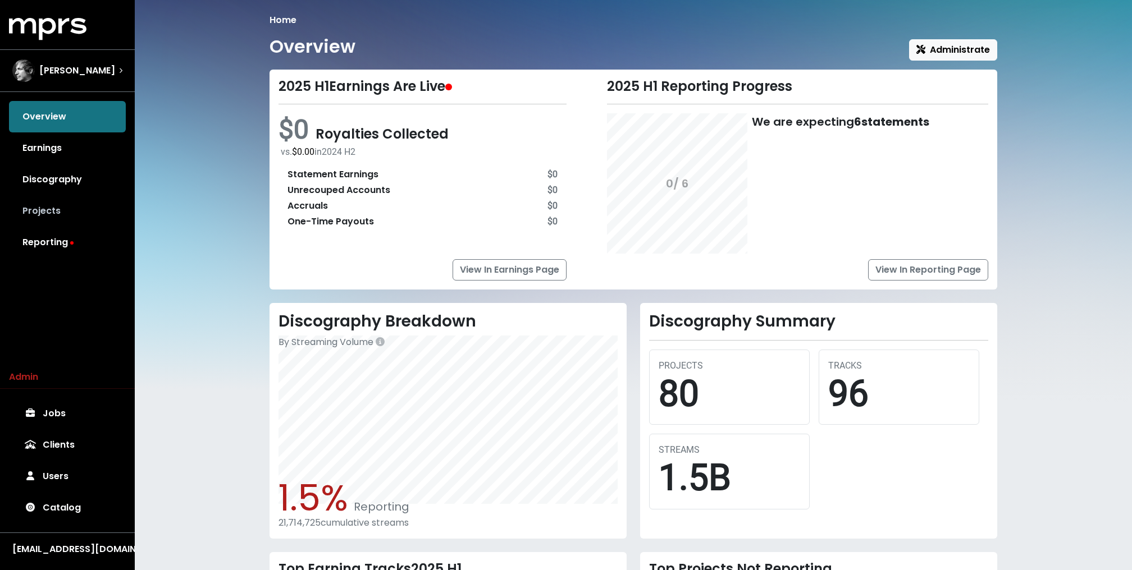
click at [52, 204] on link "Projects" at bounding box center [67, 210] width 117 height 31
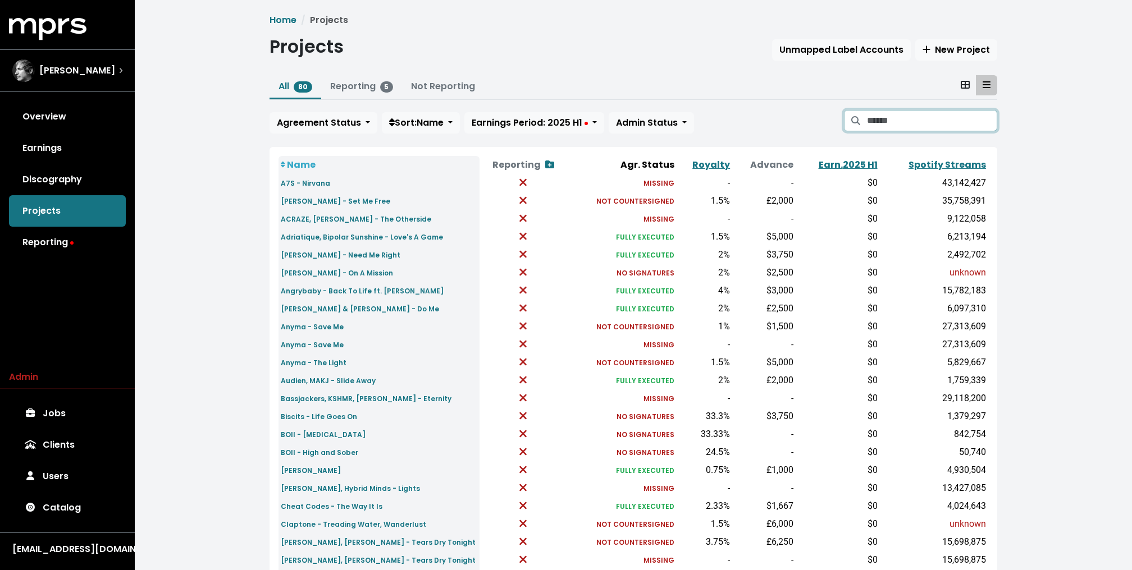
click at [932, 117] on input "Search projects" at bounding box center [932, 120] width 130 height 21
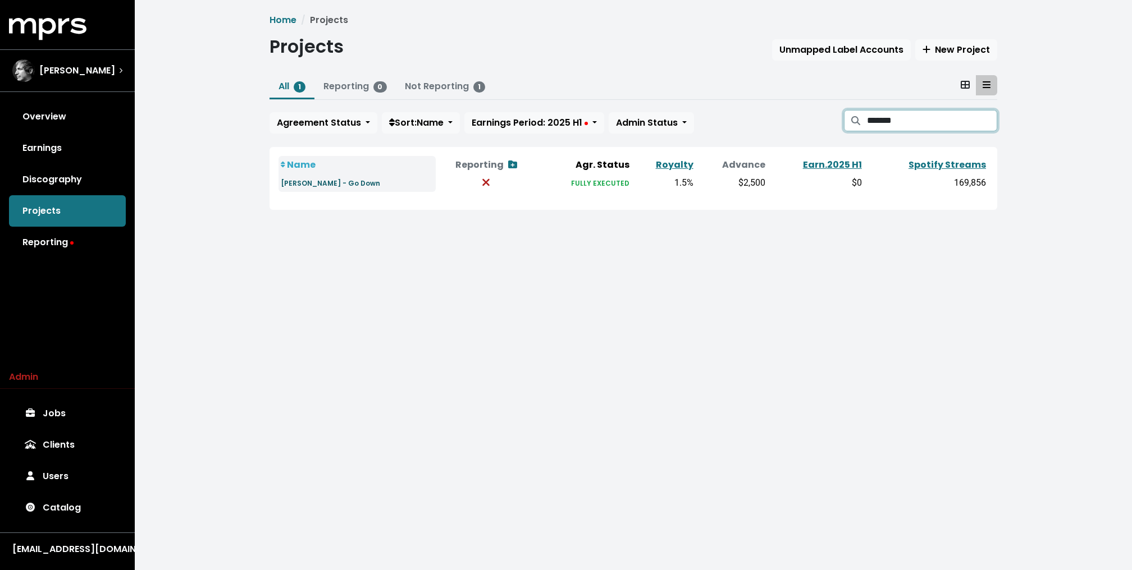
type input "*******"
click at [336, 184] on small "Marshall Jefferson - Go Down" at bounding box center [330, 183] width 99 height 10
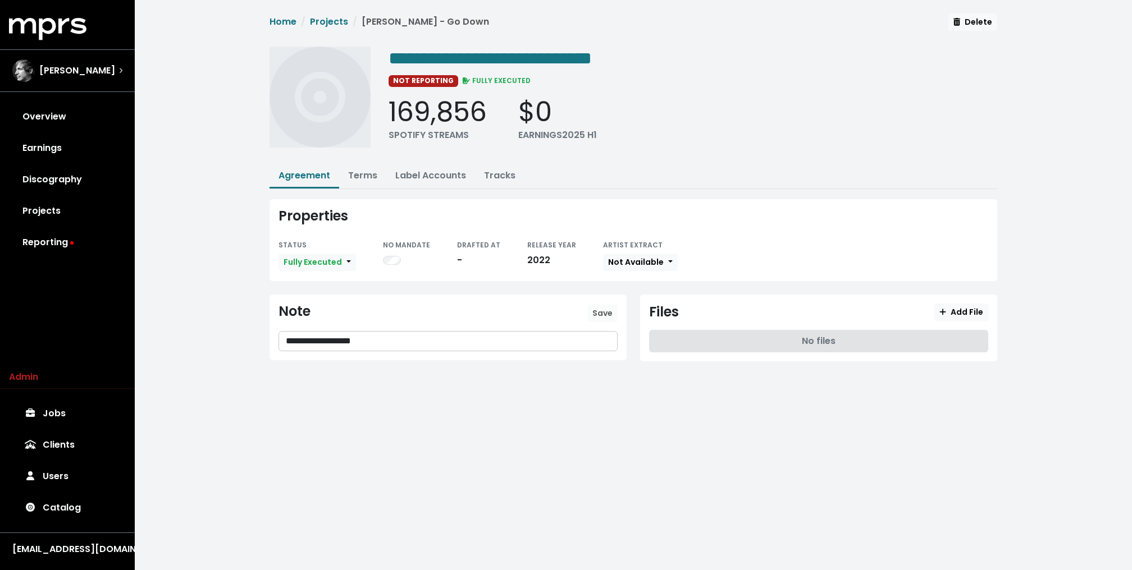
click at [520, 34] on div "Home Projects Marshall Jefferson - Go Down Delete" at bounding box center [632, 25] width 727 height 24
click at [496, 58] on span "**********" at bounding box center [489, 58] width 203 height 18
click at [335, 17] on link "Projects" at bounding box center [329, 21] width 38 height 13
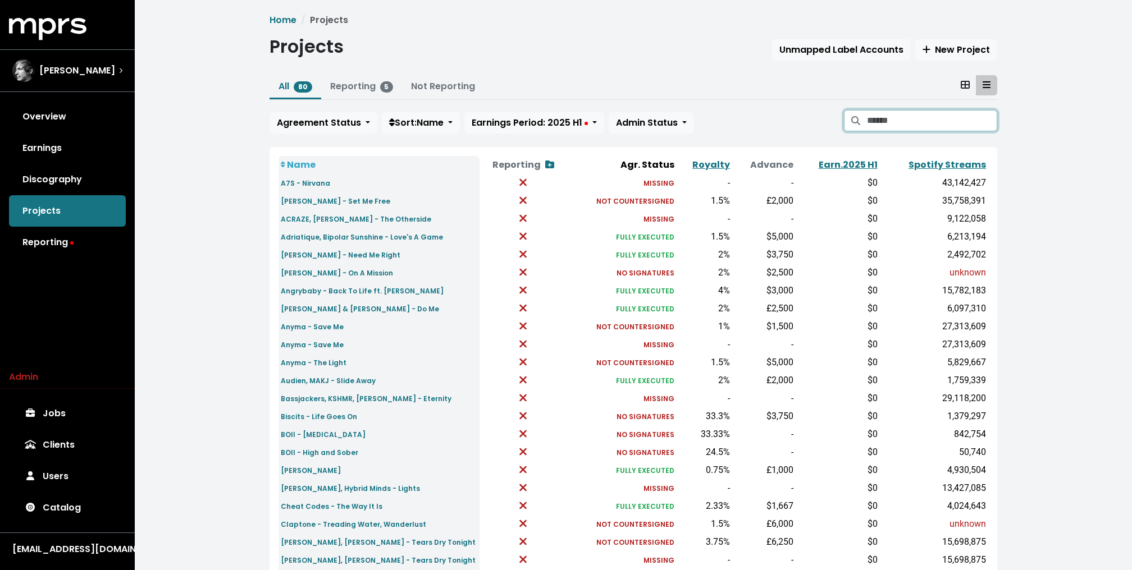
click at [905, 122] on input "Search projects" at bounding box center [932, 120] width 130 height 21
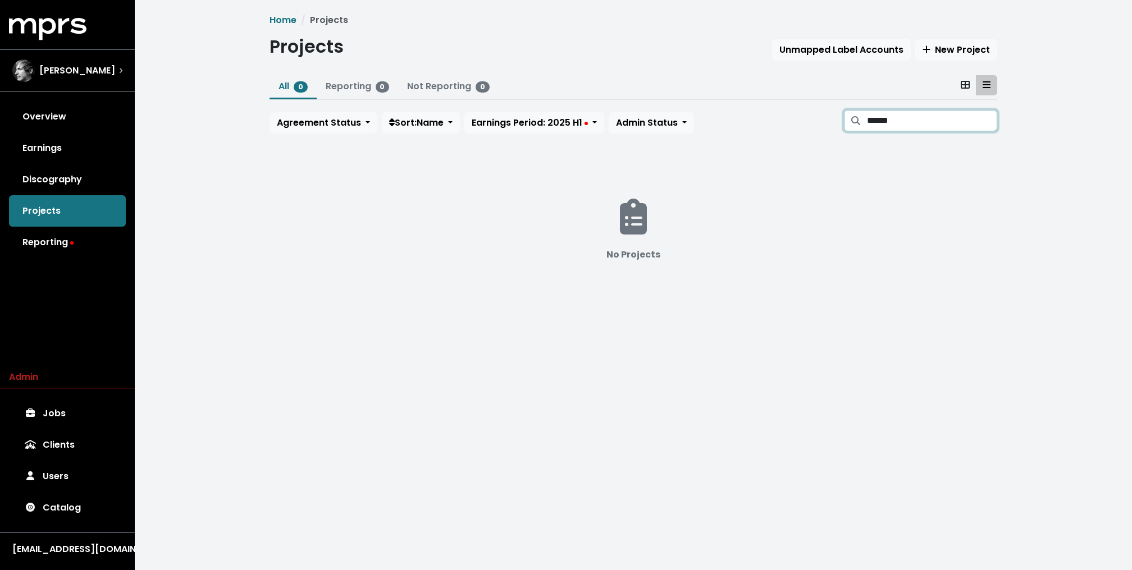
click at [892, 128] on input "******" at bounding box center [932, 120] width 130 height 21
click at [471, 210] on div "No Projects" at bounding box center [632, 237] width 727 height 180
drag, startPoint x: 928, startPoint y: 129, endPoint x: 669, endPoint y: 154, distance: 260.6
click at [669, 154] on div "Home Projects Projects Unmapped Label Accounts New Project All 0 Reporting 0 No…" at bounding box center [633, 169] width 741 height 313
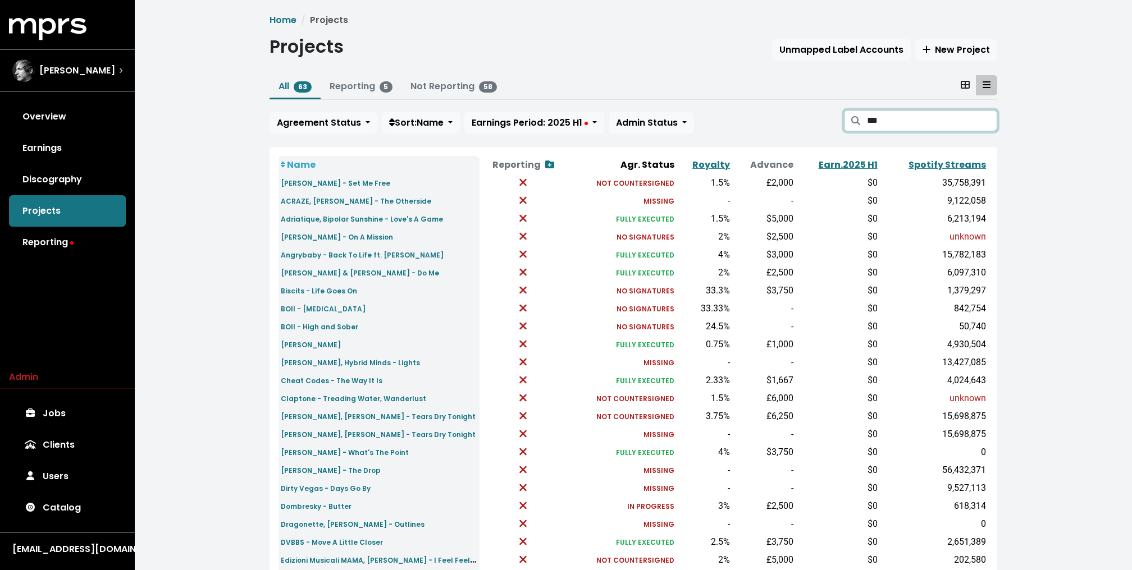
type input "****"
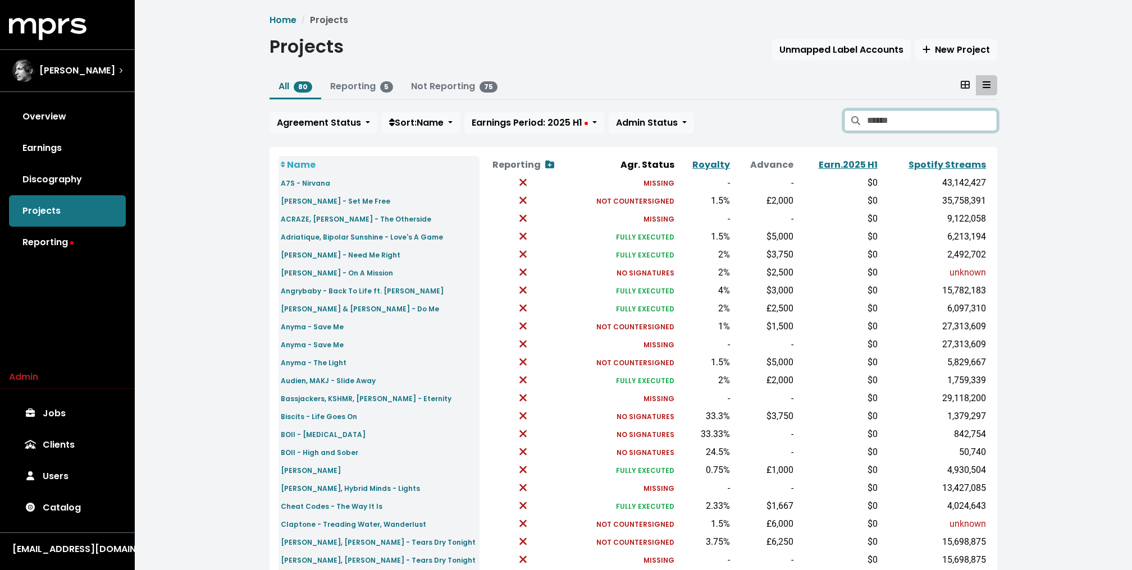
scroll to position [267, 0]
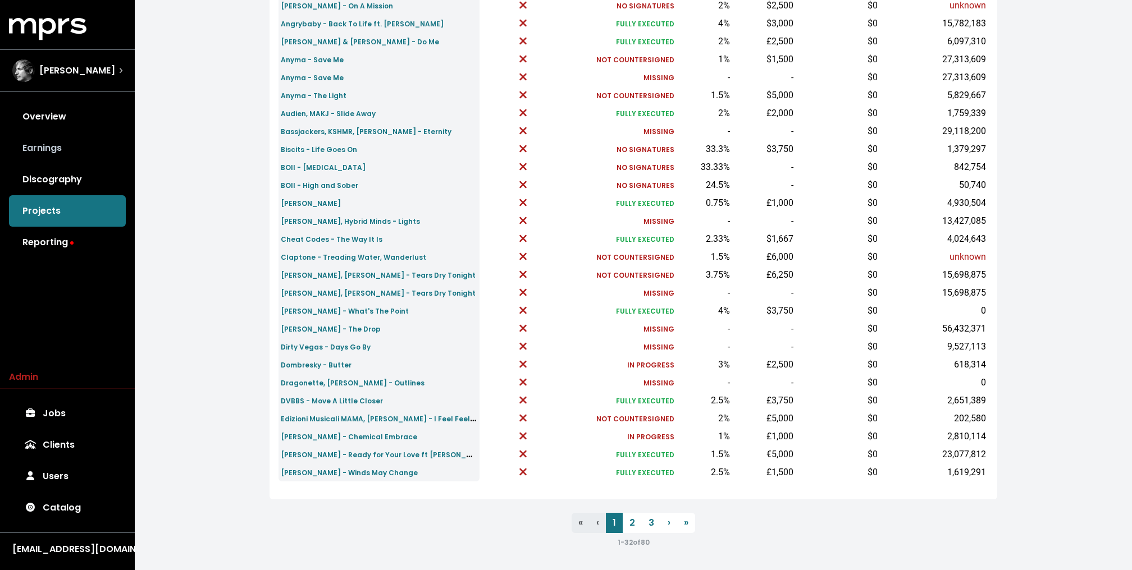
click at [62, 151] on link "Earnings" at bounding box center [67, 147] width 117 height 31
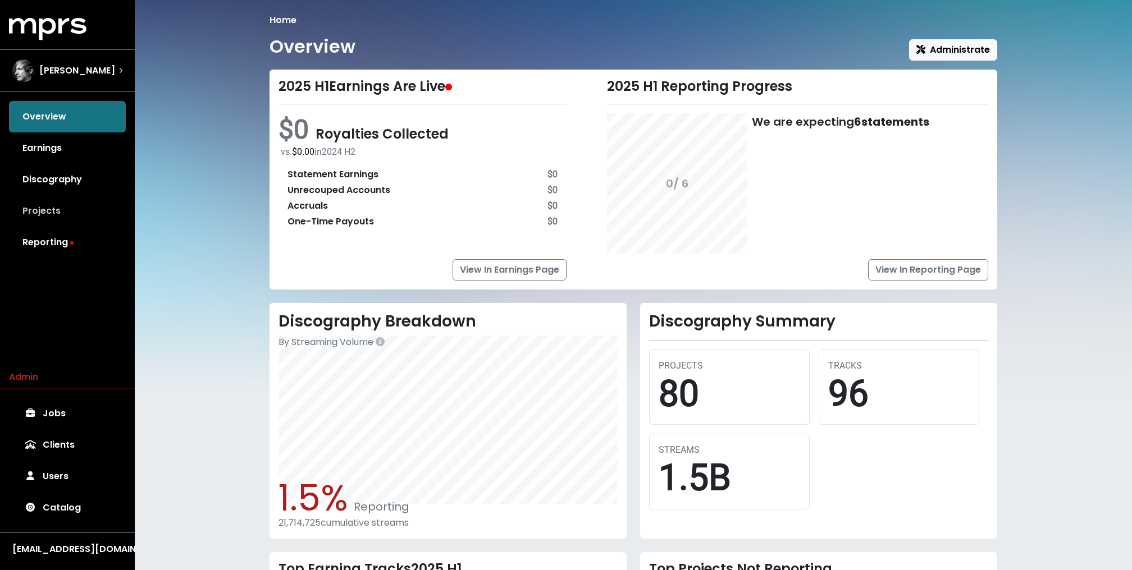
click at [65, 217] on link "Projects" at bounding box center [67, 210] width 117 height 31
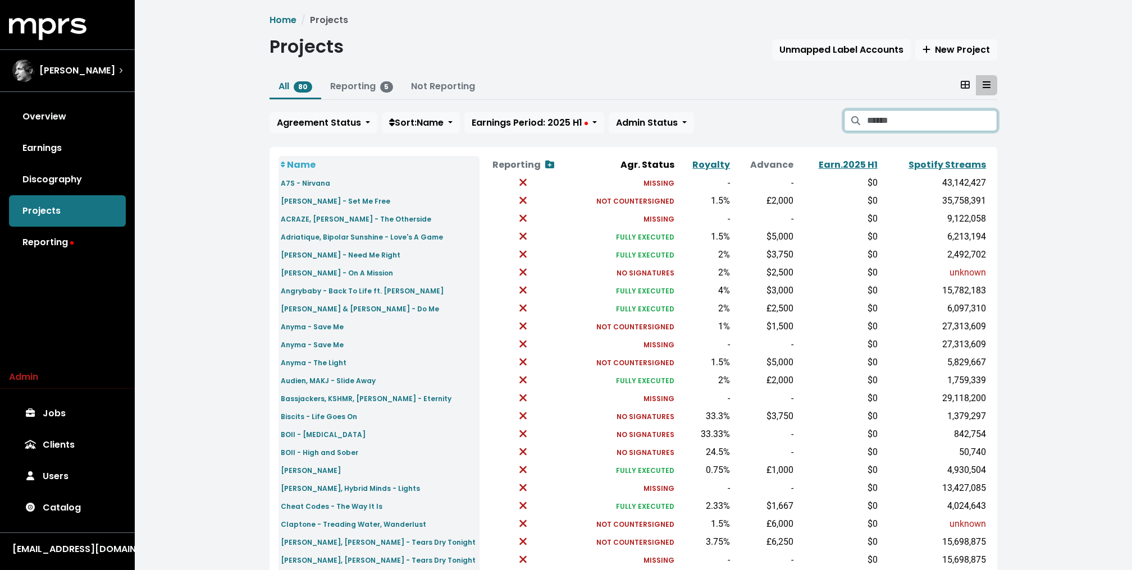
click at [882, 121] on input "Search projects" at bounding box center [932, 120] width 130 height 21
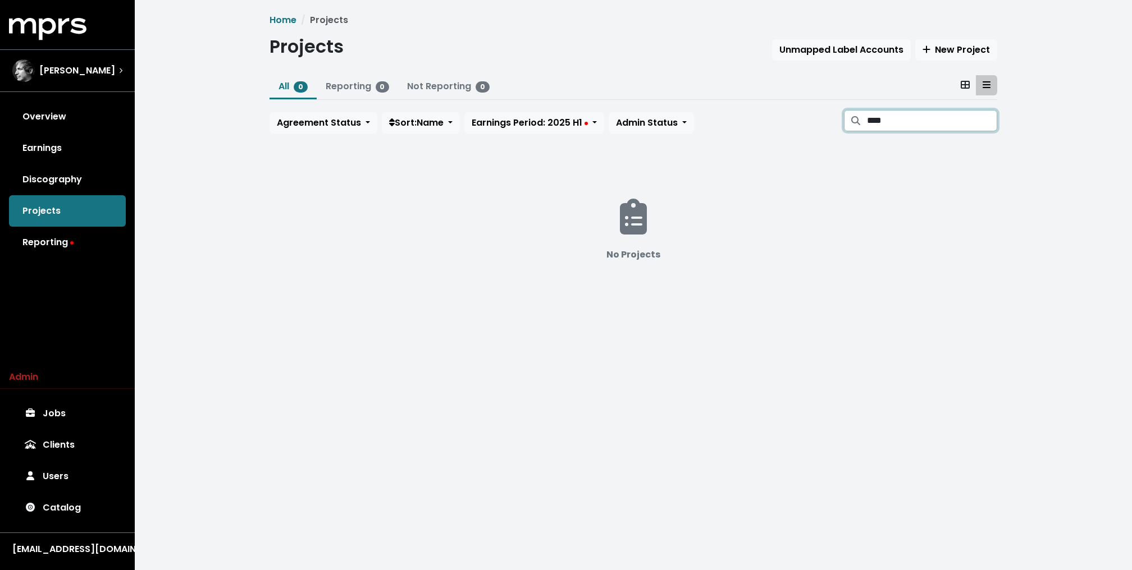
type input "****"
click at [76, 168] on link "Discography" at bounding box center [67, 179] width 117 height 31
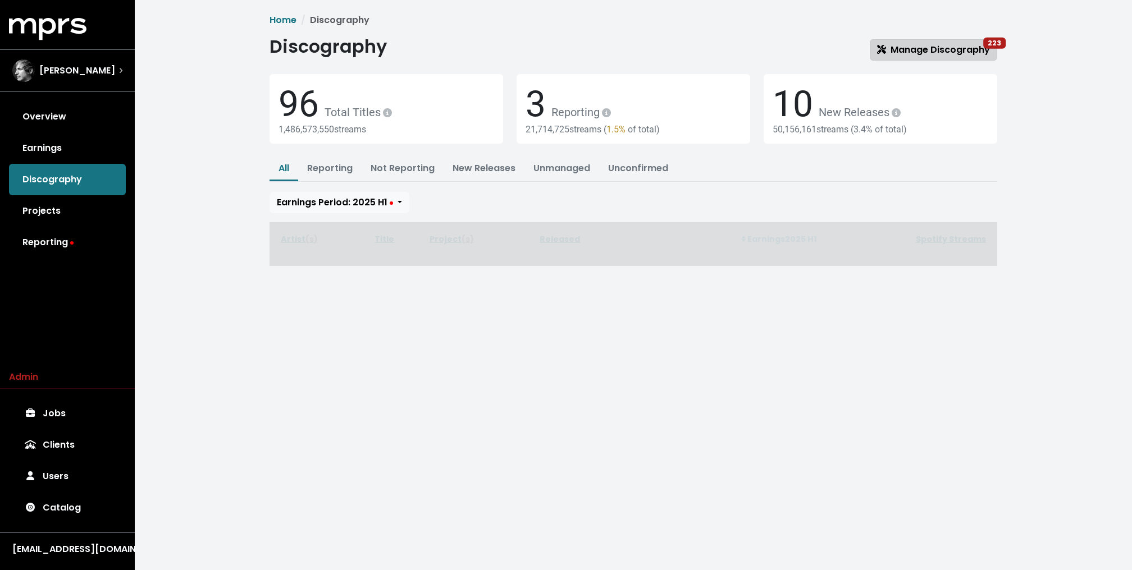
click at [912, 48] on span "Manage Discography 223" at bounding box center [933, 49] width 113 height 13
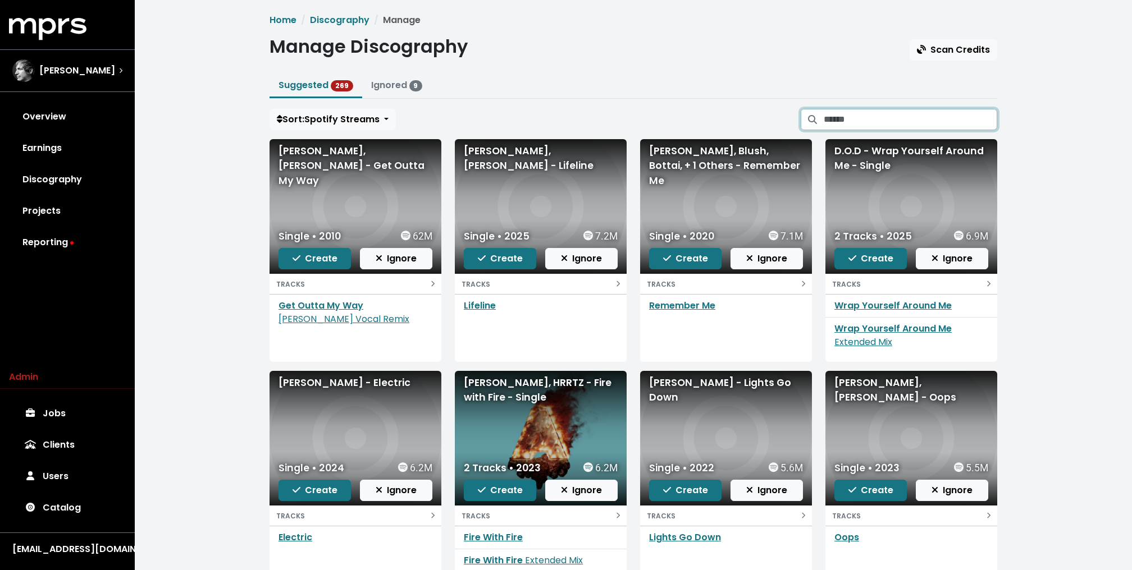
click at [851, 120] on input "Search suggested projects" at bounding box center [909, 119] width 173 height 21
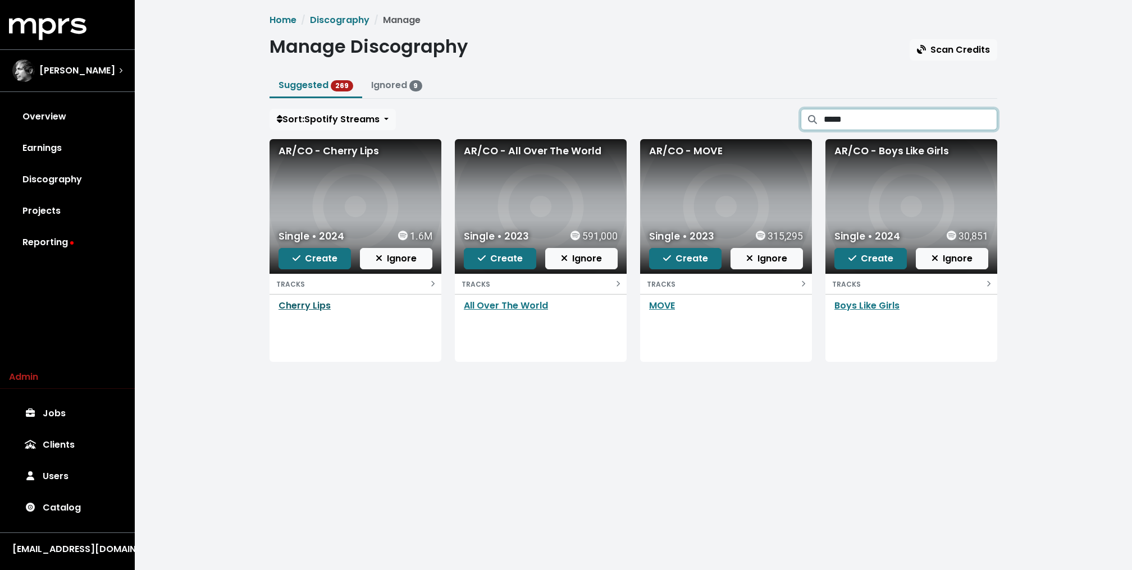
type input "*****"
click at [317, 306] on link "Cherry Lips" at bounding box center [304, 305] width 52 height 13
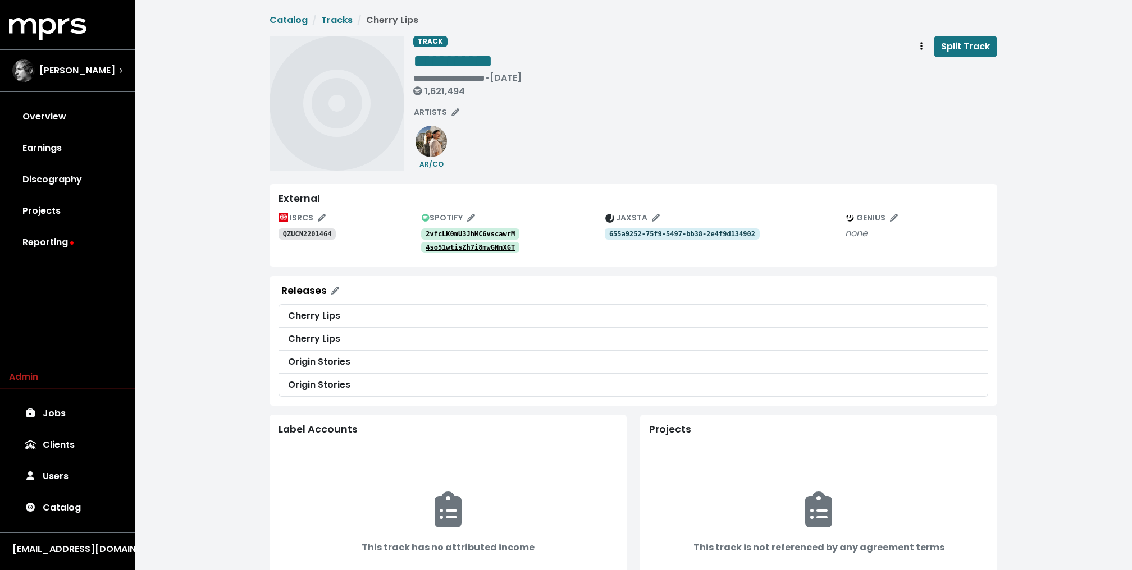
click at [463, 234] on tt "2vfcLK0mU3JhMC6vscawrM" at bounding box center [469, 234] width 89 height 8
click at [448, 244] on tt "4so51wtisZh7i8mwGNnXGT" at bounding box center [469, 248] width 89 height 8
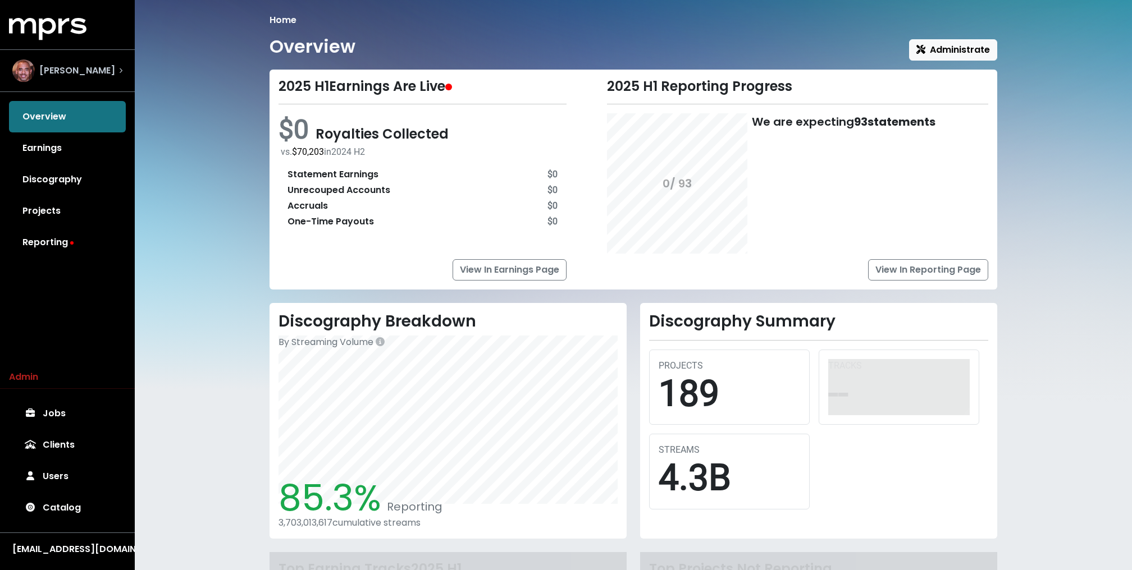
click at [107, 73] on span "[PERSON_NAME]" at bounding box center [77, 70] width 76 height 13
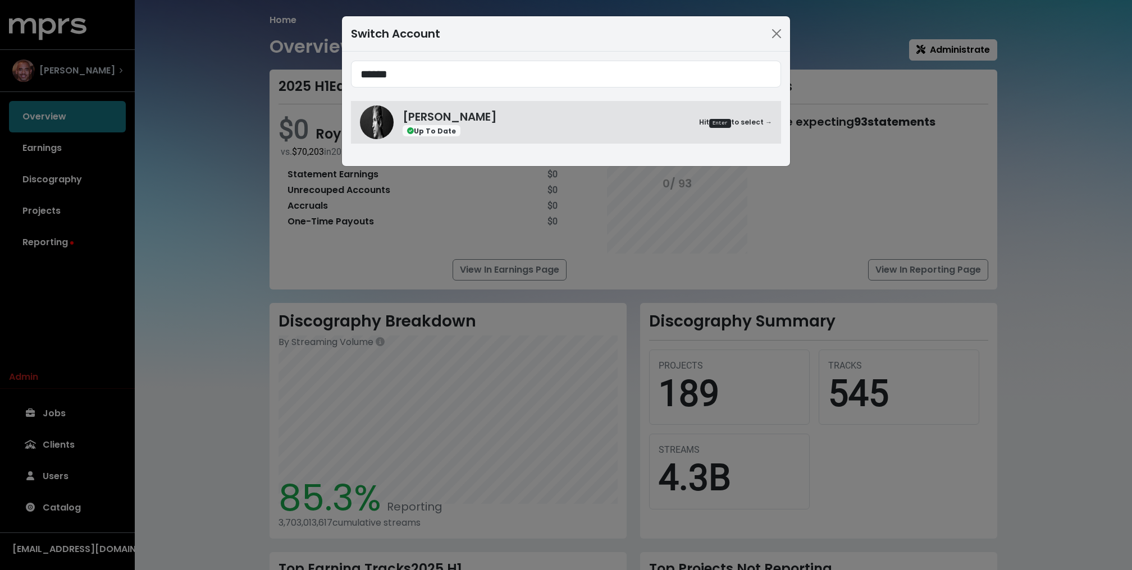
type input "******"
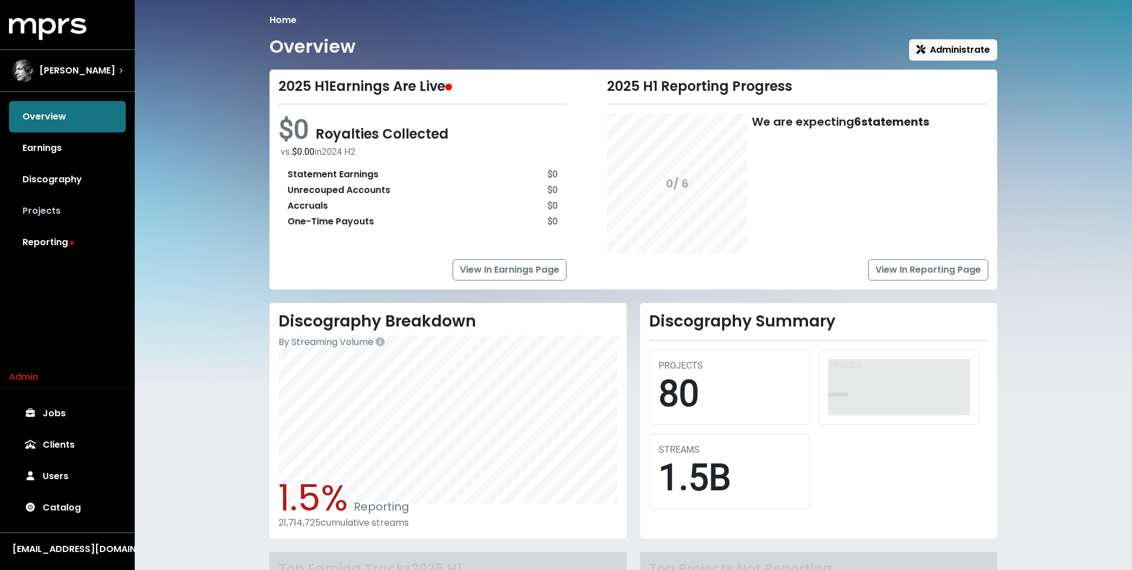
click at [58, 212] on link "Projects" at bounding box center [67, 210] width 117 height 31
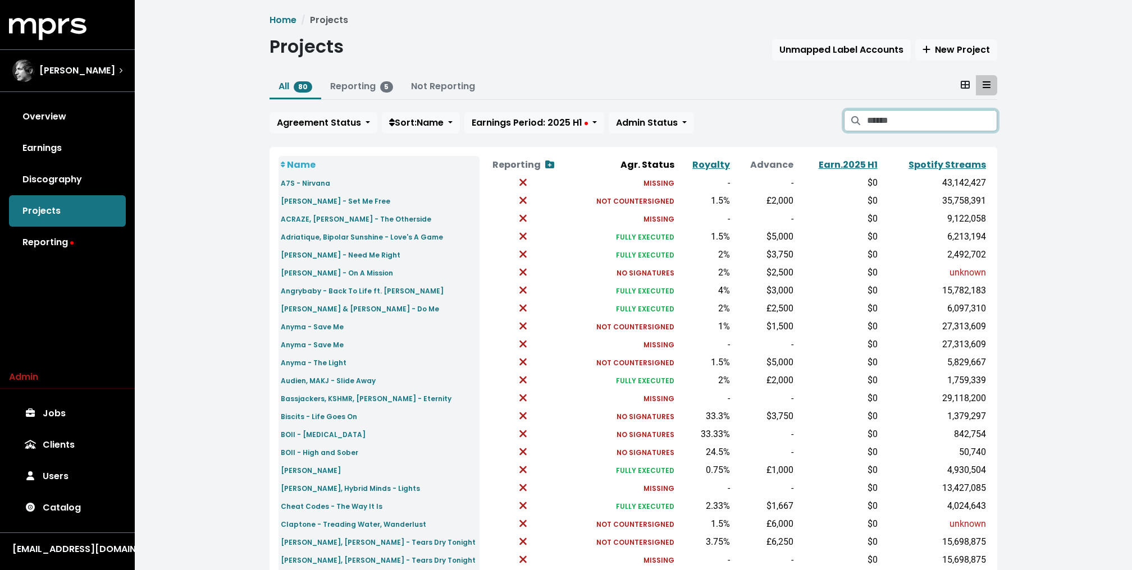
click at [917, 124] on input "Search projects" at bounding box center [932, 120] width 130 height 21
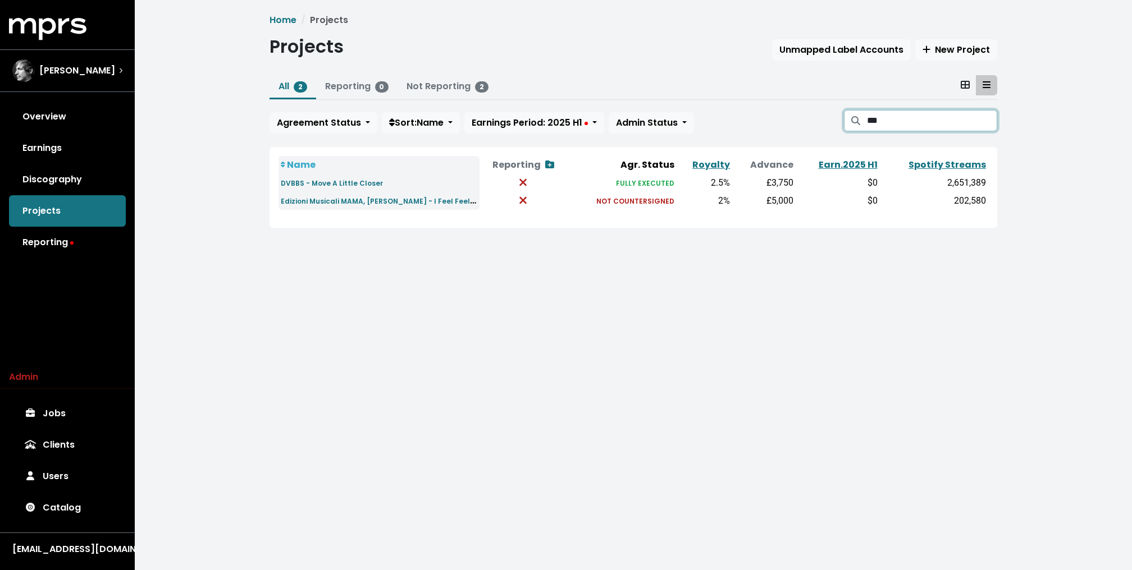
type input "****"
